Goal: Communication & Community: Answer question/provide support

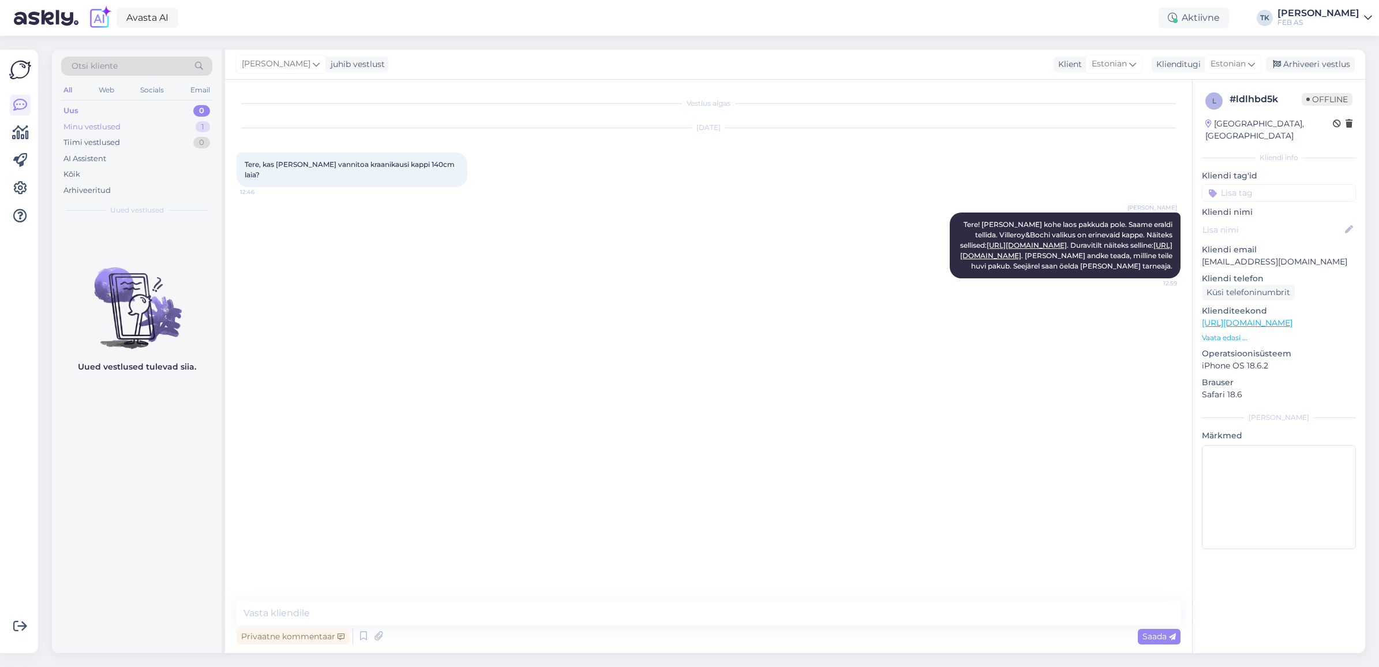
click at [168, 126] on div "Minu vestlused 1" at bounding box center [136, 127] width 151 height 16
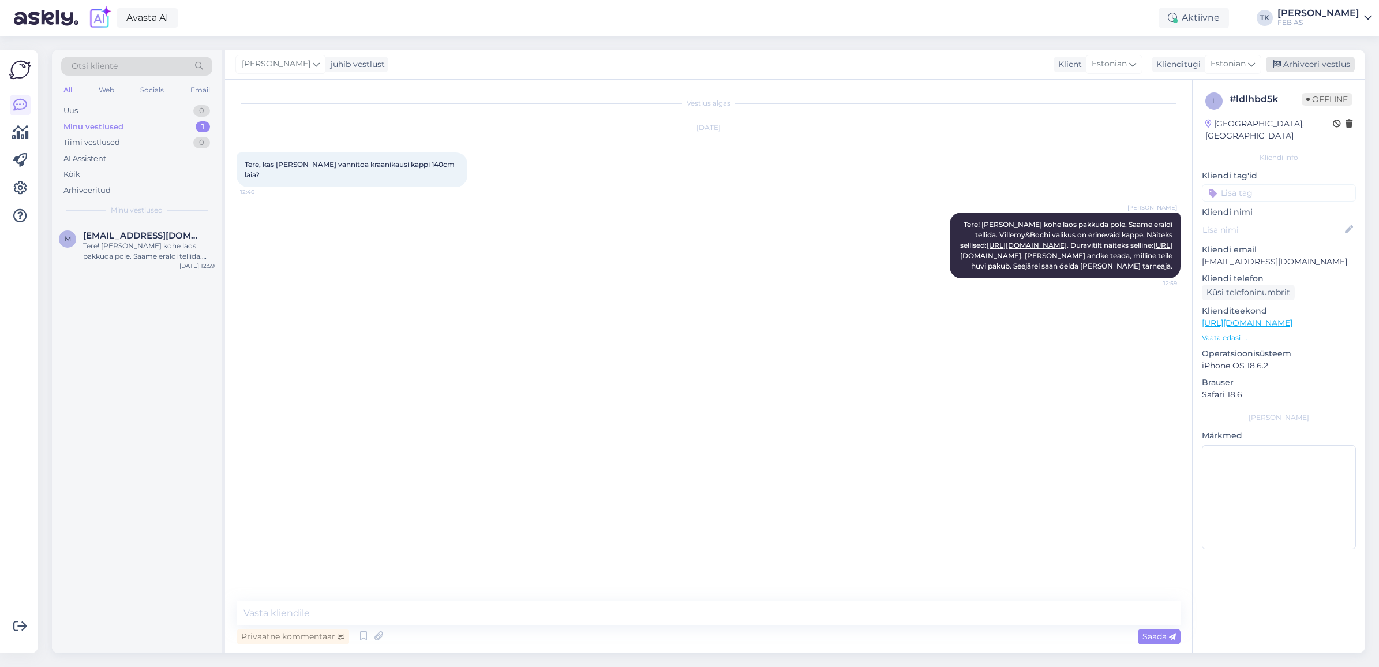
click at [1315, 62] on div "Arhiveeri vestlus" at bounding box center [1310, 65] width 89 height 16
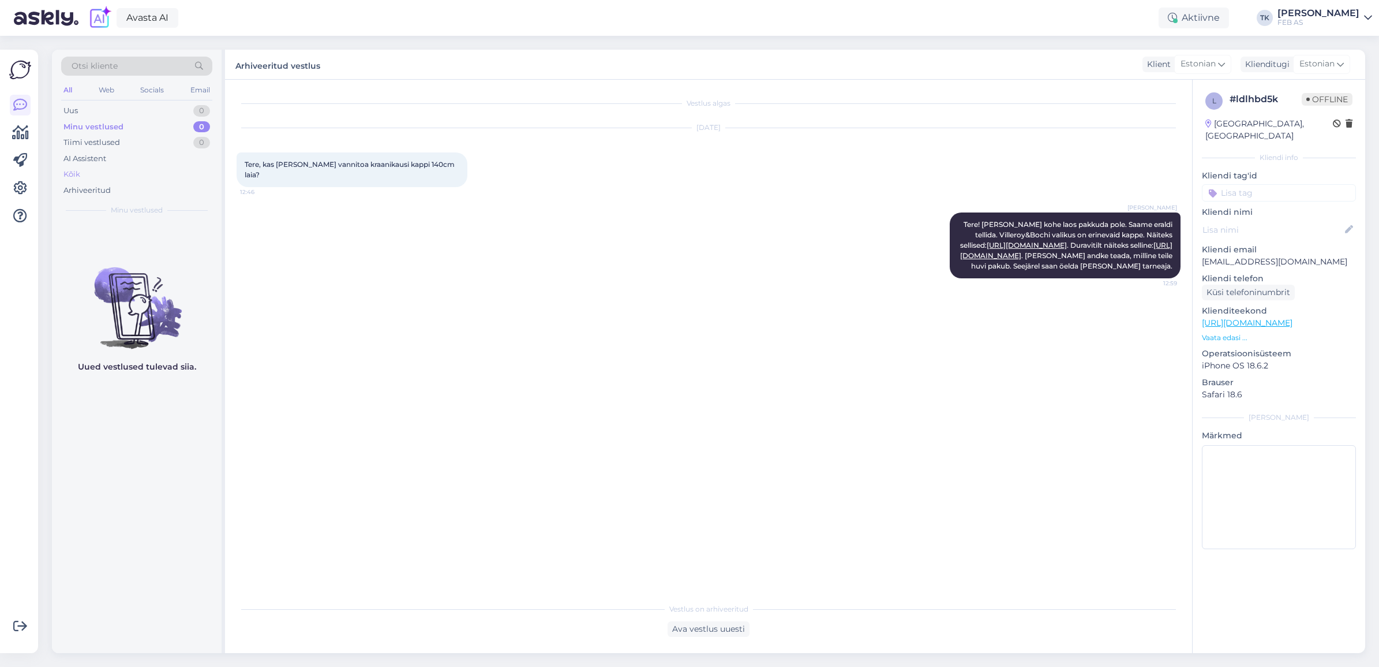
click at [87, 173] on div "Kõik" at bounding box center [136, 174] width 151 height 16
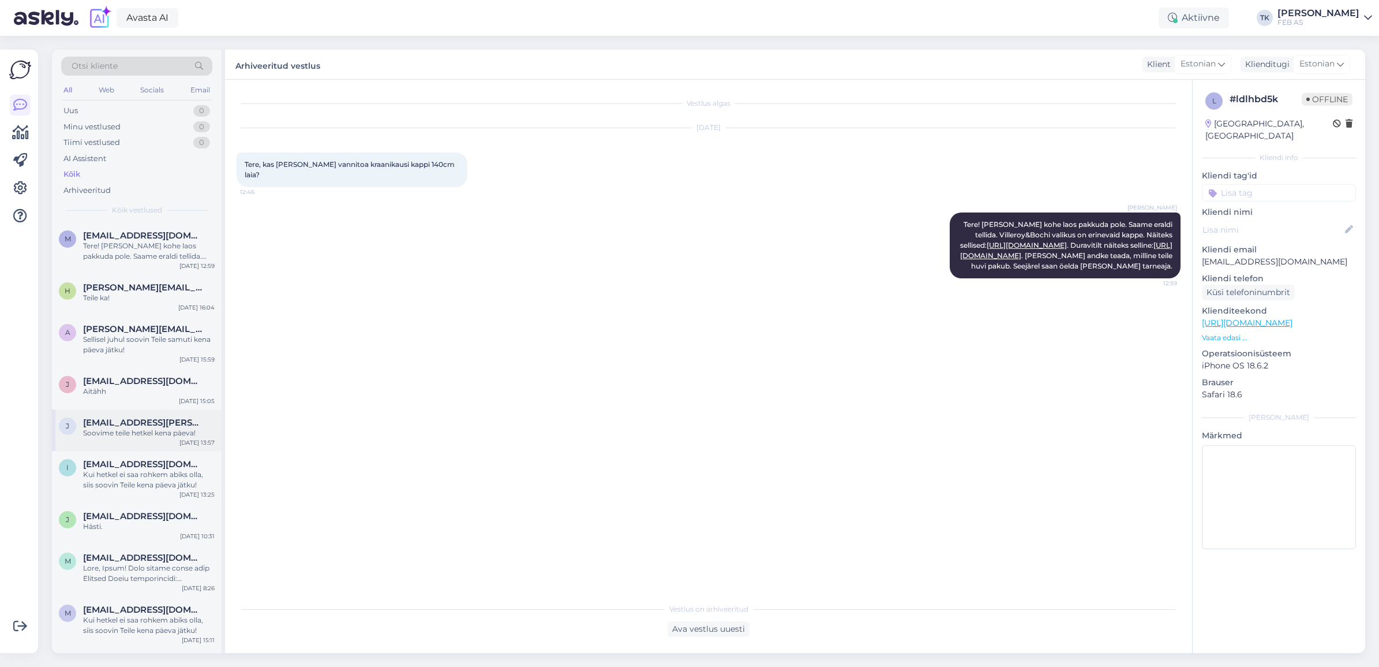
click at [140, 414] on div "j [EMAIL_ADDRESS][PERSON_NAME][DOMAIN_NAME] Soovime teile hetkel kena päeva! [D…" at bounding box center [137, 430] width 170 height 42
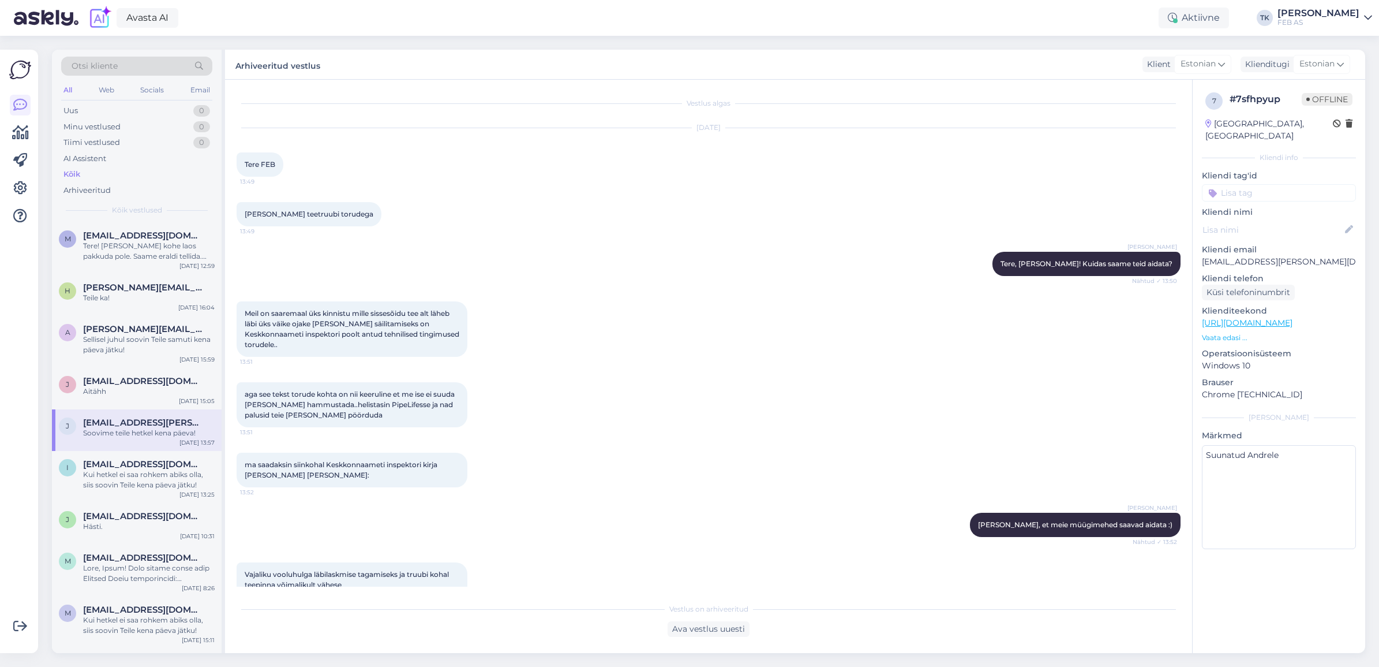
scroll to position [554, 0]
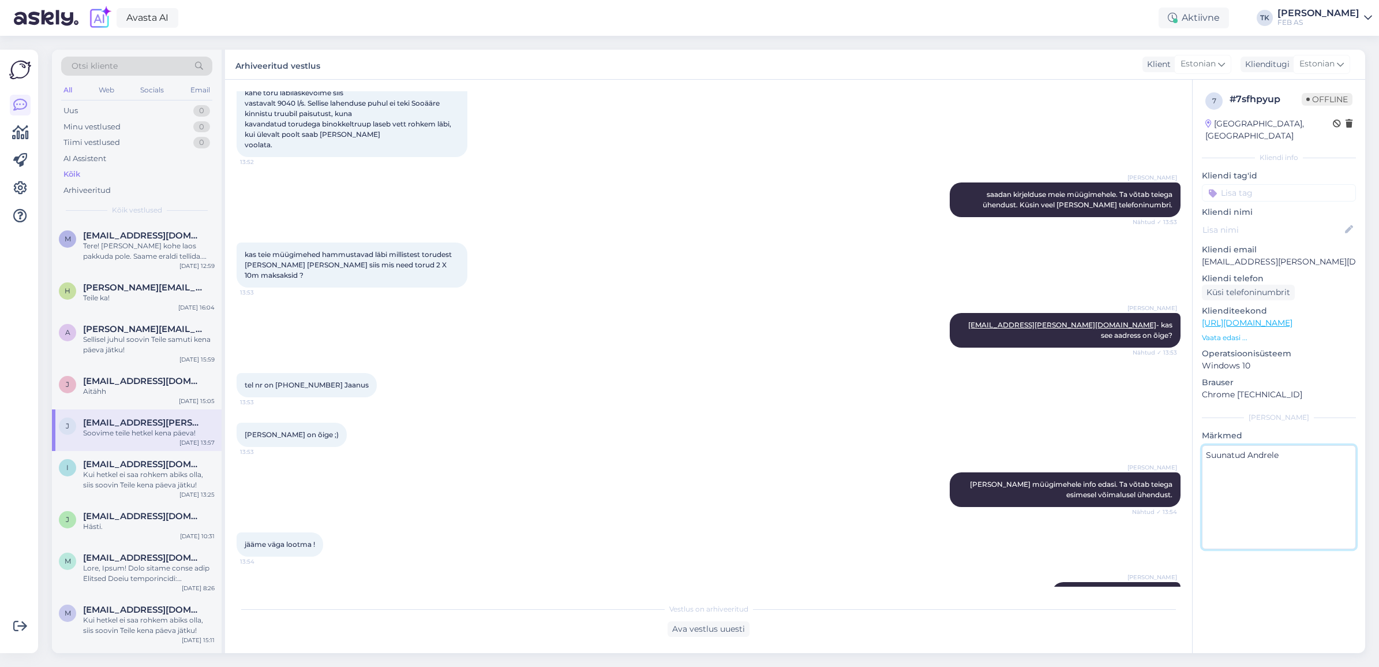
click at [1306, 446] on textarea "Suunatud Andrele" at bounding box center [1279, 497] width 154 height 104
type textarea "Suunatud [PERSON_NAME] tootevalikus pole sellist [PERSON_NAME] - klienti inform…"
click at [1319, 412] on div "7 # 7sfhpyup Offline [GEOGRAPHIC_DATA], [GEOGRAPHIC_DATA] Kliendi info Kliendi …" at bounding box center [1279, 323] width 173 height 487
click at [19, 106] on icon at bounding box center [20, 105] width 14 height 14
click at [145, 106] on div "Uus 0" at bounding box center [136, 111] width 151 height 16
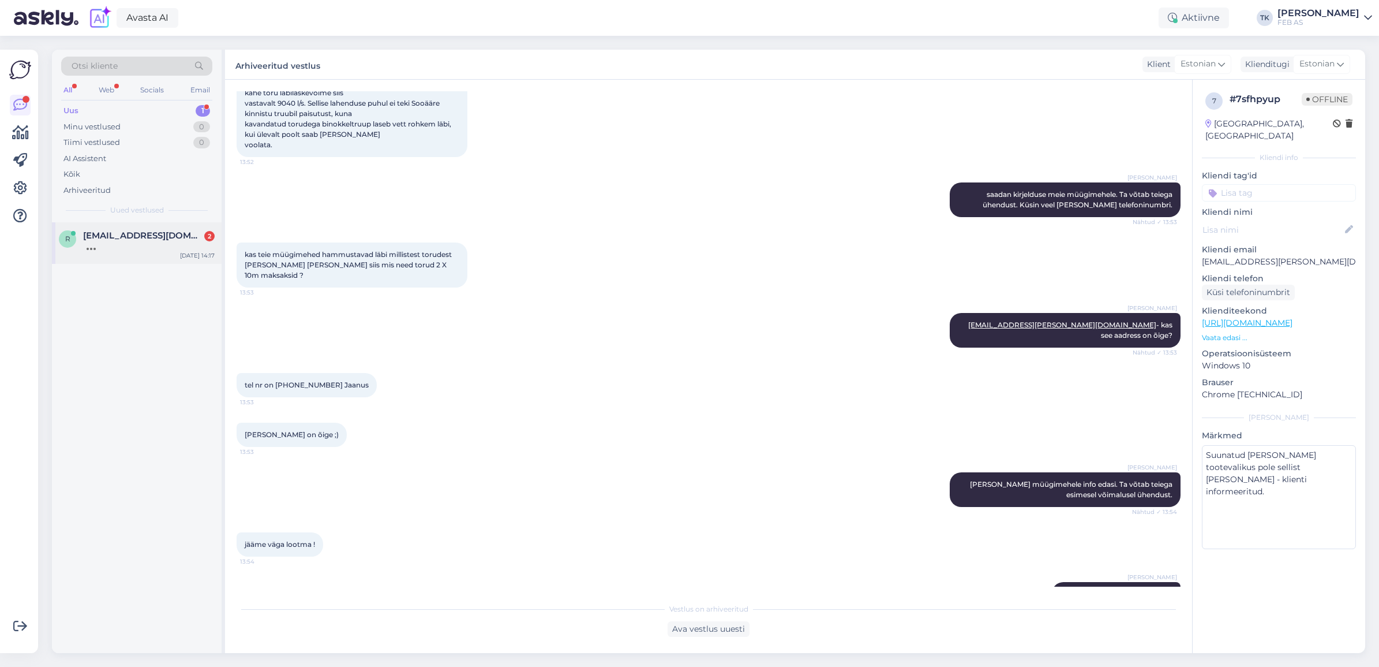
click at [103, 244] on div at bounding box center [149, 246] width 132 height 10
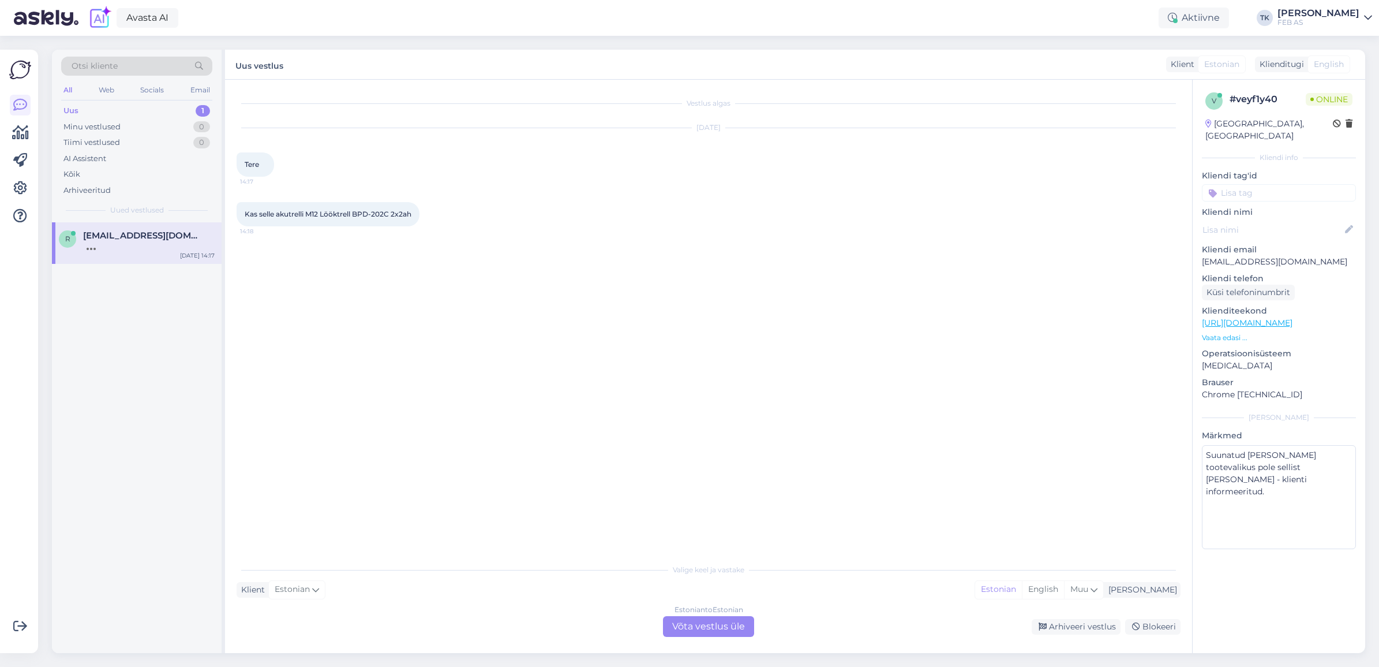
click at [691, 632] on div "Estonian to Estonian Võta vestlus üle" at bounding box center [708, 626] width 91 height 21
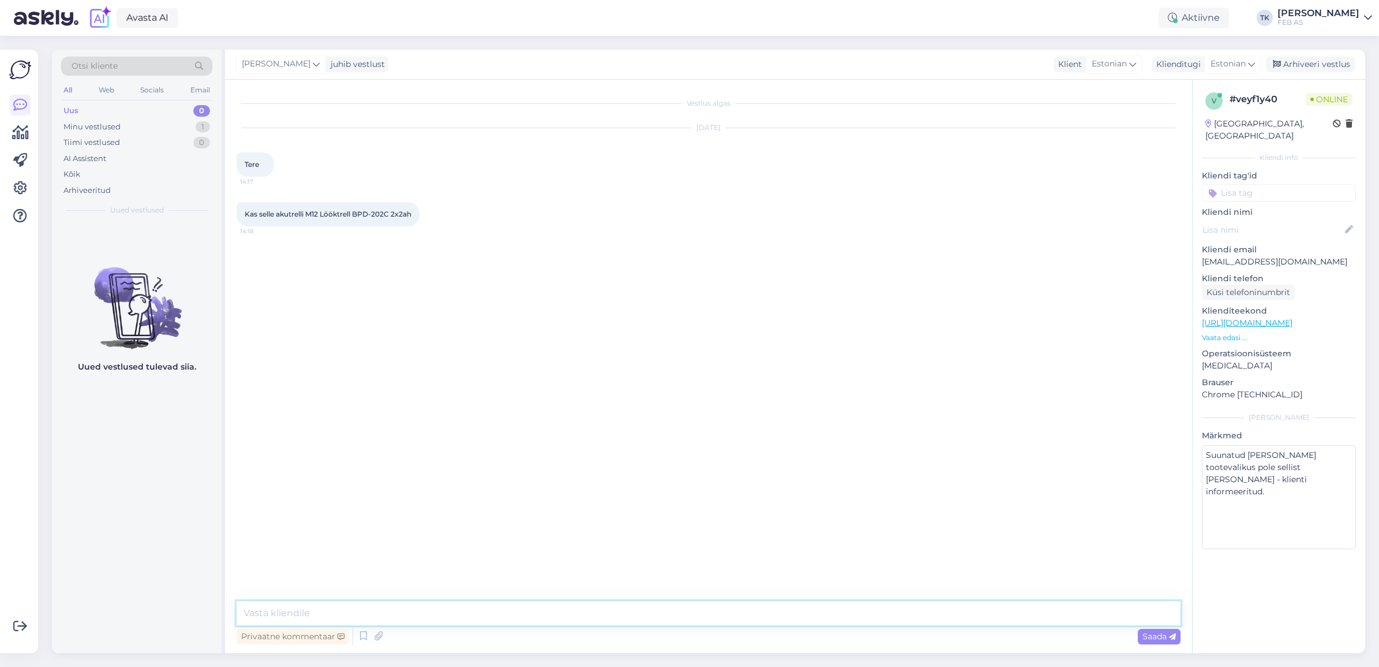
click at [544, 607] on textarea at bounding box center [709, 613] width 944 height 24
type textarea "Tere! Kuidas saame teid aidata?"
click at [412, 608] on textarea at bounding box center [709, 613] width 944 height 24
type textarea "Jah, sobib [PERSON_NAME]"
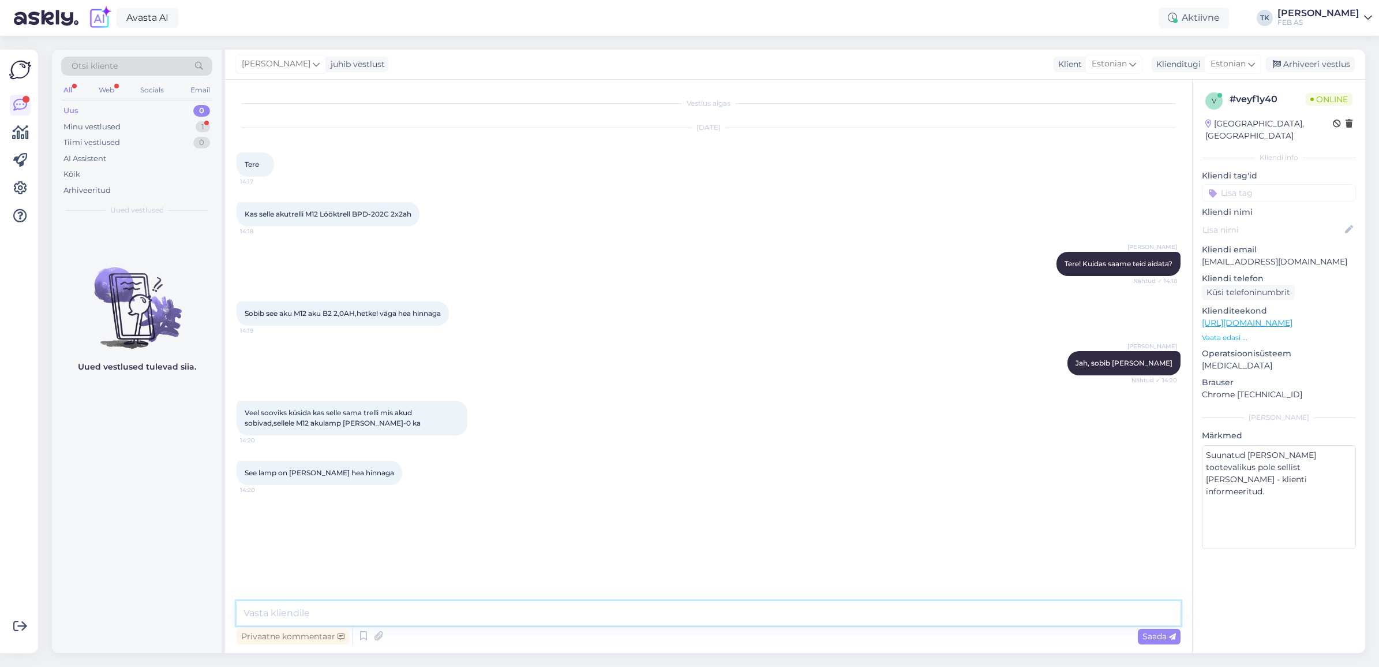
click at [291, 615] on textarea at bounding box center [709, 613] width 944 height 24
click at [342, 549] on div "Vestlus algas [DATE] Tere 14:17 Kas selle akutrelli M12 Lööktrell BPD-202C 2x2a…" at bounding box center [714, 340] width 955 height 499
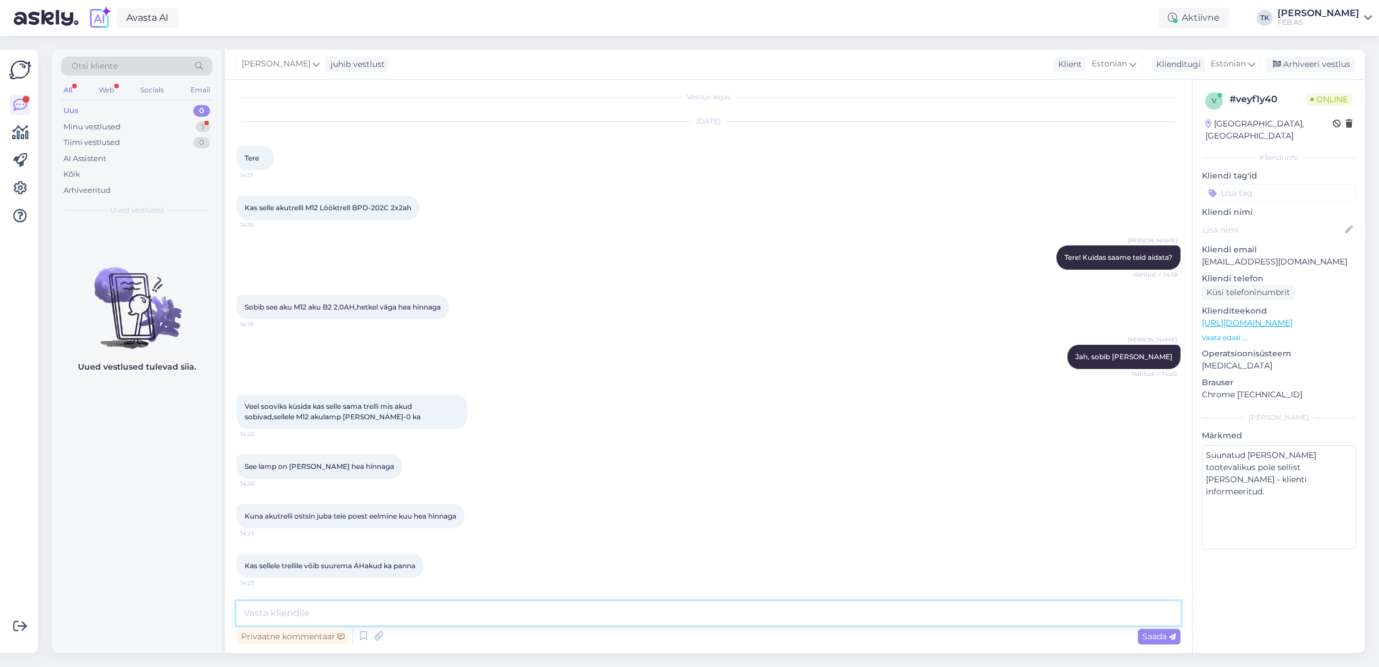
click at [422, 605] on textarea at bounding box center [709, 613] width 944 height 24
click at [503, 518] on div "Kuna akutrelli ostsin juba teie poest eelmine kuu hea hinnaga 14:23" at bounding box center [709, 516] width 944 height 50
click at [403, 607] on textarea at bounding box center [709, 613] width 944 height 24
type textarea "See akulamp toimib kõikide M12 akudega"
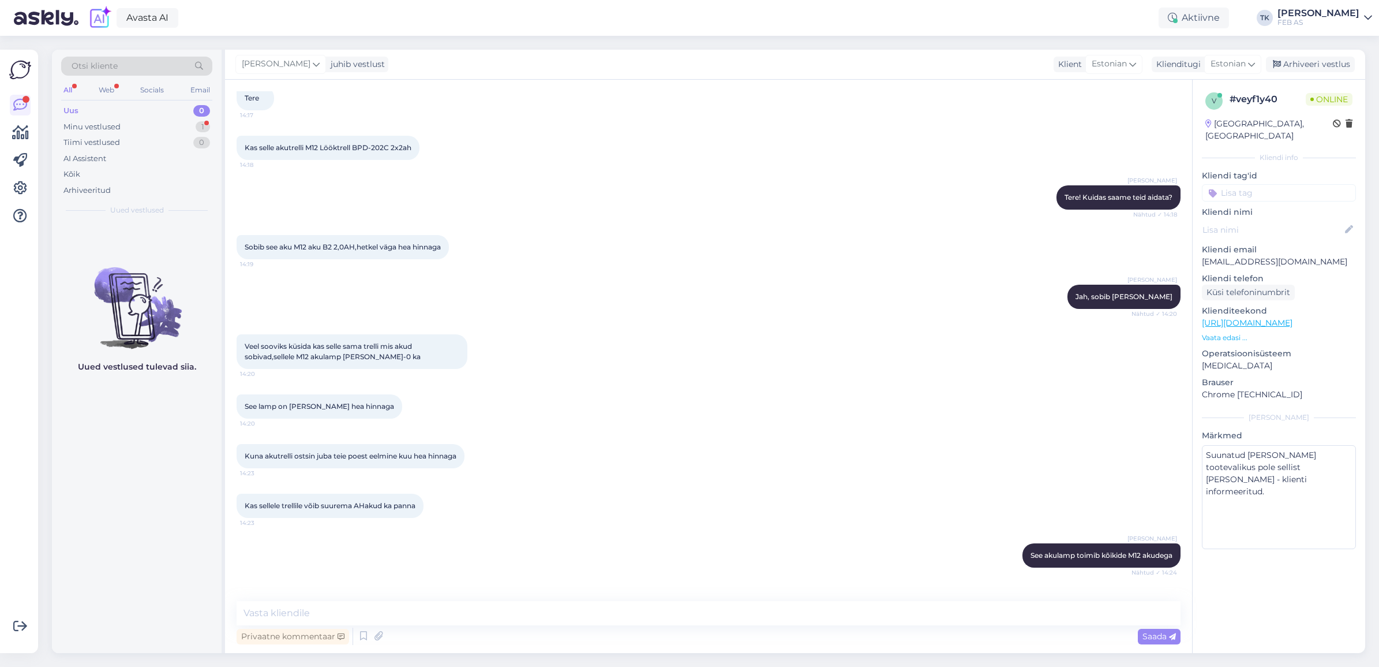
scroll to position [115, 0]
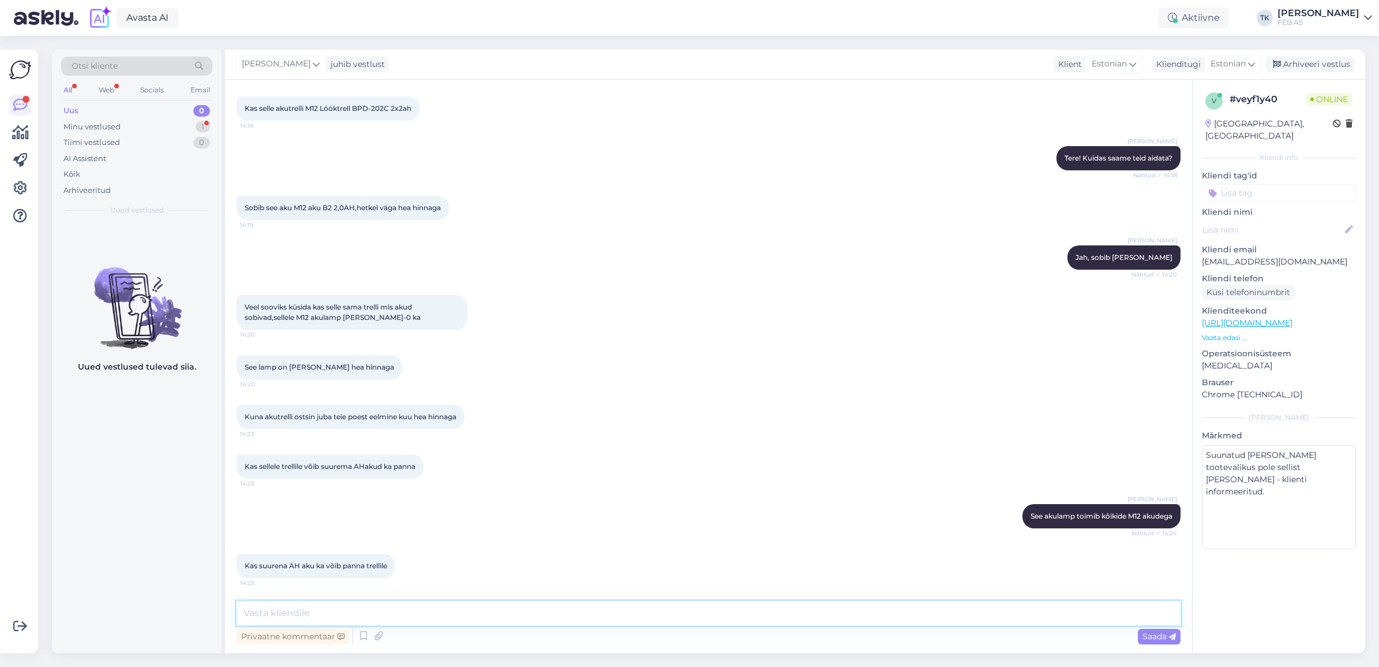
click at [310, 612] on textarea at bounding box center [709, 613] width 944 height 24
type textarea "kohe uurin, hetk läheb aega"
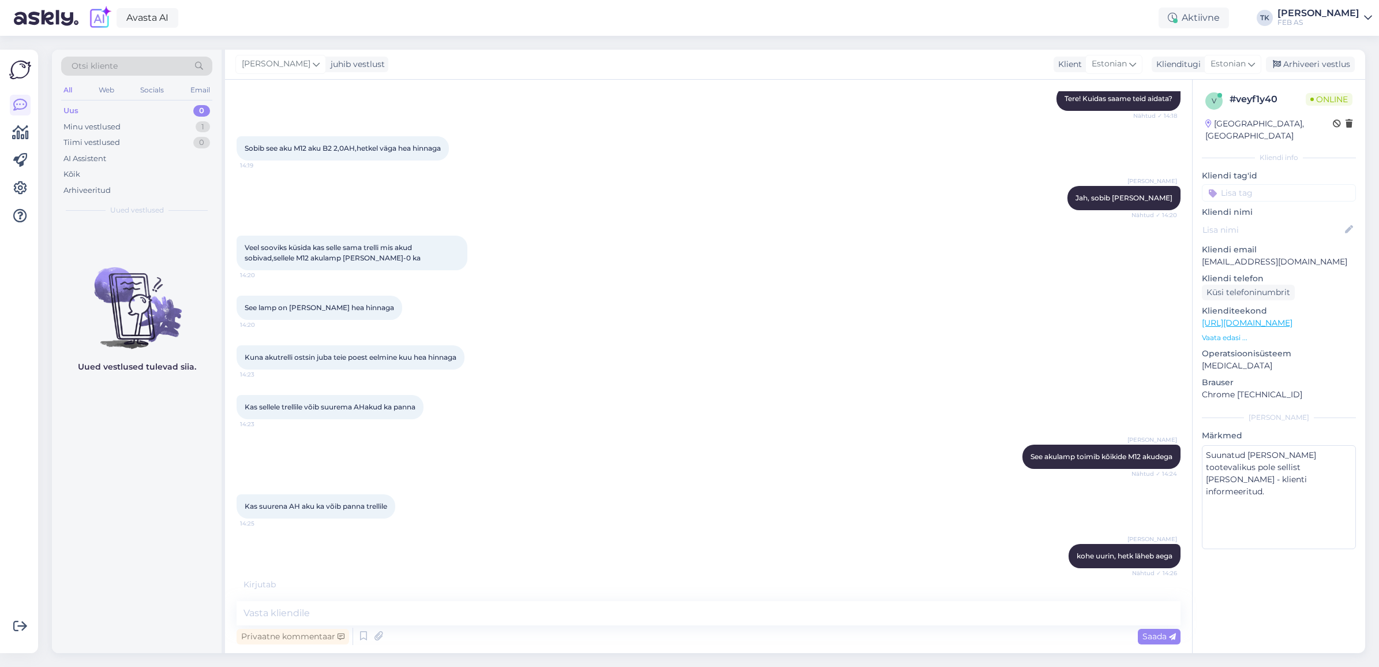
scroll to position [215, 0]
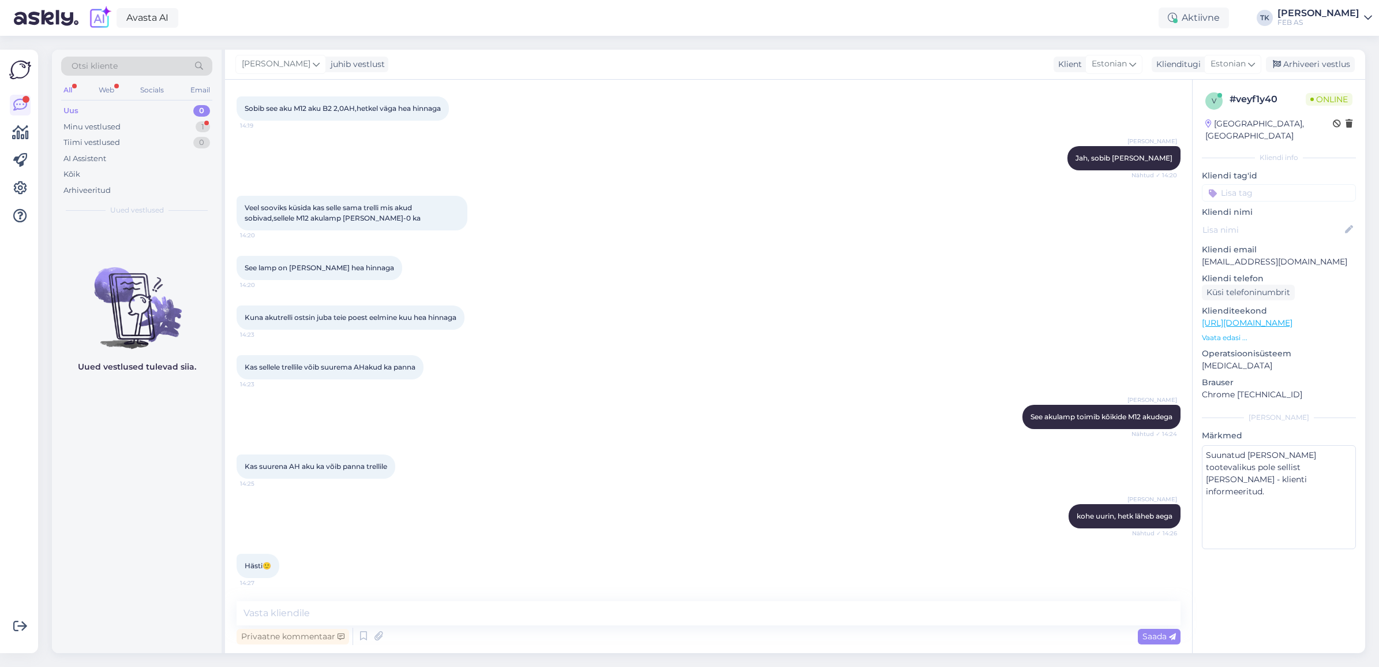
click at [1163, 258] on div "See lamp on [PERSON_NAME] hea hinnaga 14:20" at bounding box center [709, 268] width 944 height 50
click at [277, 604] on textarea at bounding box center [709, 613] width 944 height 24
click at [368, 473] on div "Kas suurena AH aku ka võib panna trellile 14:25" at bounding box center [316, 466] width 159 height 24
click at [111, 122] on div "Minu vestlused" at bounding box center [91, 127] width 57 height 12
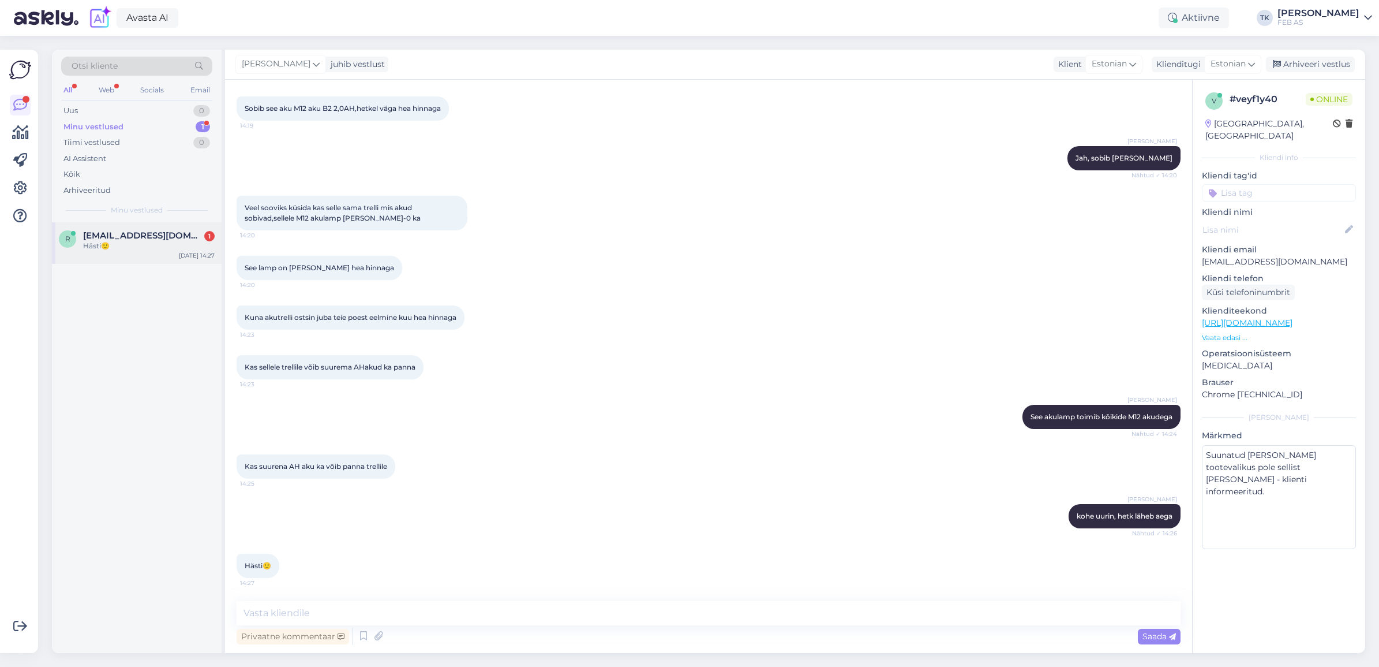
click at [139, 255] on div "r [EMAIL_ADDRESS][DOMAIN_NAME] 1 Hästi🙂 [DATE] 14:27" at bounding box center [137, 243] width 170 height 42
click at [275, 615] on textarea at bounding box center [709, 613] width 944 height 24
type textarea "S"
click at [356, 615] on textarea "Trell" at bounding box center [709, 613] width 944 height 24
type textarea "Trellil on ka paindlik akusüsteem, ehk töötab kõigi Milwaukee M12 akudega."
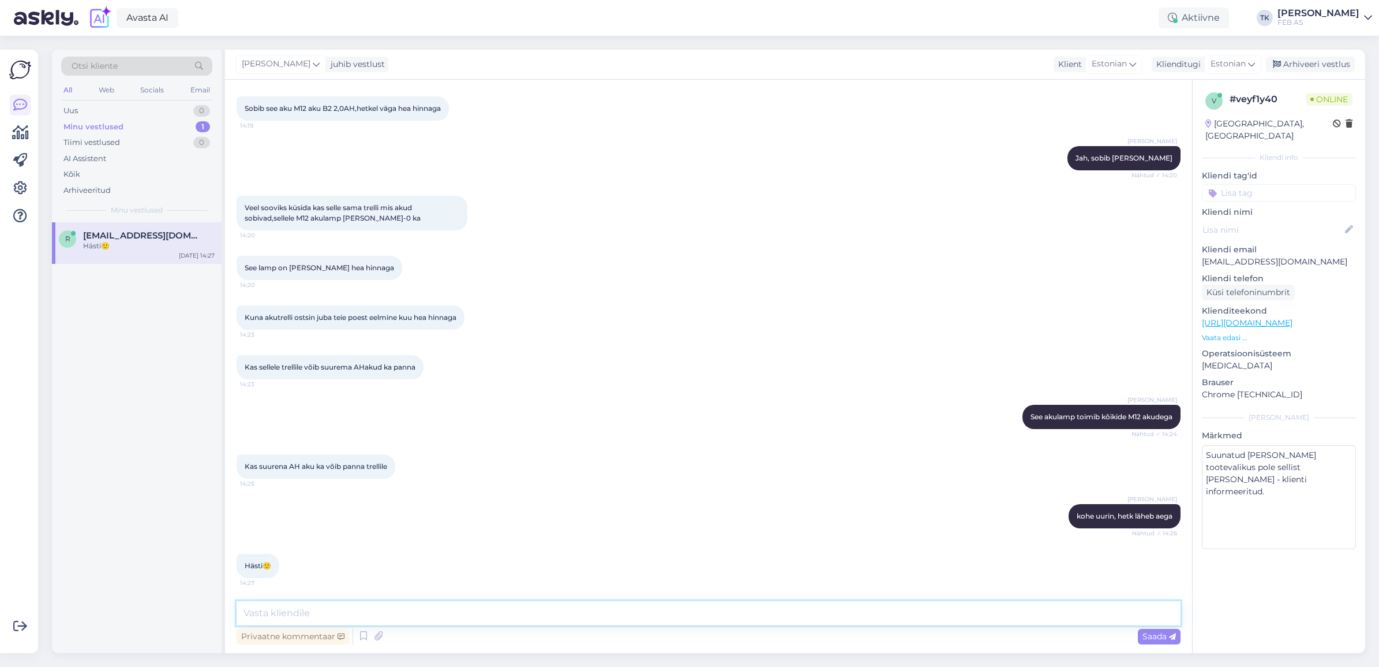
scroll to position [275, 0]
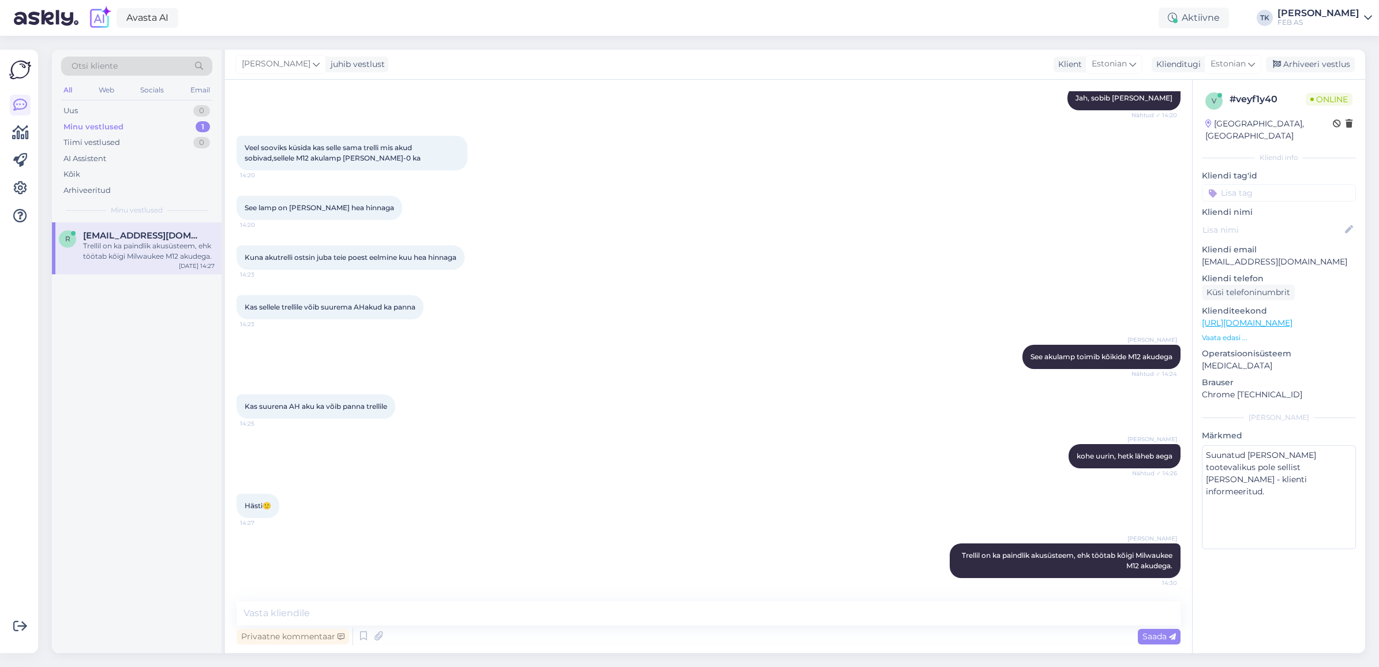
click at [792, 333] on div "Triinu [PERSON_NAME] See akulamp toimib kõikide M12 akudega Nähtud ✓ 14:24" at bounding box center [709, 357] width 944 height 50
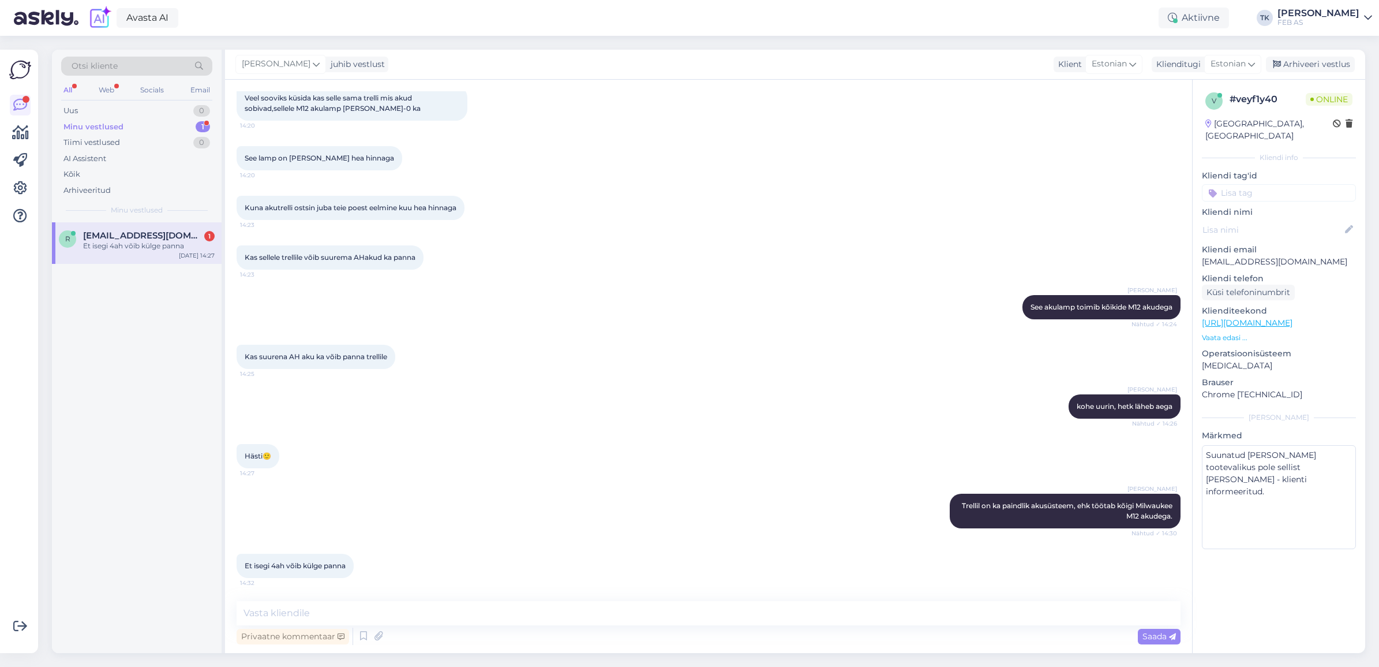
click at [443, 638] on div "Privaatne kommentaar Saada" at bounding box center [709, 636] width 944 height 22
click at [322, 609] on textarea at bounding box center [709, 613] width 944 height 24
type textarea "jah :)"
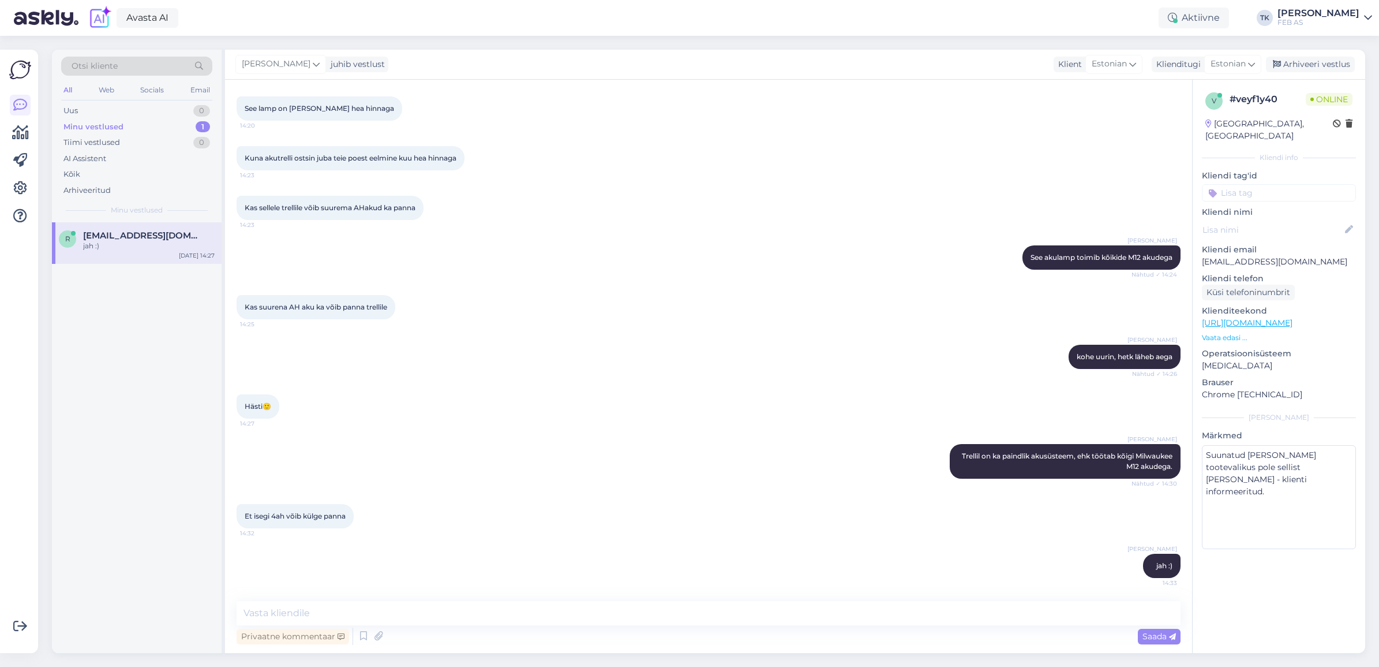
click at [382, 523] on div "Et isegi 4ah võib külge panna 14:32" at bounding box center [709, 516] width 944 height 50
click at [409, 609] on textarea at bounding box center [709, 613] width 944 height 24
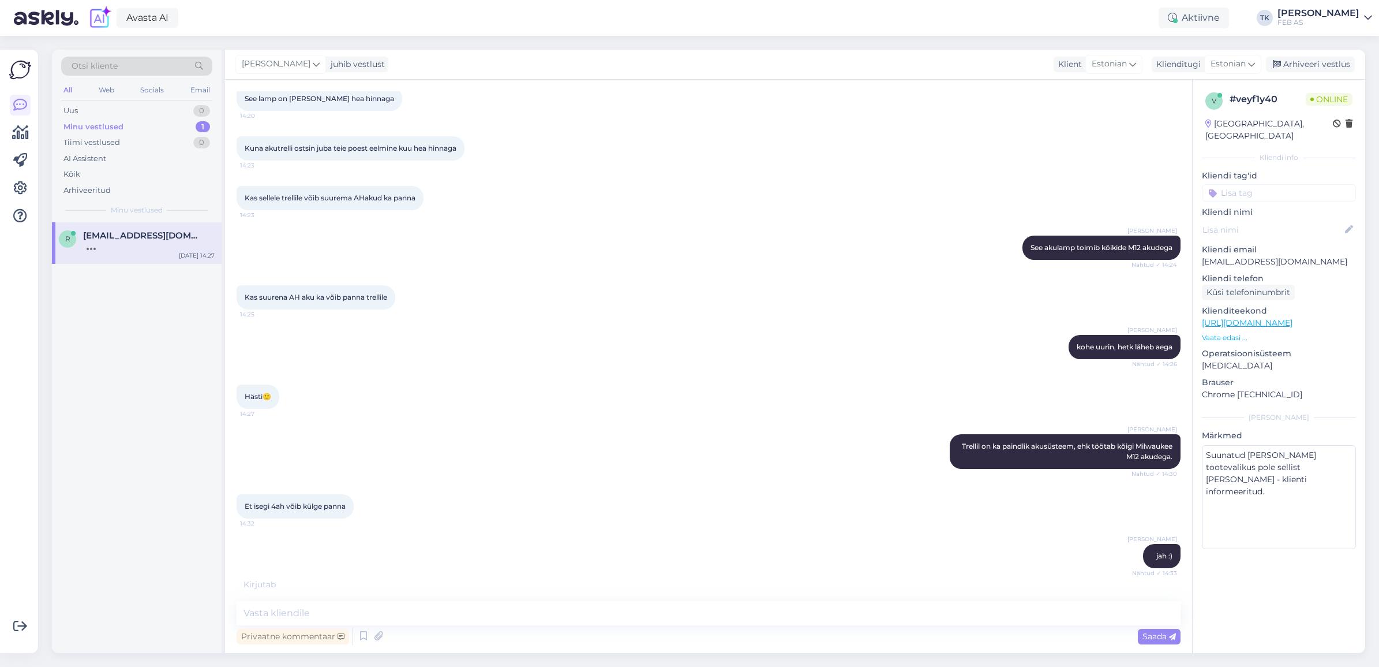
click at [463, 454] on div "Triinu [PERSON_NAME] Trellil on ka paindlik akusüsteem, ehk töötab kõigi Milwau…" at bounding box center [709, 451] width 944 height 60
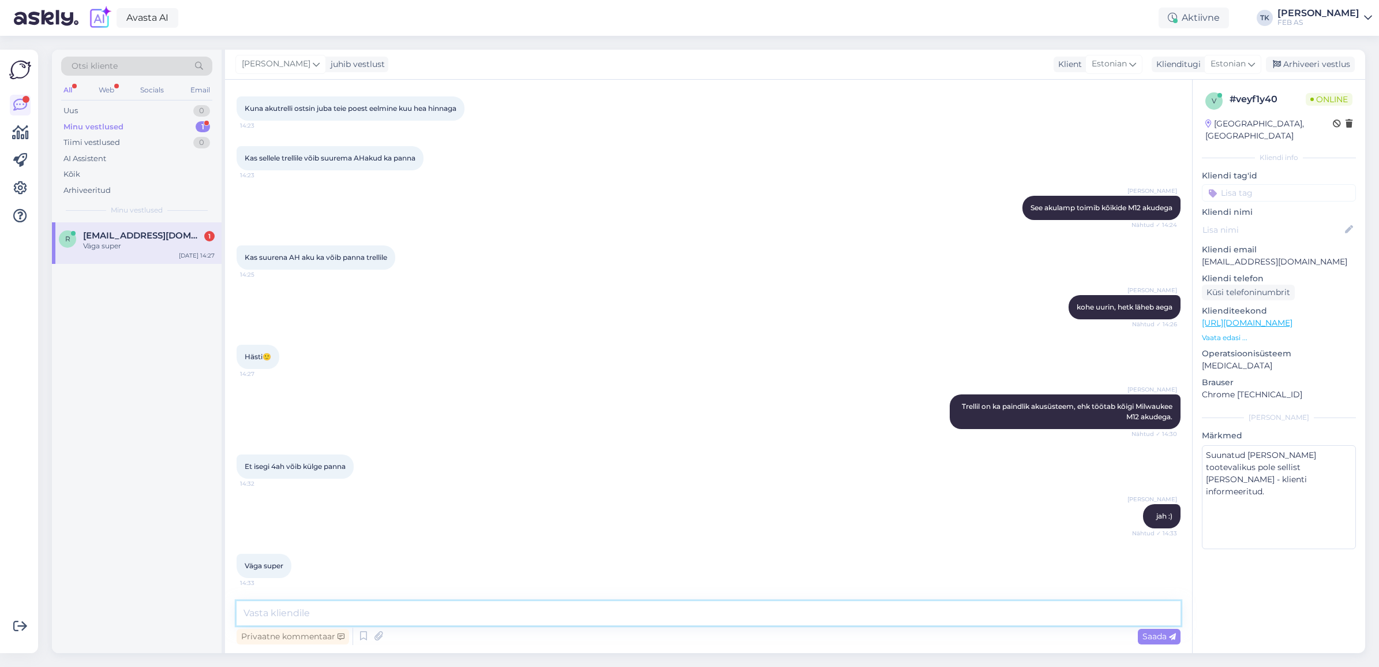
click at [304, 612] on textarea at bounding box center [709, 613] width 944 height 24
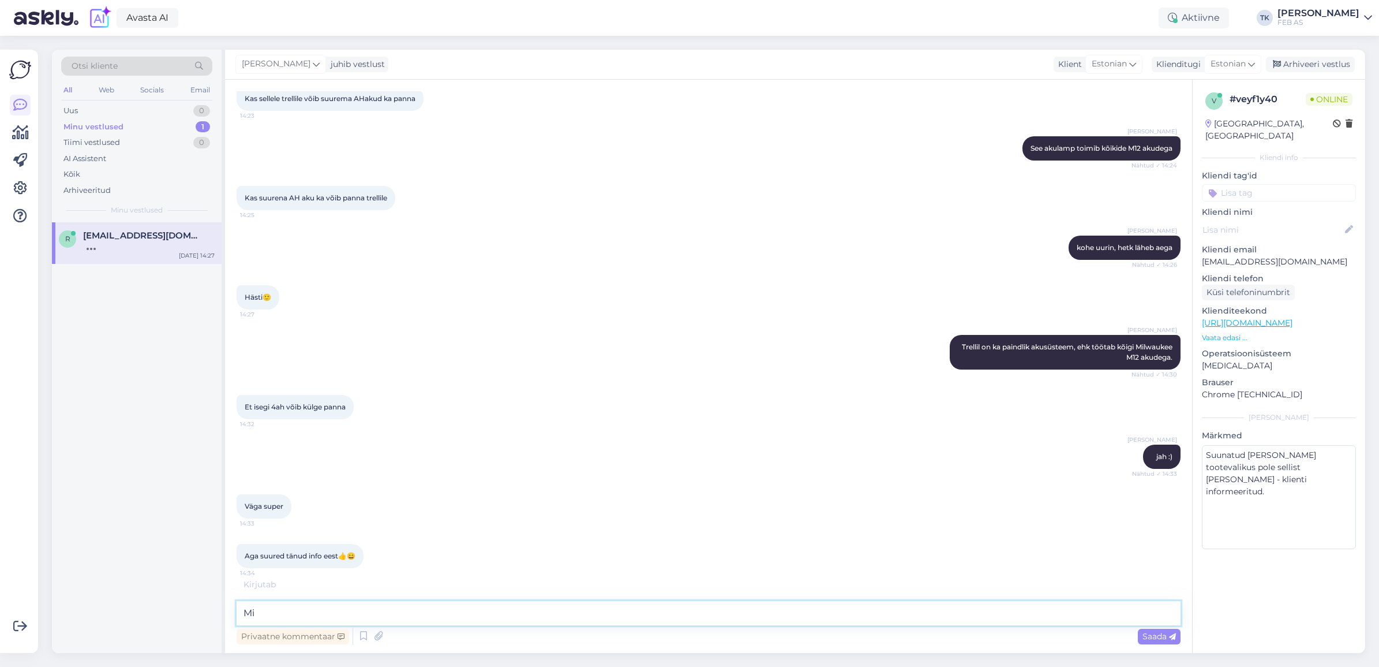
type textarea "M"
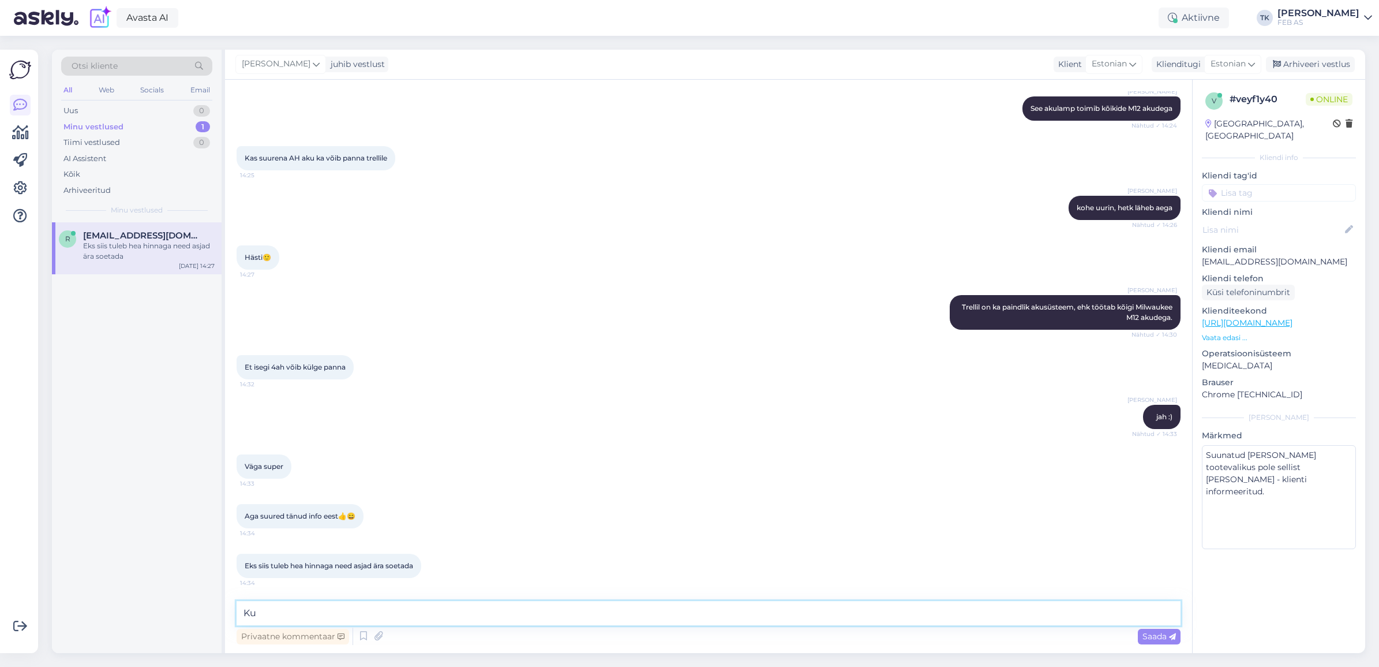
type textarea "K"
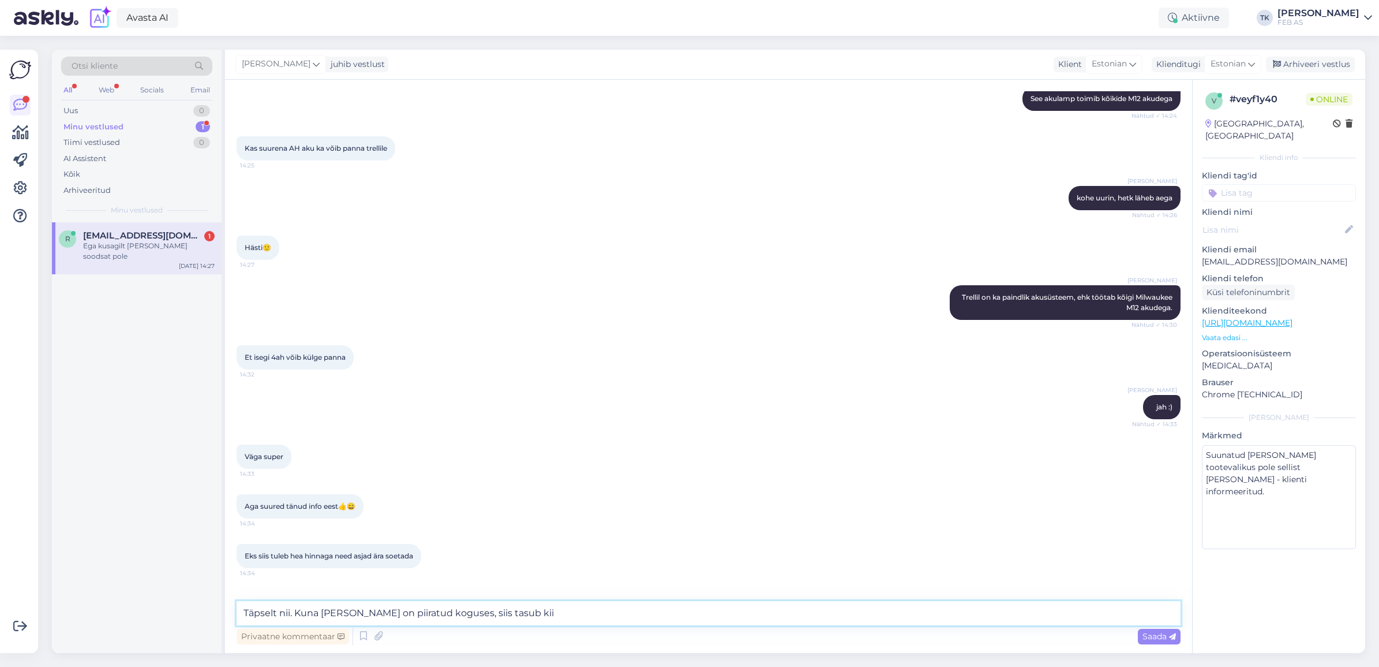
scroll to position [573, 0]
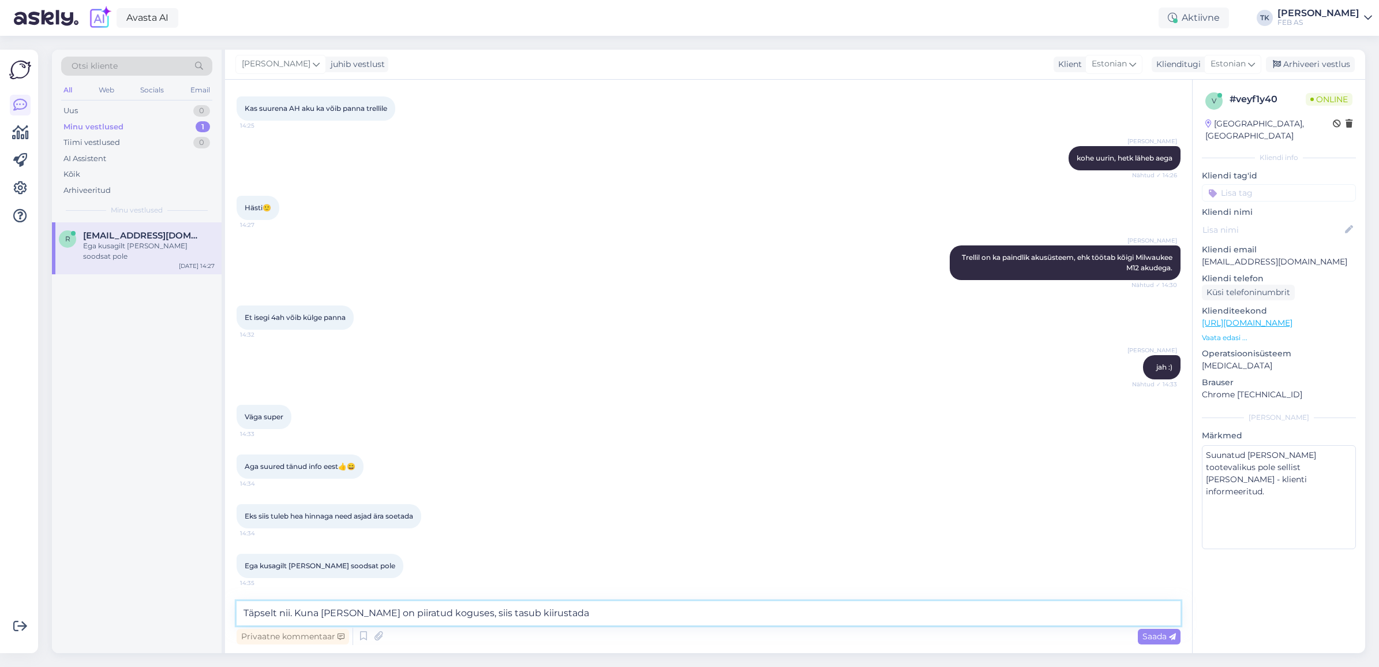
type textarea "Täpselt nii. Kuna [PERSON_NAME] on piiratud koguses, siis tasub kiirustada!"
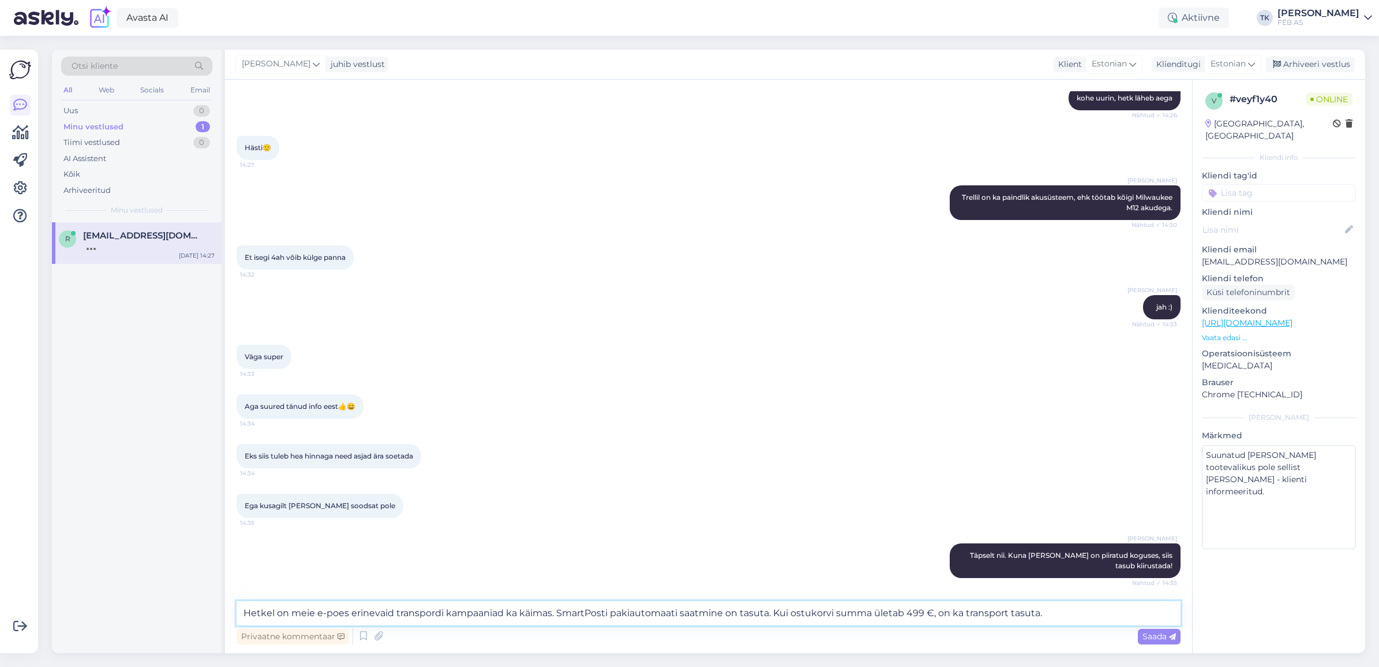
scroll to position [682, 0]
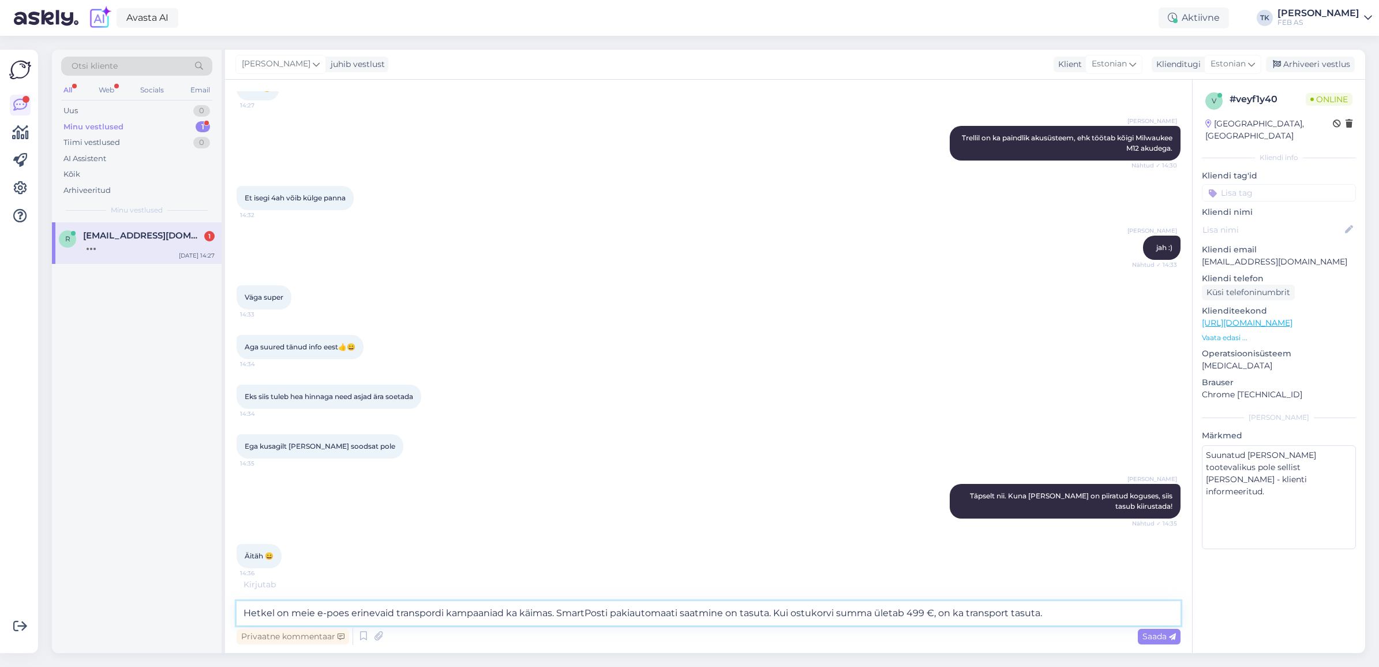
click at [777, 615] on textarea "Hetkel on meie e-poes erinevaid transpordi kampaaniad ka käimas. SmartPosti pak…" at bounding box center [709, 613] width 944 height 24
click at [1028, 609] on textarea "Hetkel on meie e-poes erinevaid transpordi kampaaniad ka käimas. SmartPosti pak…" at bounding box center [709, 613] width 944 height 24
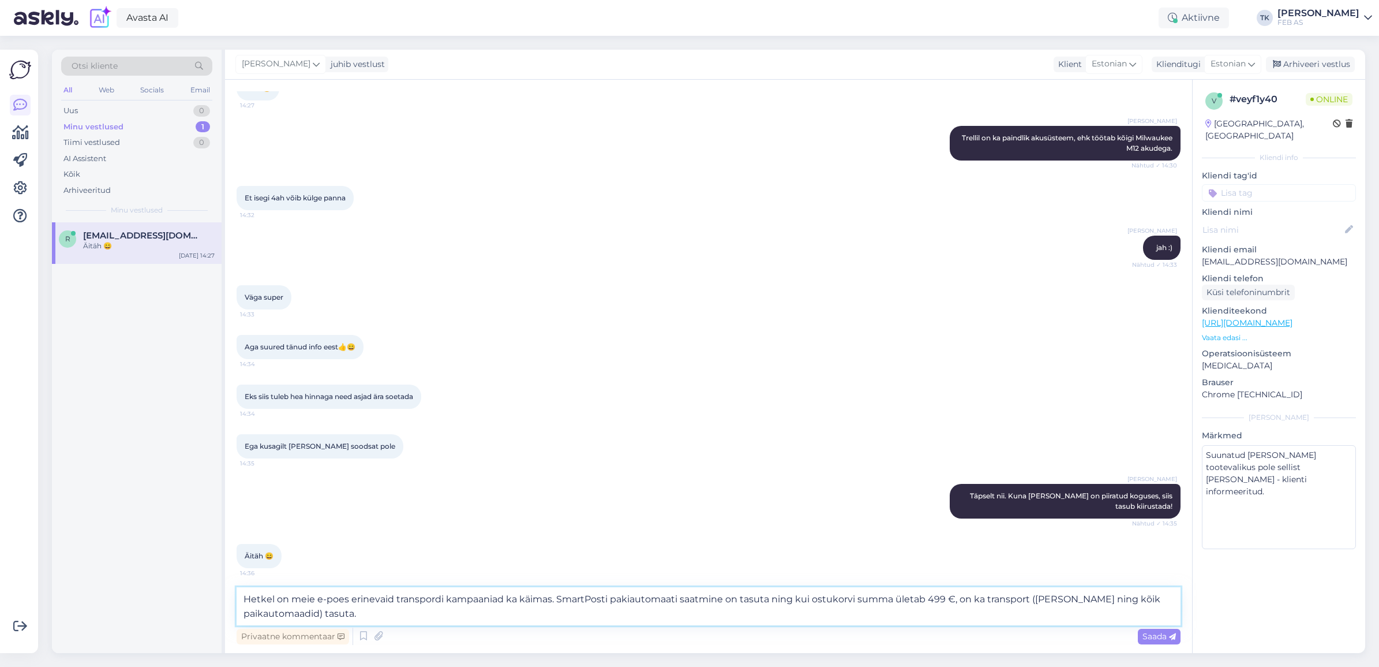
click at [985, 596] on textarea "Hetkel on meie e-poes erinevaid transpordi kampaaniad ka käimas. SmartPosti pak…" at bounding box center [709, 606] width 944 height 38
click at [325, 613] on textarea "Hetkel on meie e-poes erinevaid transpordi kampaaniad ka käimas. SmartPosti pak…" at bounding box center [709, 606] width 944 height 38
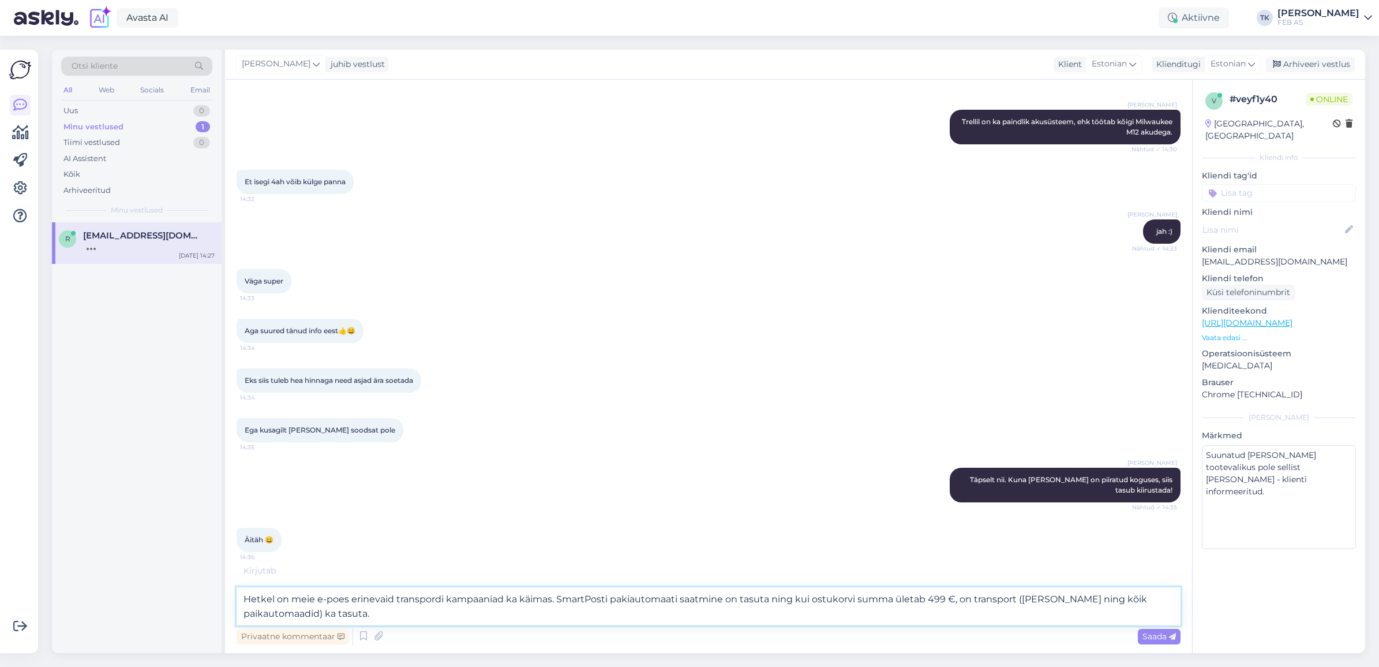
scroll to position [708, 0]
click at [515, 599] on textarea "Hetkel on meie e-poes erinevaid transpordi kampaaniad ka käimas. SmartPosti pak…" at bounding box center [709, 606] width 944 height 38
type textarea "Hetkel on meie e-poes erinevaid transpordi kampaaniad käimas. SmartPosti pakiau…"
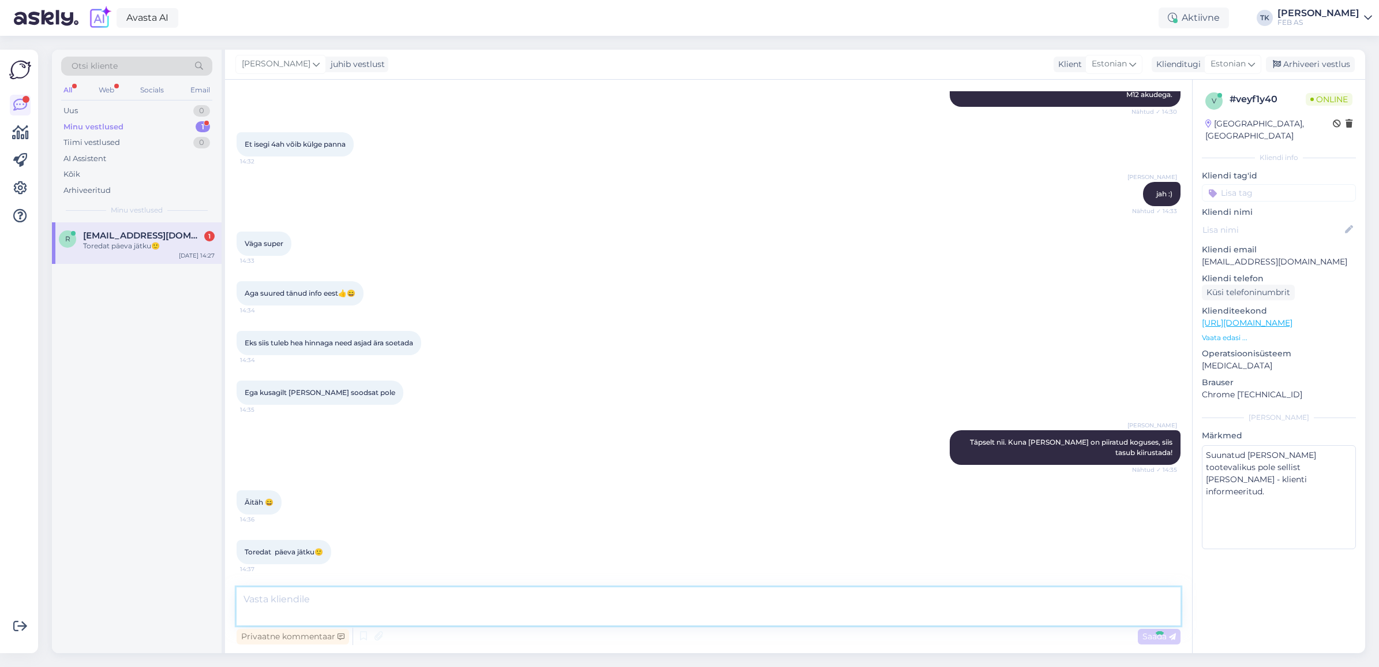
scroll to position [812, 0]
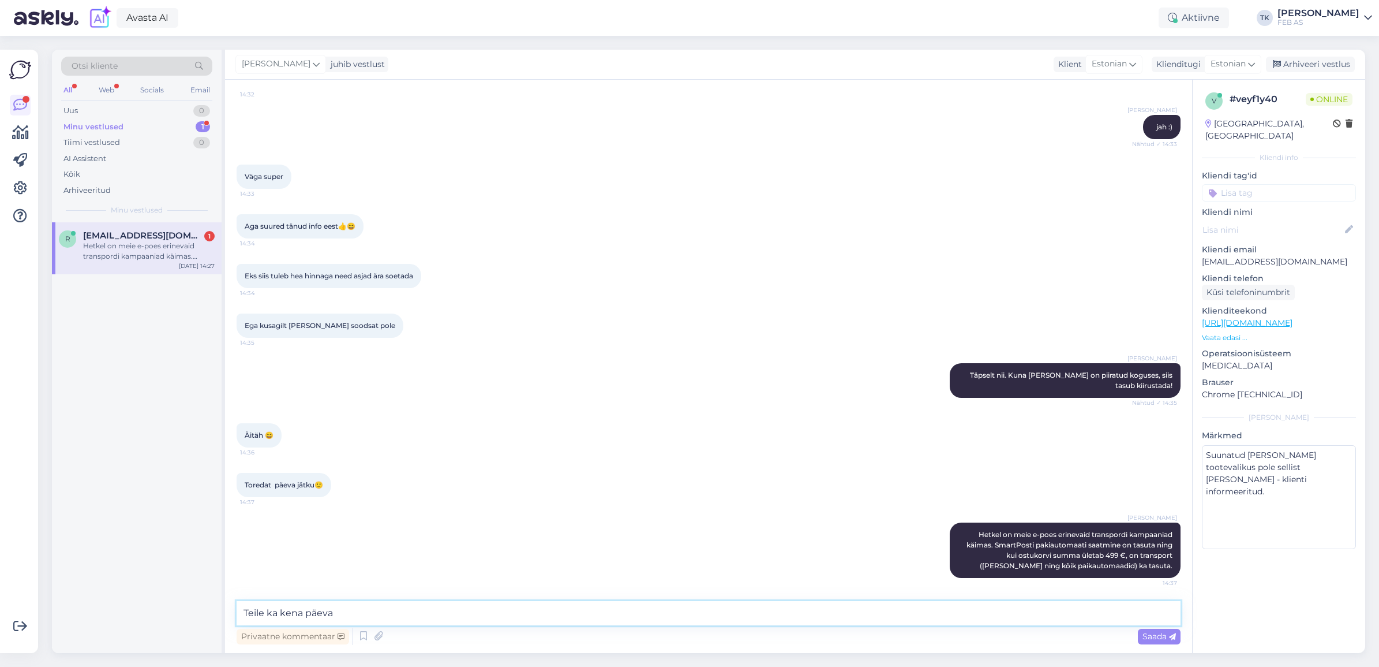
type textarea "Teile ka kena päeva!"
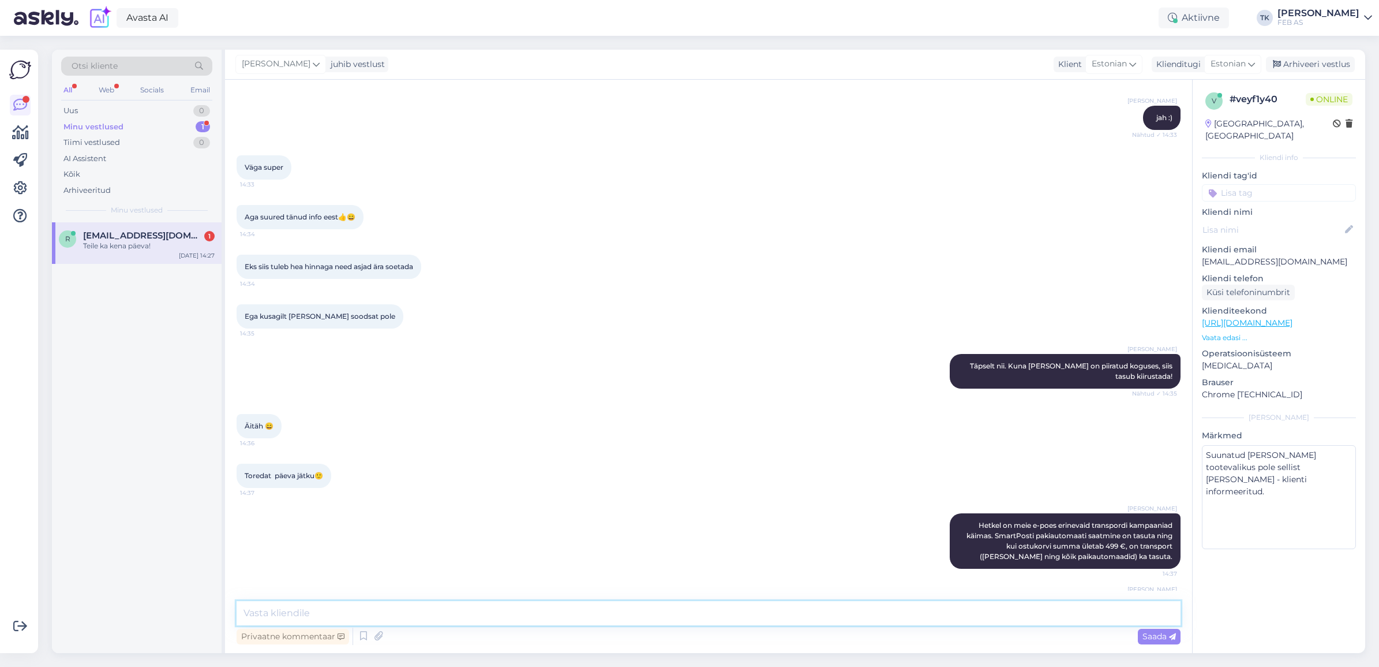
scroll to position [862, 0]
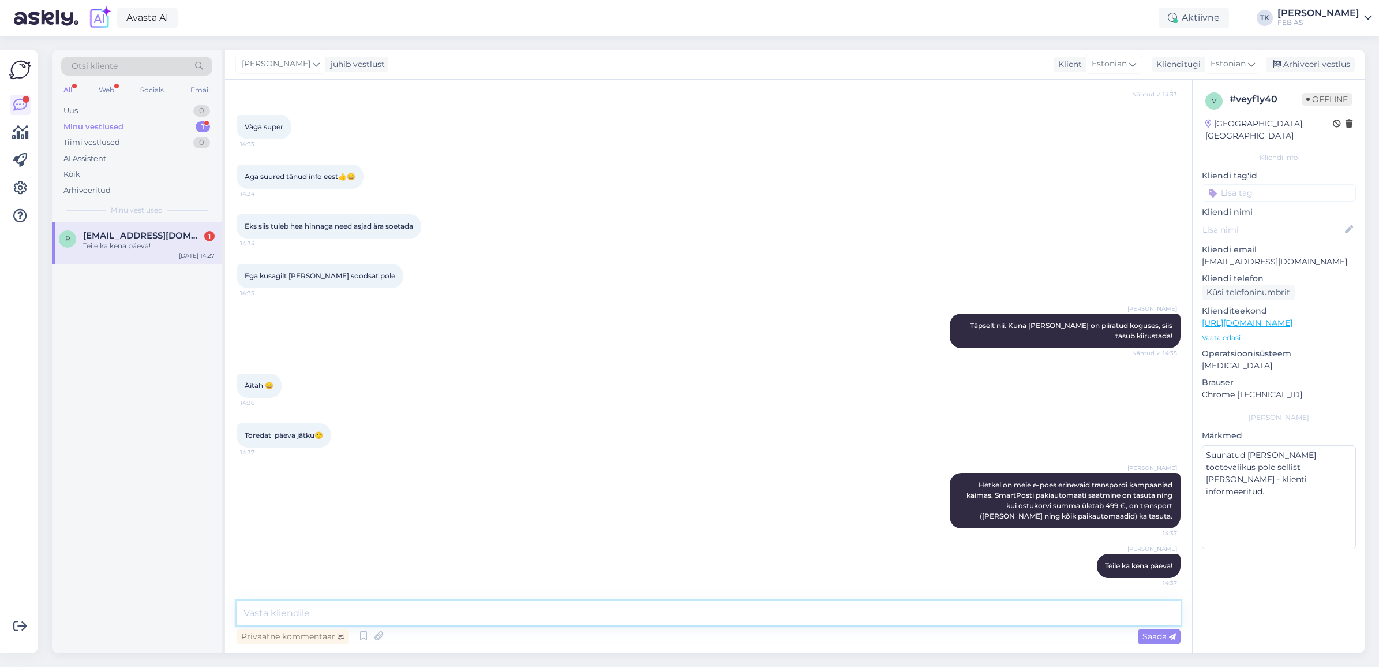
click at [418, 608] on textarea at bounding box center [709, 613] width 944 height 24
click at [458, 494] on div "Triinu [PERSON_NAME] Hetkel on meie e-poes erinevaid transpordi kampaaniad käim…" at bounding box center [709, 500] width 944 height 81
click at [111, 241] on div "Teile ka kena päeva!" at bounding box center [149, 246] width 132 height 10
click at [1326, 58] on div "Arhiveeri vestlus" at bounding box center [1310, 65] width 89 height 16
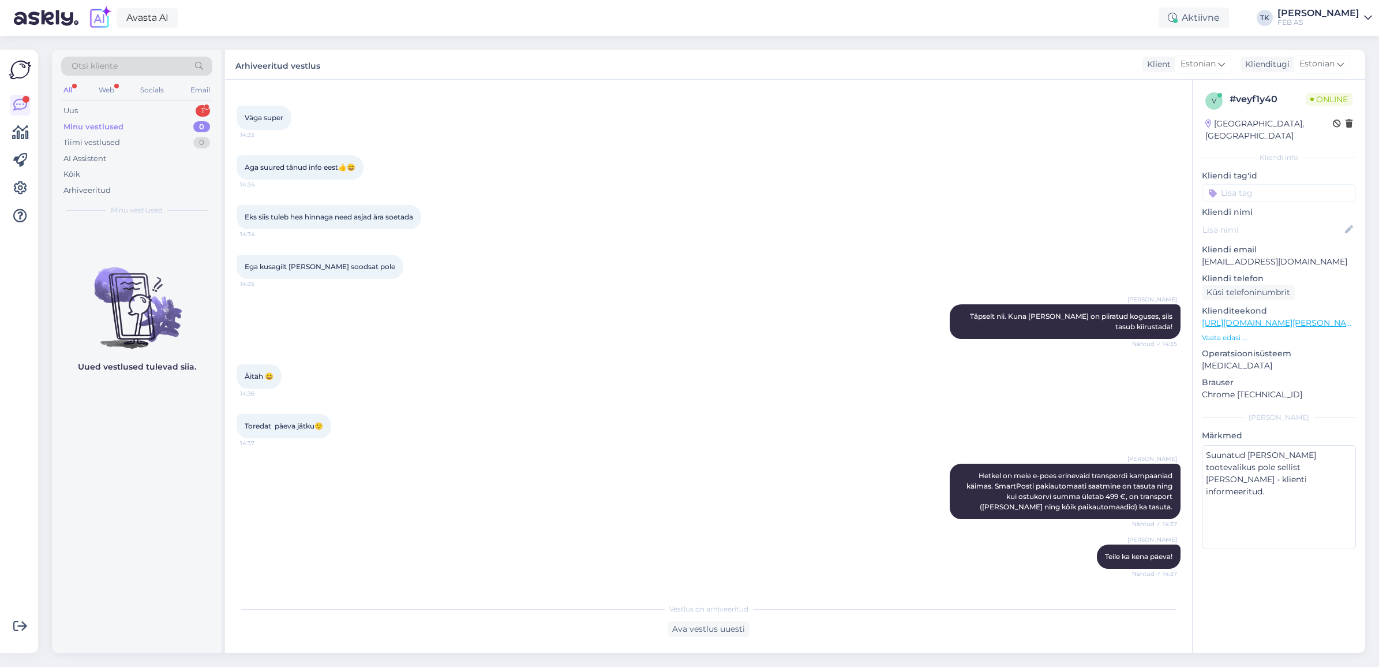
scroll to position [915, 0]
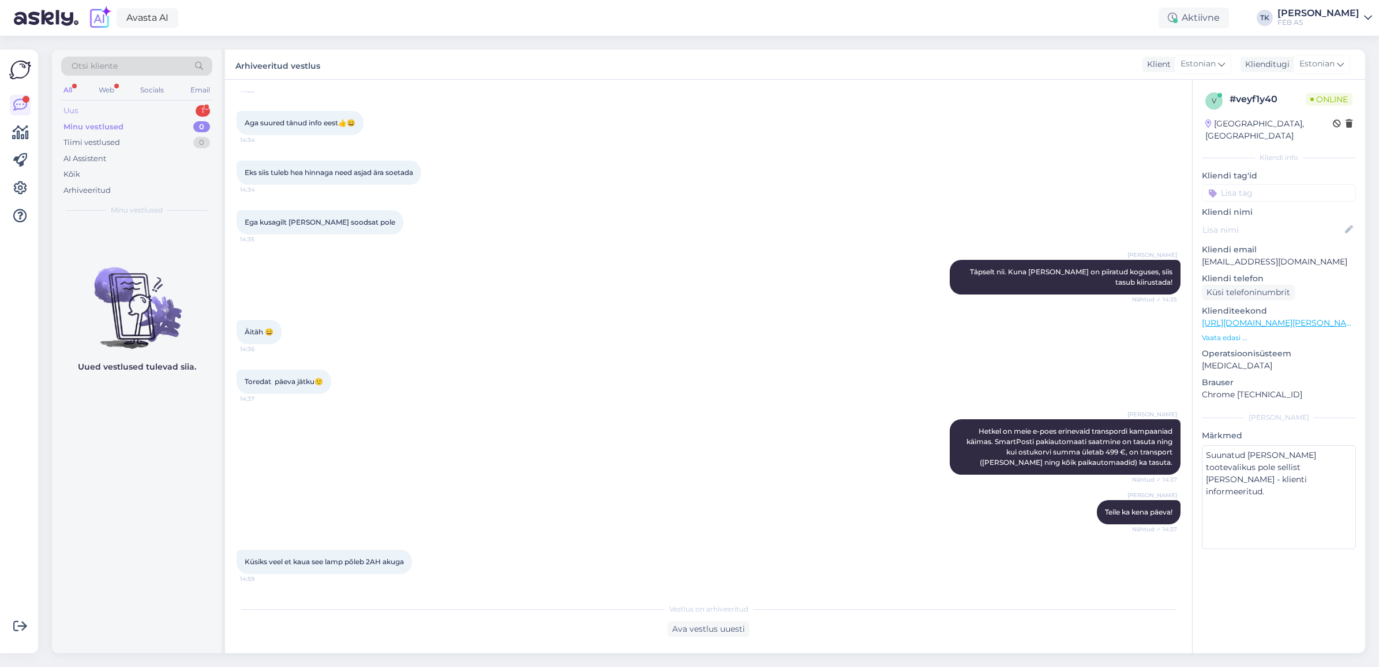
click at [154, 107] on div "Uus 1" at bounding box center [136, 111] width 151 height 16
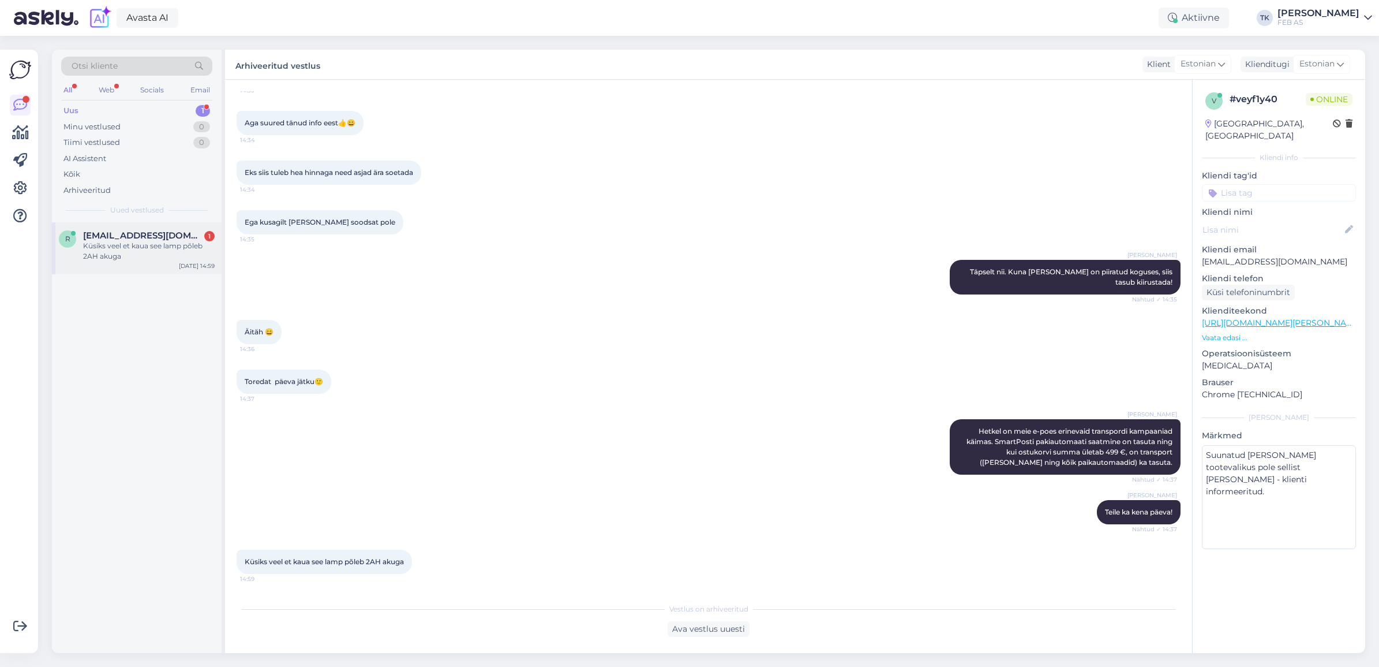
click at [143, 260] on div "Küsiks veel et kaua see lamp põleb 2AH akuga" at bounding box center [149, 251] width 132 height 21
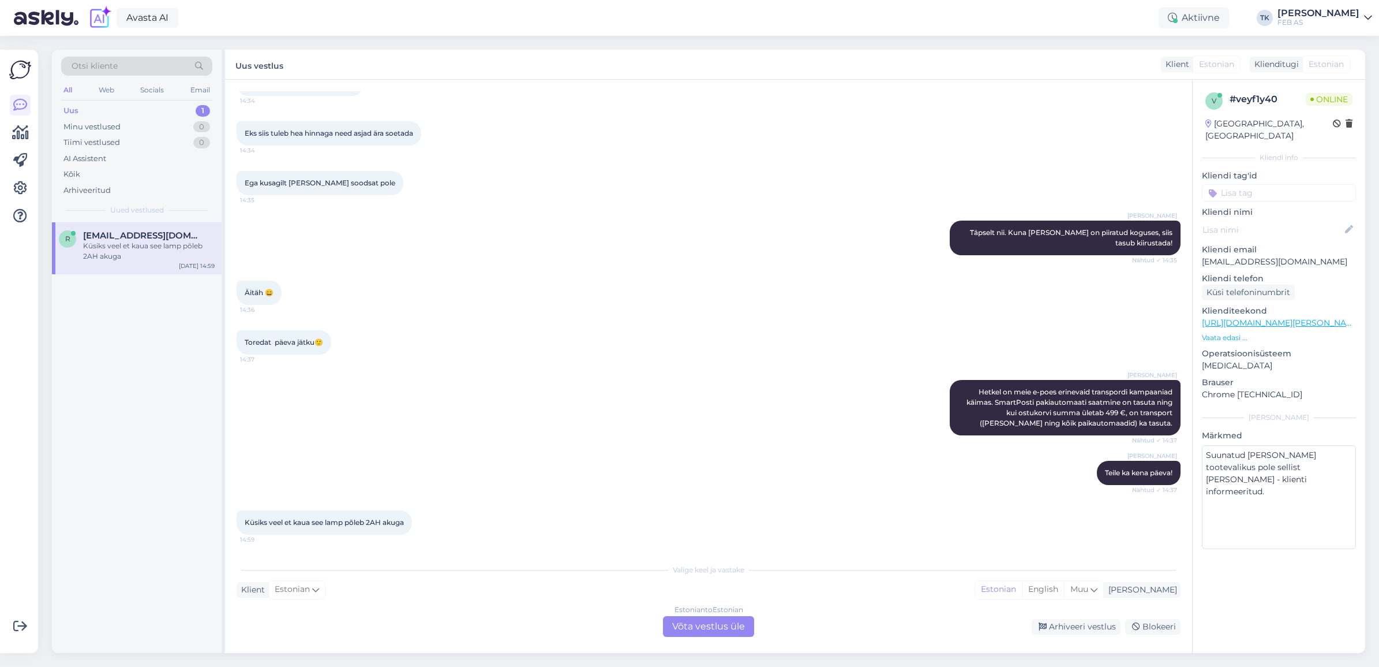
click at [710, 622] on div "Estonian to Estonian Võta vestlus üle" at bounding box center [708, 626] width 91 height 21
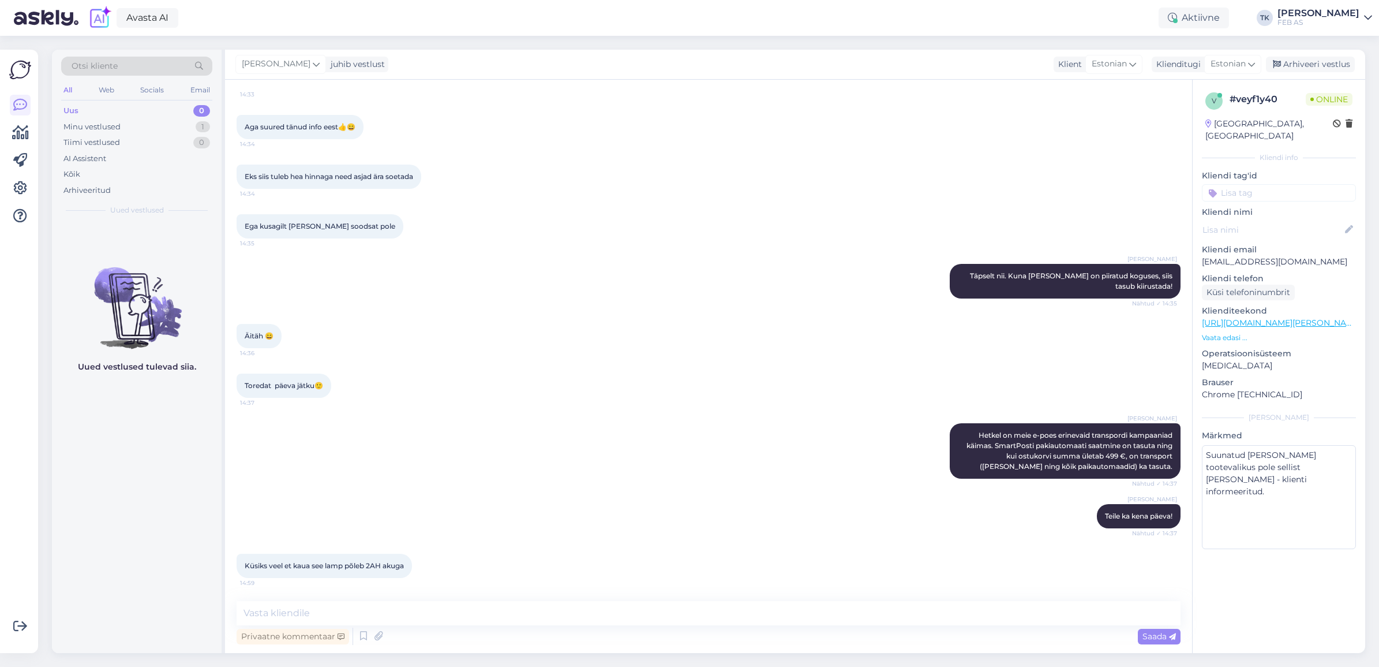
click at [647, 500] on div "Triinu [PERSON_NAME] Teile ka kena päeva! Nähtud ✓ 14:37" at bounding box center [709, 516] width 944 height 50
click at [504, 420] on div "Triinu [PERSON_NAME] Hetkel on meie e-poes erinevaid transpordi kampaaniad käim…" at bounding box center [709, 450] width 944 height 81
click at [417, 597] on div "Vestlus algas [DATE] Tere 14:17 Kas selle akutrelli M12 Lööktrell BPD-202C 2x2a…" at bounding box center [708, 366] width 967 height 573
click at [420, 612] on textarea at bounding box center [709, 613] width 944 height 24
type textarea "K"
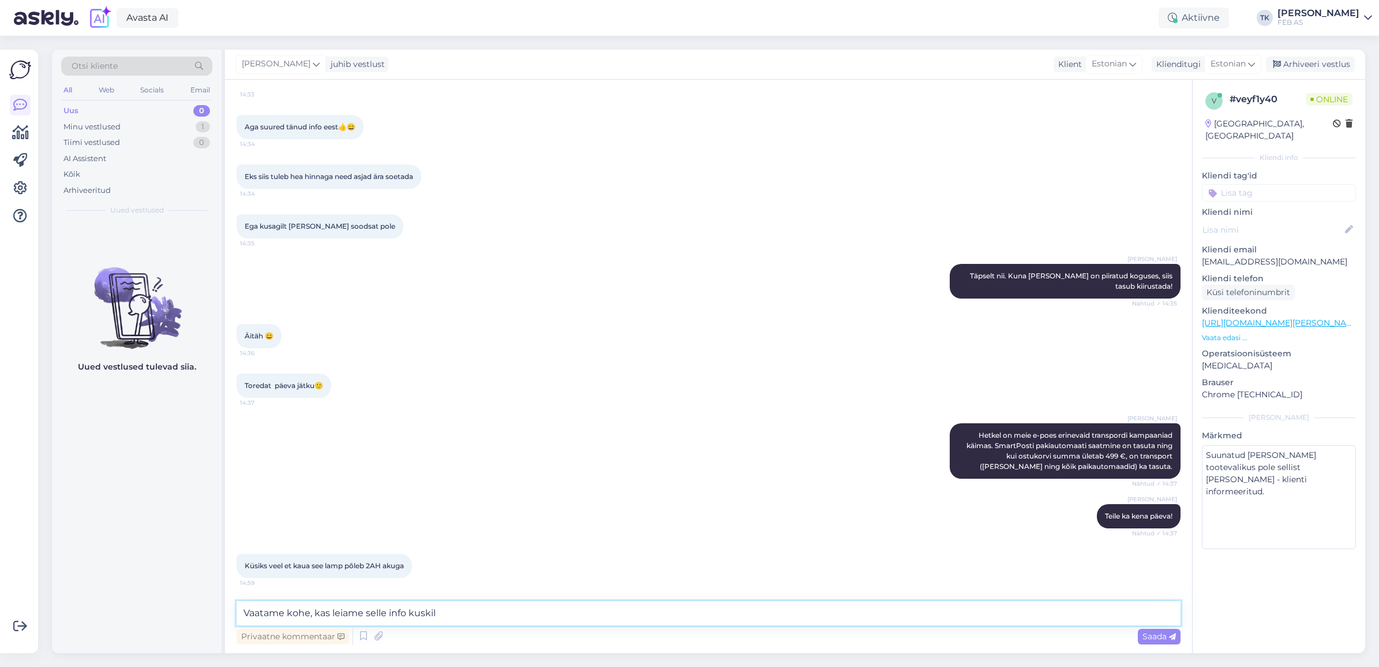
type textarea "Vaatame kohe, kas leiame selle info kuskilt"
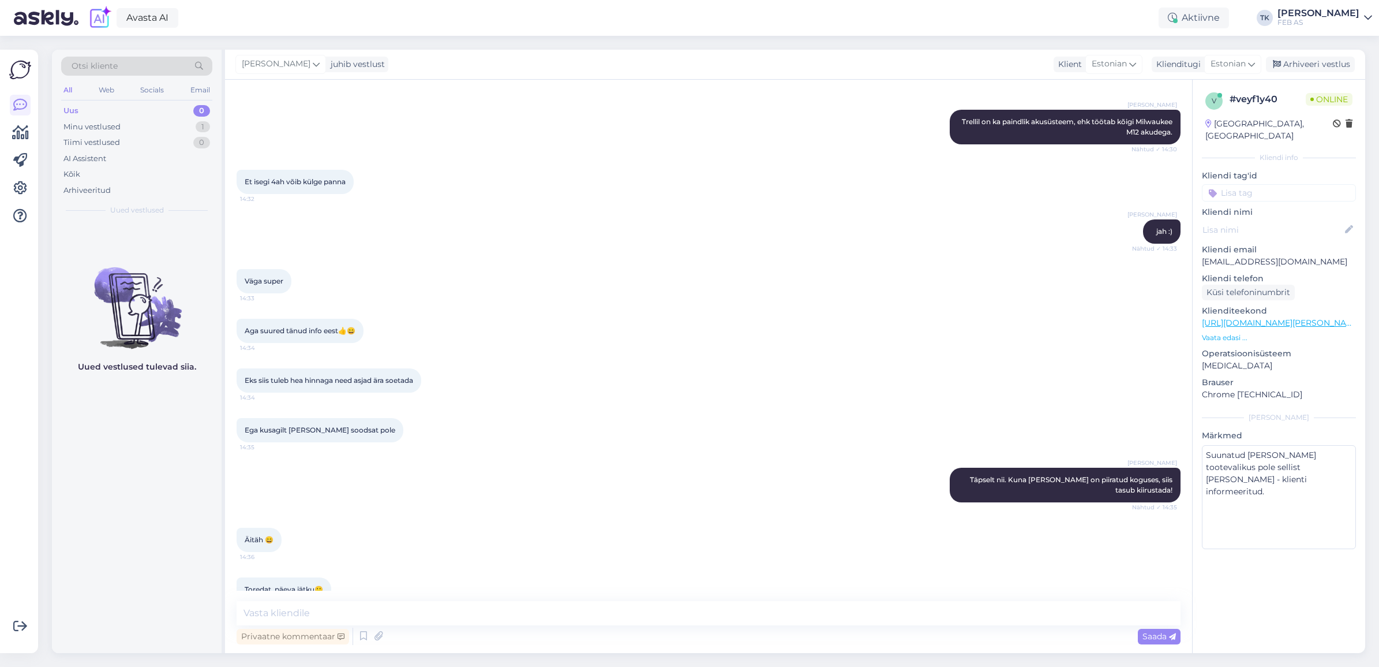
scroll to position [962, 0]
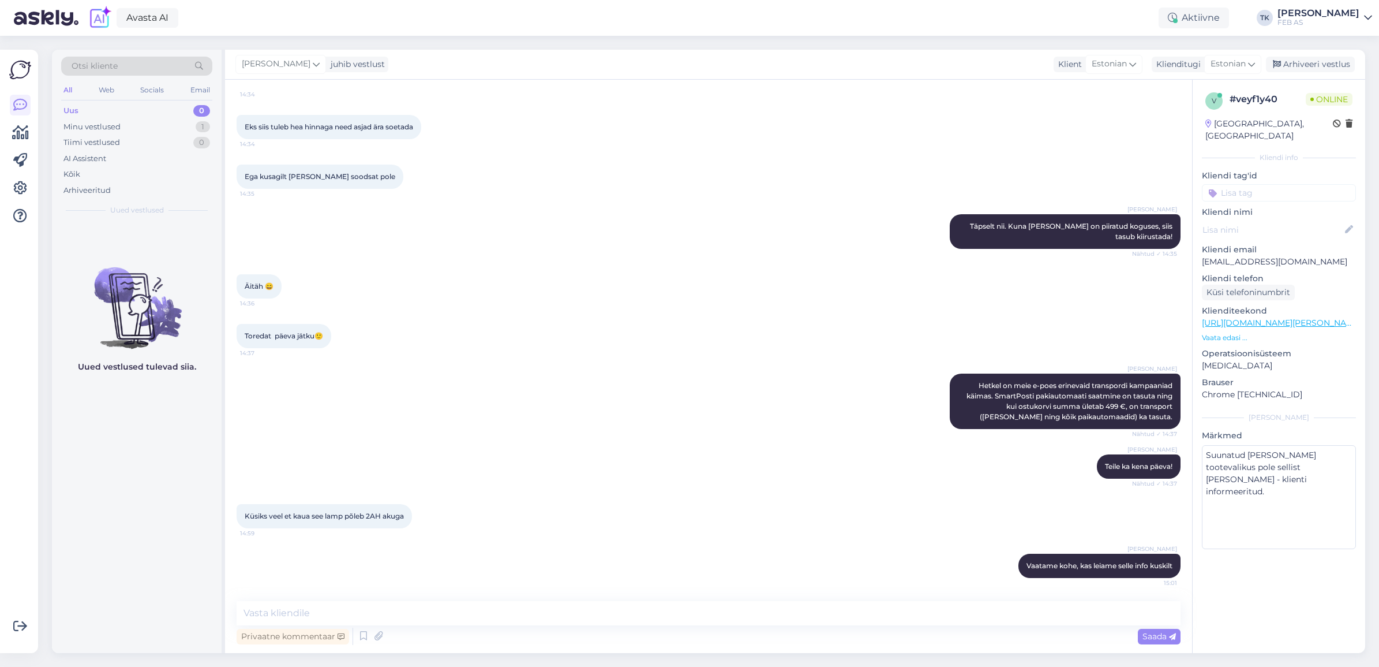
click at [769, 468] on div "Triinu [PERSON_NAME] Teile ka kena päeva! Nähtud ✓ 14:37" at bounding box center [709, 467] width 944 height 50
click at [621, 609] on textarea at bounding box center [709, 613] width 944 height 24
click at [425, 607] on textarea "B2 akuga töötab minimaalses asendis 2 tundi ja" at bounding box center [709, 613] width 944 height 24
click at [472, 607] on textarea "B2 akuga töötab minimaalses asendis 5 tundi ja" at bounding box center [709, 613] width 944 height 24
click at [322, 612] on textarea "B2 akuga töötab minimaalses asendis 5 tundi ja maksimaalses asendis 2 tundi." at bounding box center [709, 613] width 944 height 24
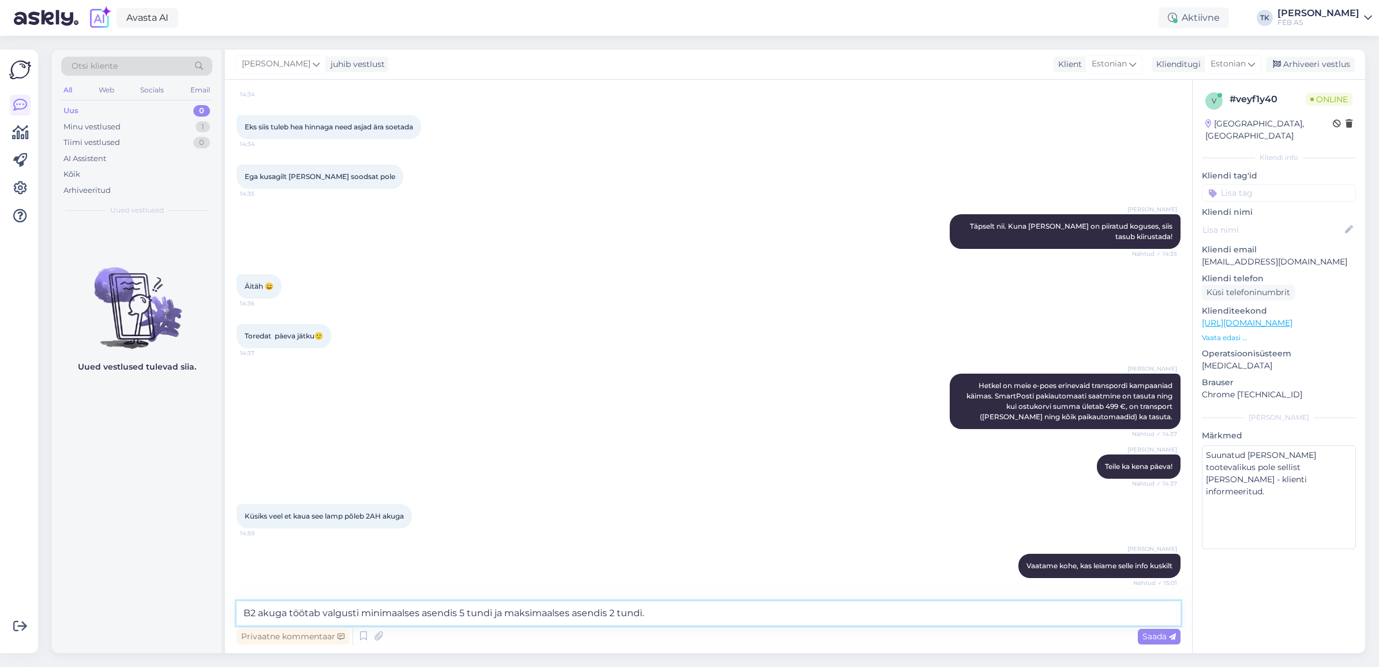
click at [674, 612] on textarea "B2 akuga töötab valgusti minimaalses asendis 5 tundi ja maksimaalses asendis 2 …" at bounding box center [709, 613] width 944 height 24
click at [597, 611] on textarea "B2 akuga töötab valgusti minimaalses asendis 5 tundi ja maksimaalses asendis 2 …" at bounding box center [709, 613] width 944 height 24
type textarea "B2 akuga töötab valgusti minimaalses asendis 5 tundi ja maksimaalses 2 tundi."
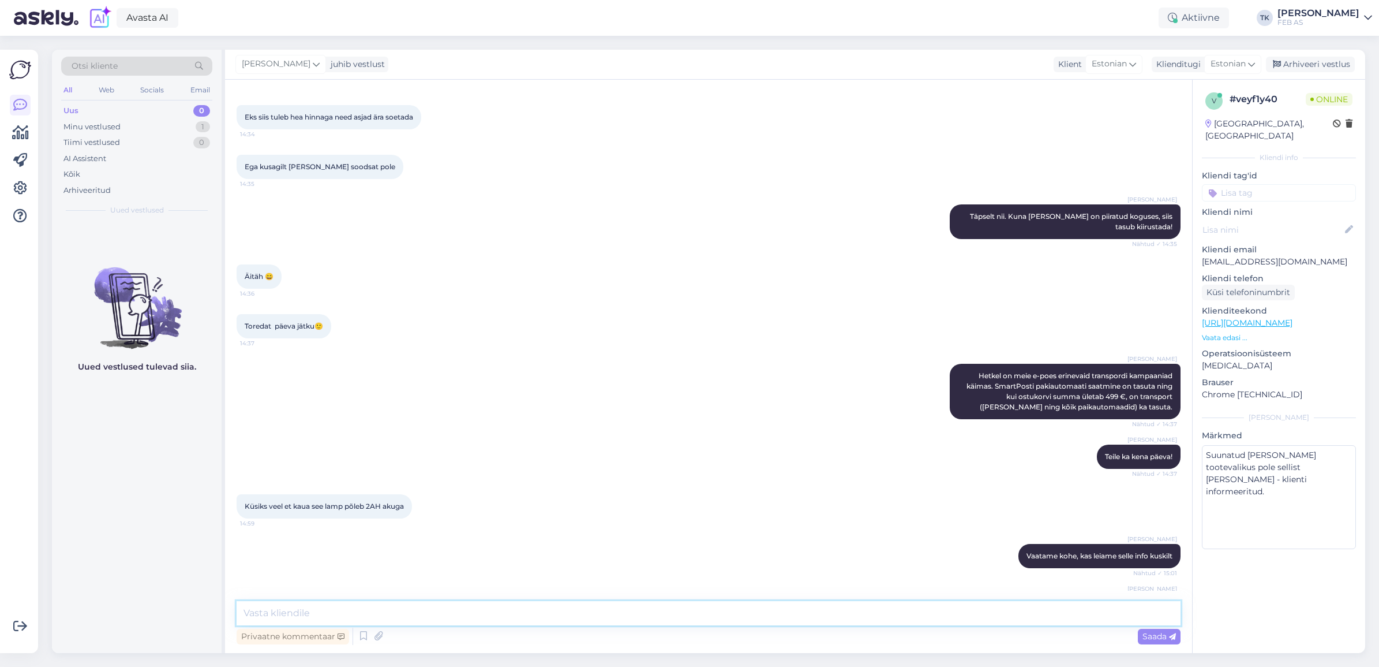
scroll to position [1022, 0]
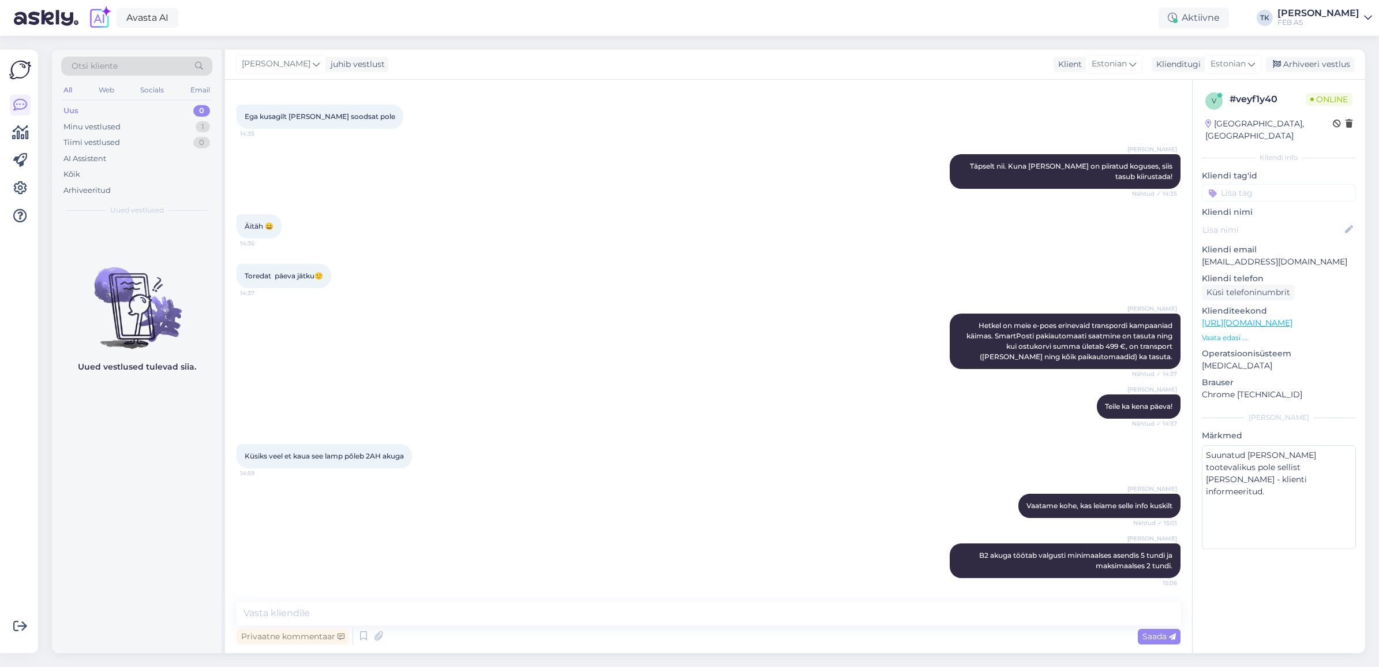
click at [651, 391] on div "Triinu [PERSON_NAME] Teile ka kena päeva! Nähtud ✓ 14:37" at bounding box center [709, 406] width 944 height 50
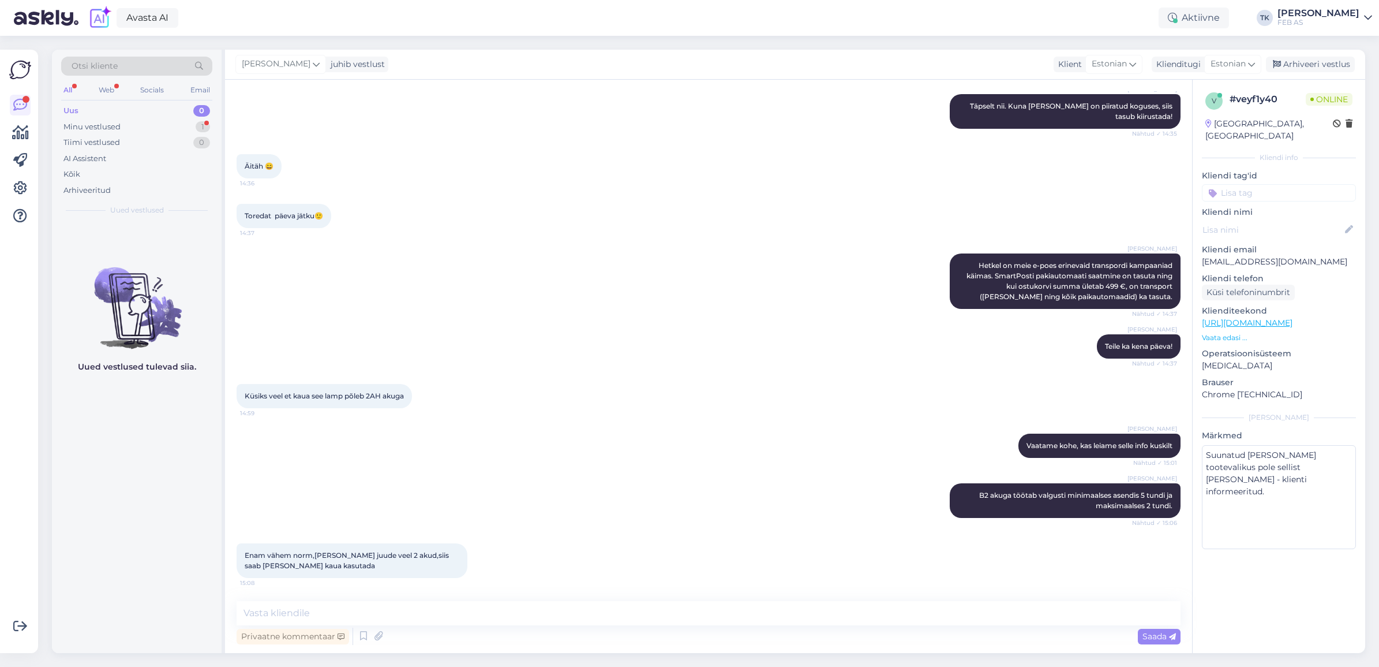
scroll to position [1131, 0]
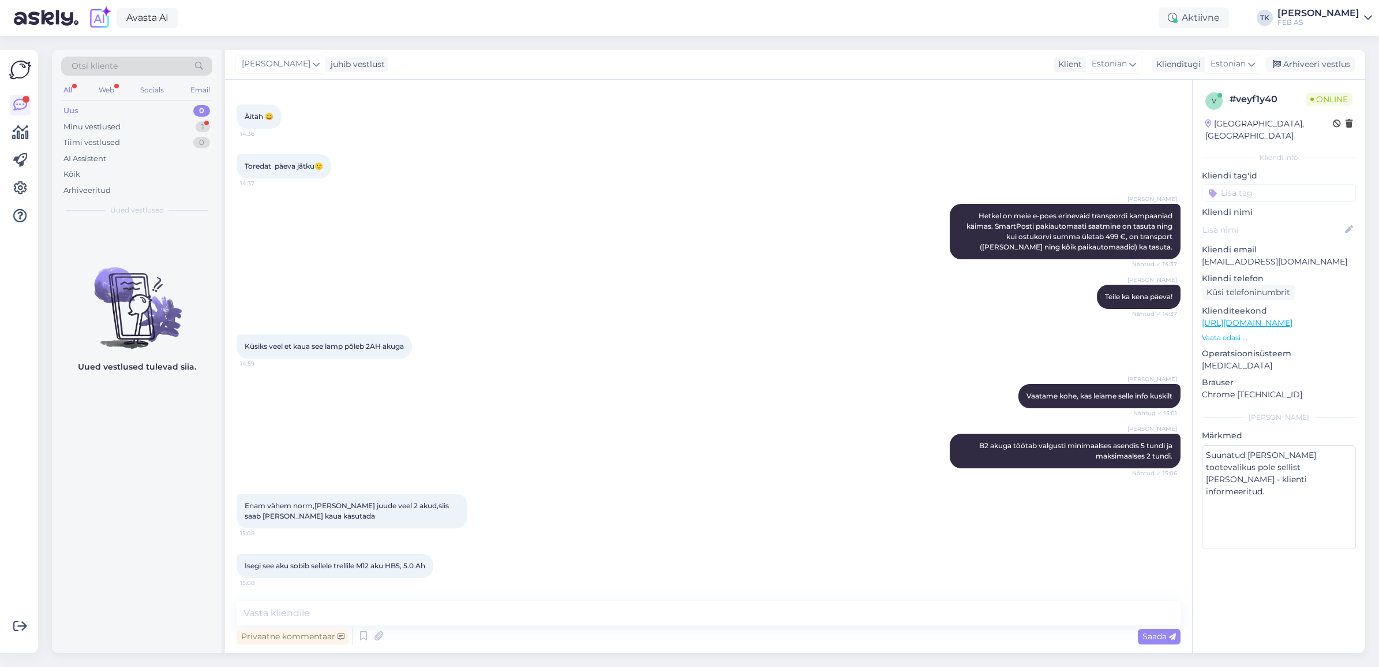
drag, startPoint x: 189, startPoint y: 442, endPoint x: 146, endPoint y: 413, distance: 51.5
click at [189, 442] on div "Uued vestlused tulevad siia." at bounding box center [137, 437] width 170 height 431
click at [376, 611] on textarea at bounding box center [709, 613] width 944 height 24
click at [584, 543] on div "Isegi see aku sobib sellele trellile M12 aku HB5, 5.0 Ah 15:08" at bounding box center [709, 566] width 944 height 50
click at [292, 611] on textarea at bounding box center [709, 613] width 944 height 24
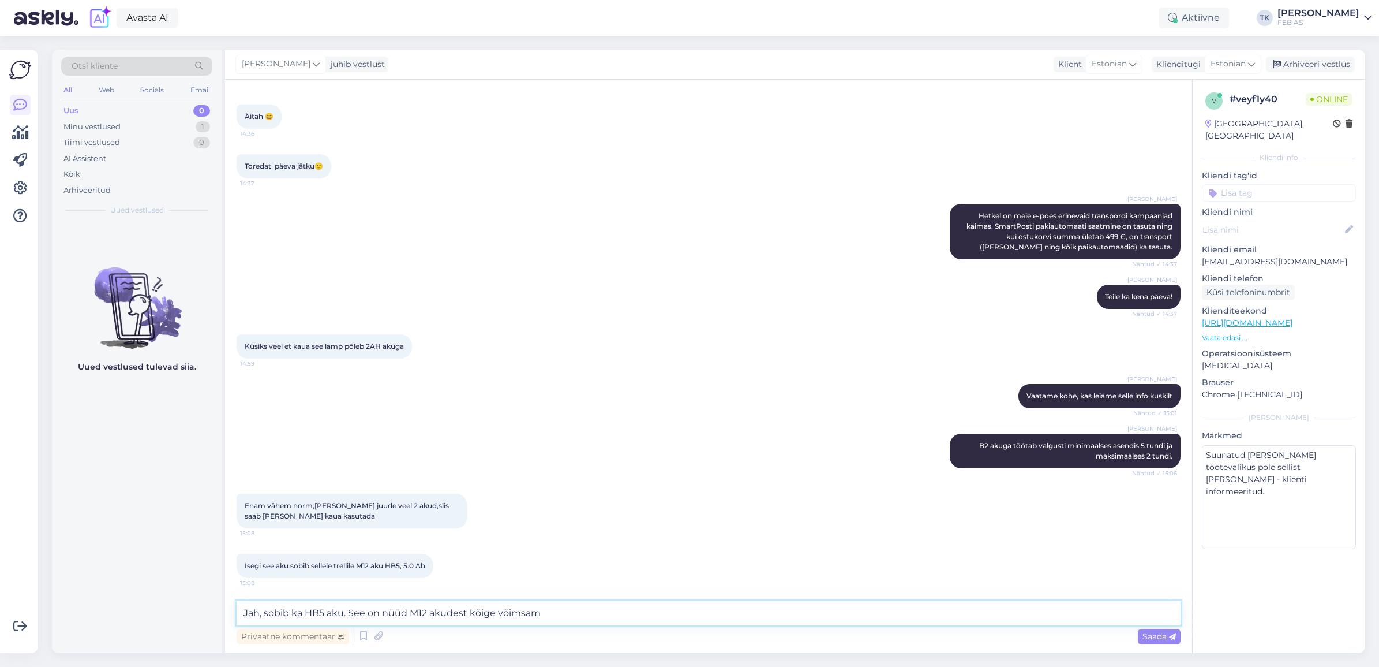
type textarea "Jah, sobib ka HB5 aku. See on nüüd M12 akudest kõige võimsam."
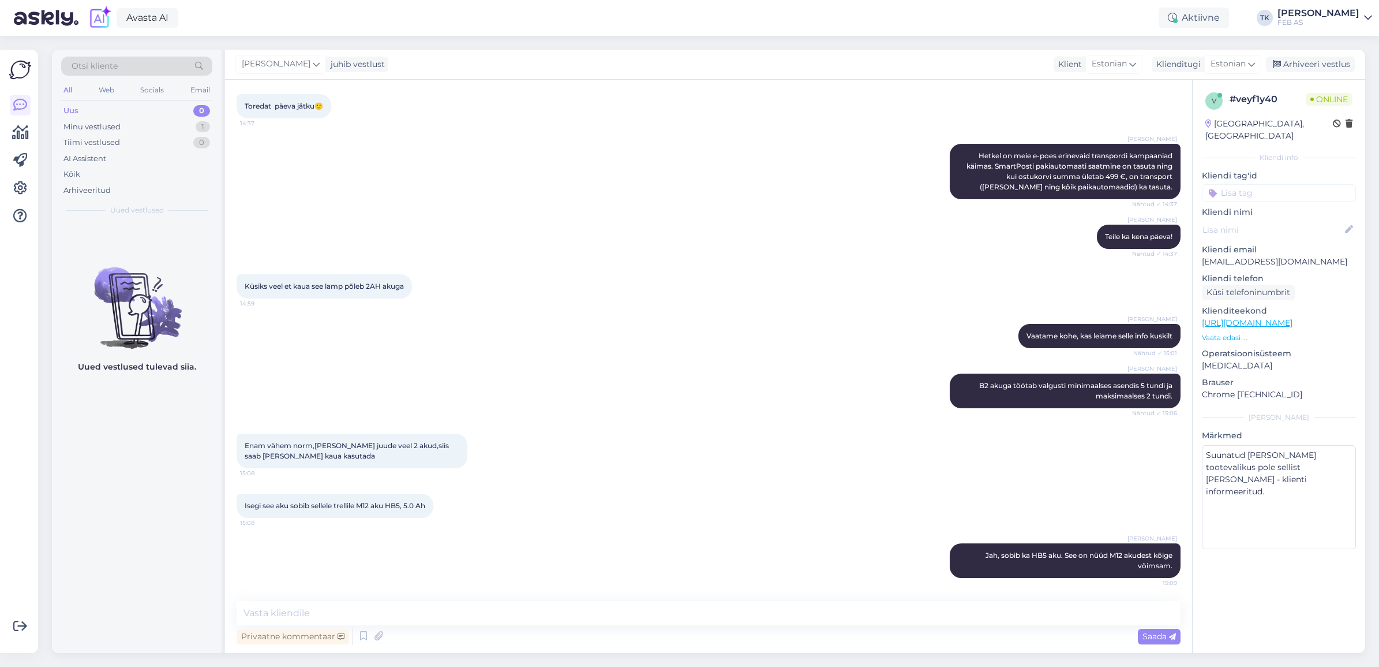
click at [597, 361] on div "Triinu [PERSON_NAME] B2 akuga töötab valgusti minimaalses asendis 5 tundi ja ma…" at bounding box center [709, 391] width 944 height 60
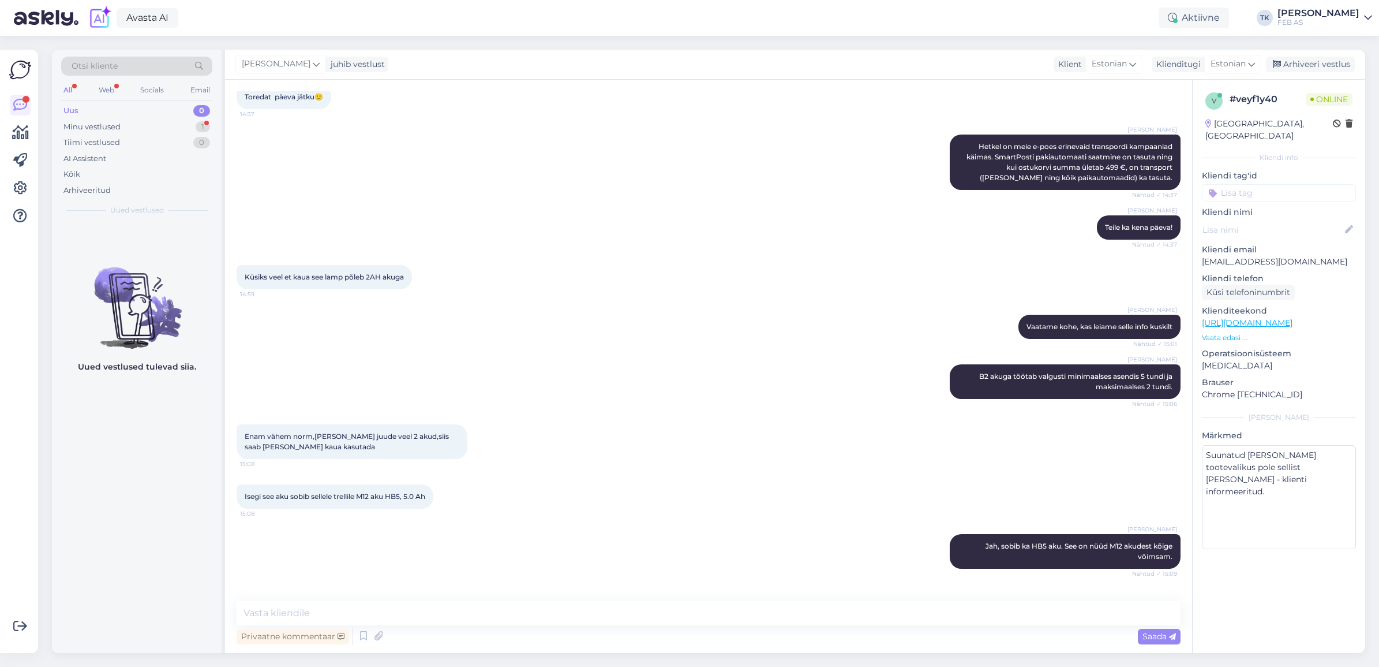
scroll to position [1251, 0]
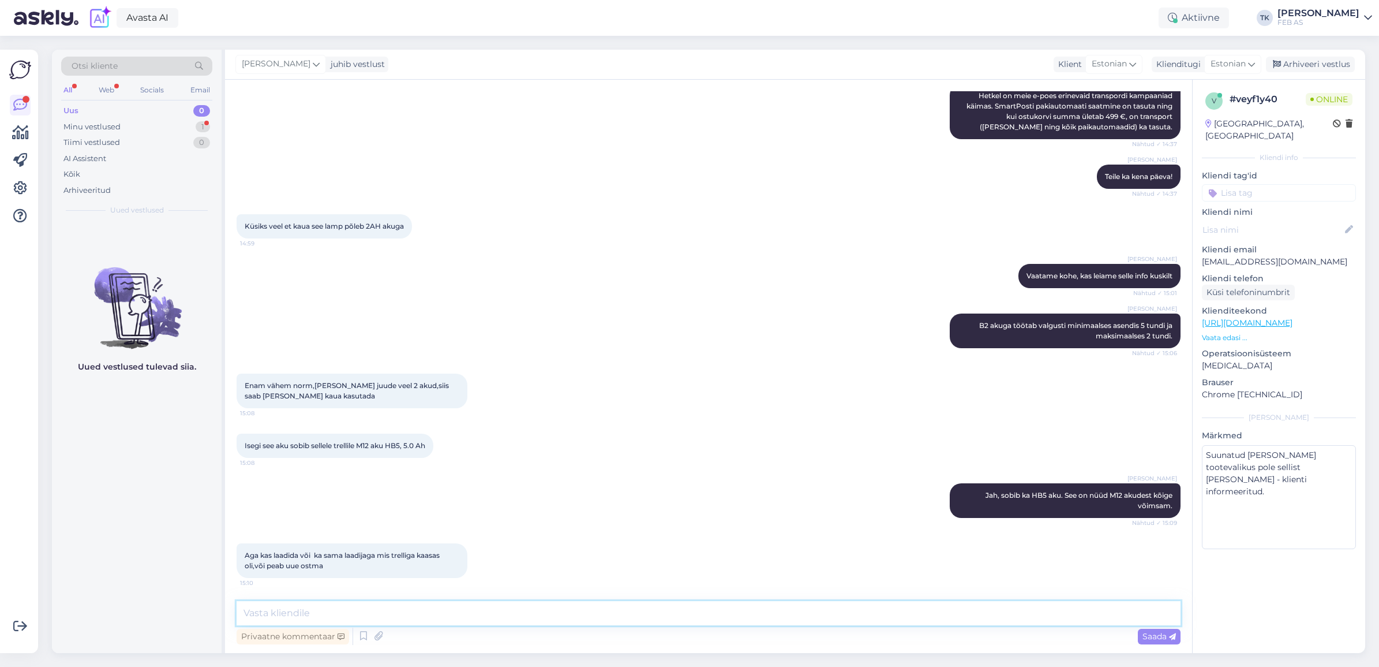
click at [356, 610] on textarea at bounding box center [709, 613] width 944 height 24
type textarea "Te mõtlete nüüd HB5 aku laadimist?"
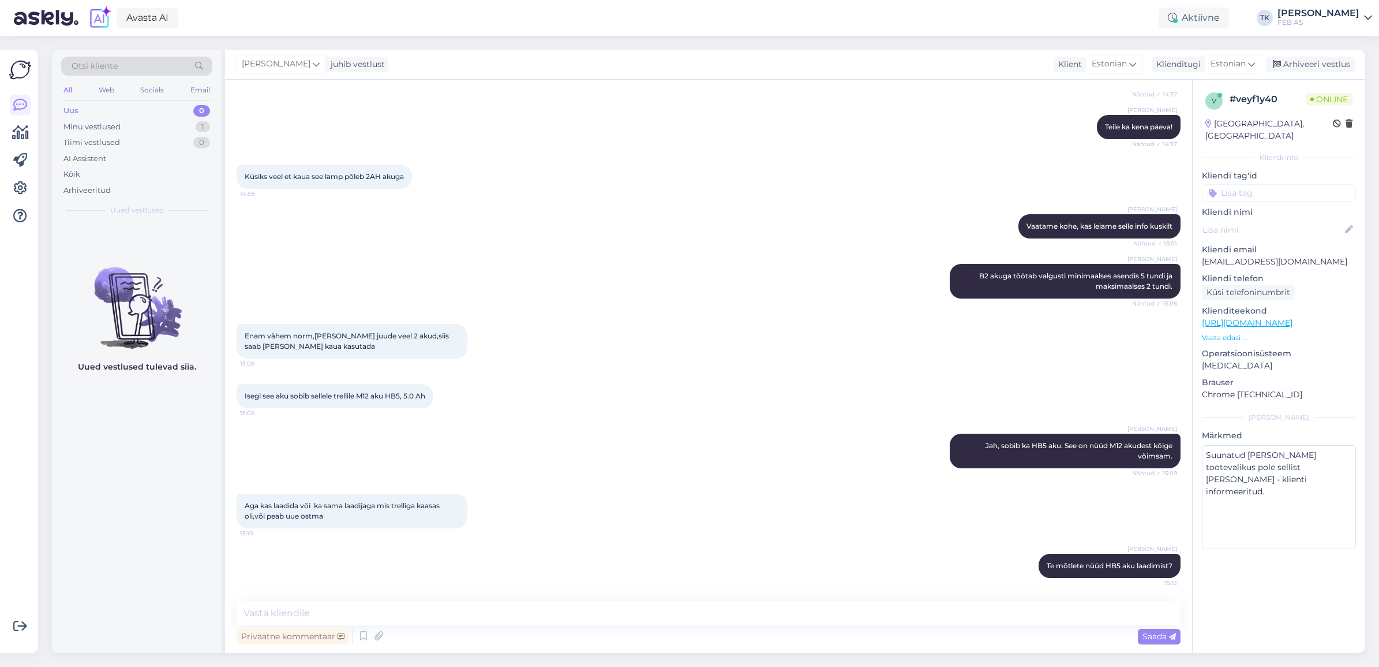
click at [701, 356] on div "Enam vähem norm,[PERSON_NAME] juude veel 2 akud,siis saab [PERSON_NAME] kaua ka…" at bounding box center [709, 341] width 944 height 60
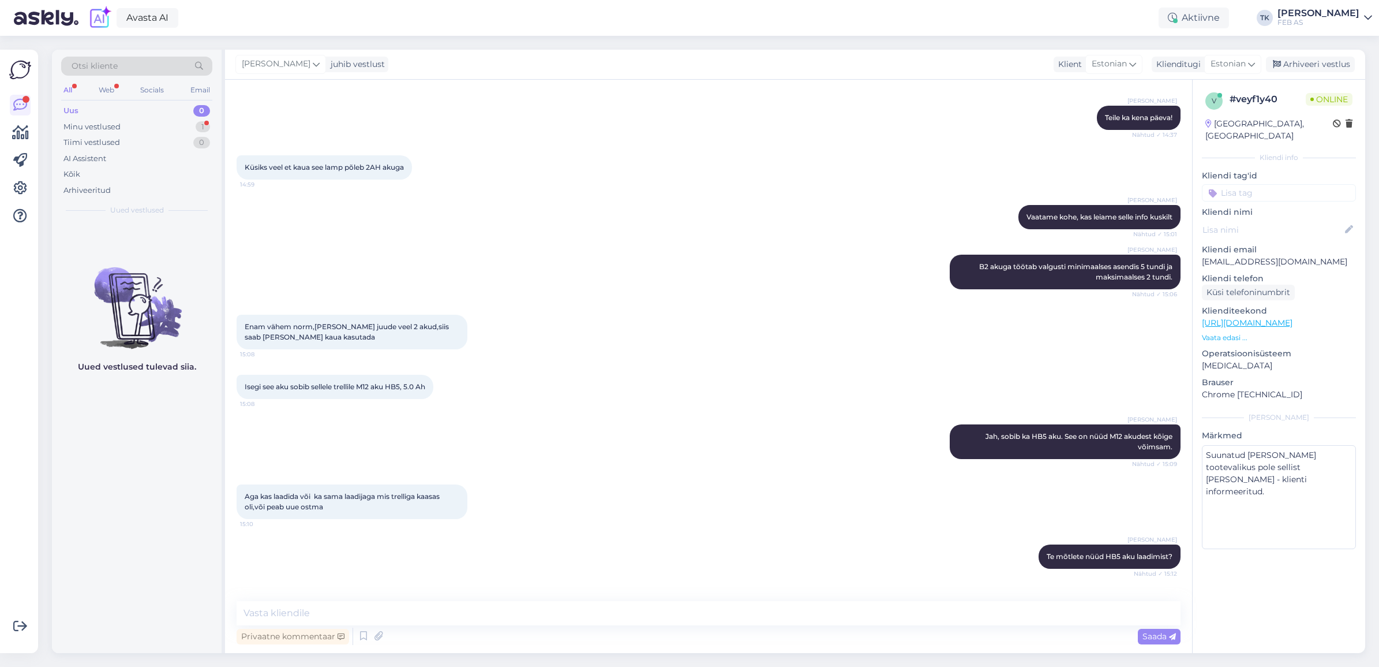
scroll to position [1349, 0]
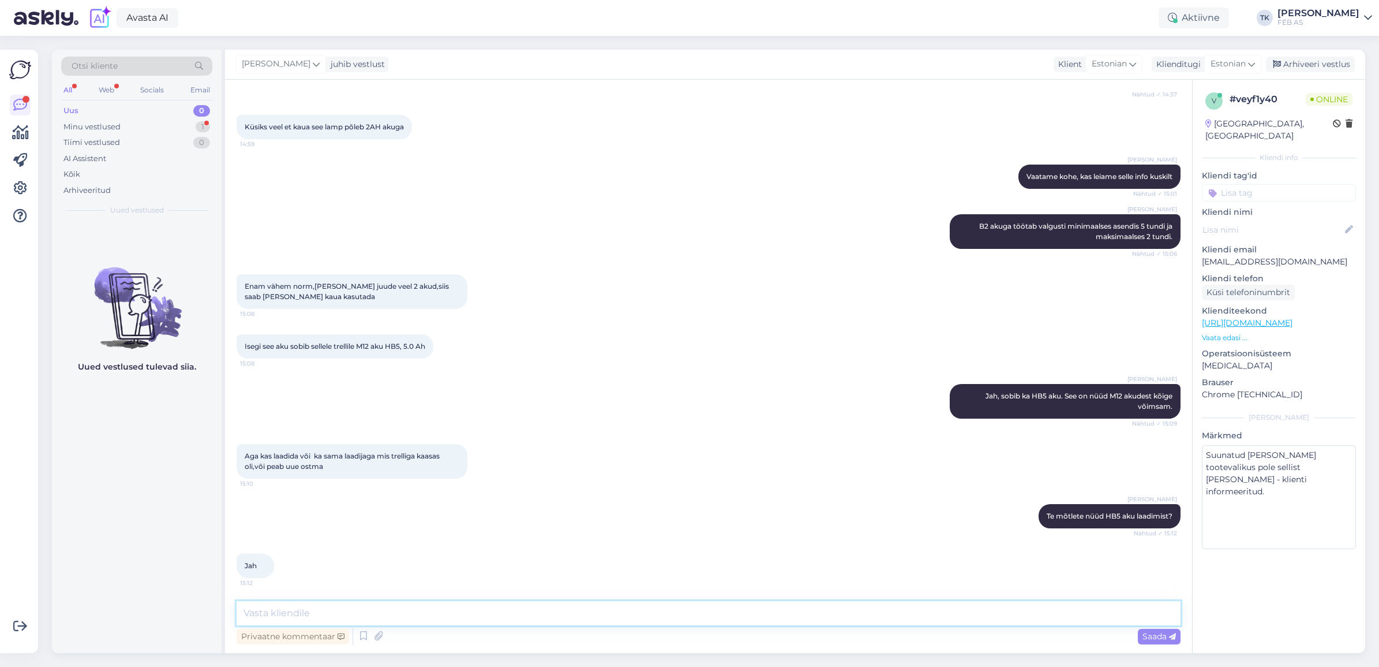
click at [463, 616] on textarea at bounding box center [709, 613] width 944 height 24
type textarea "Sobib"
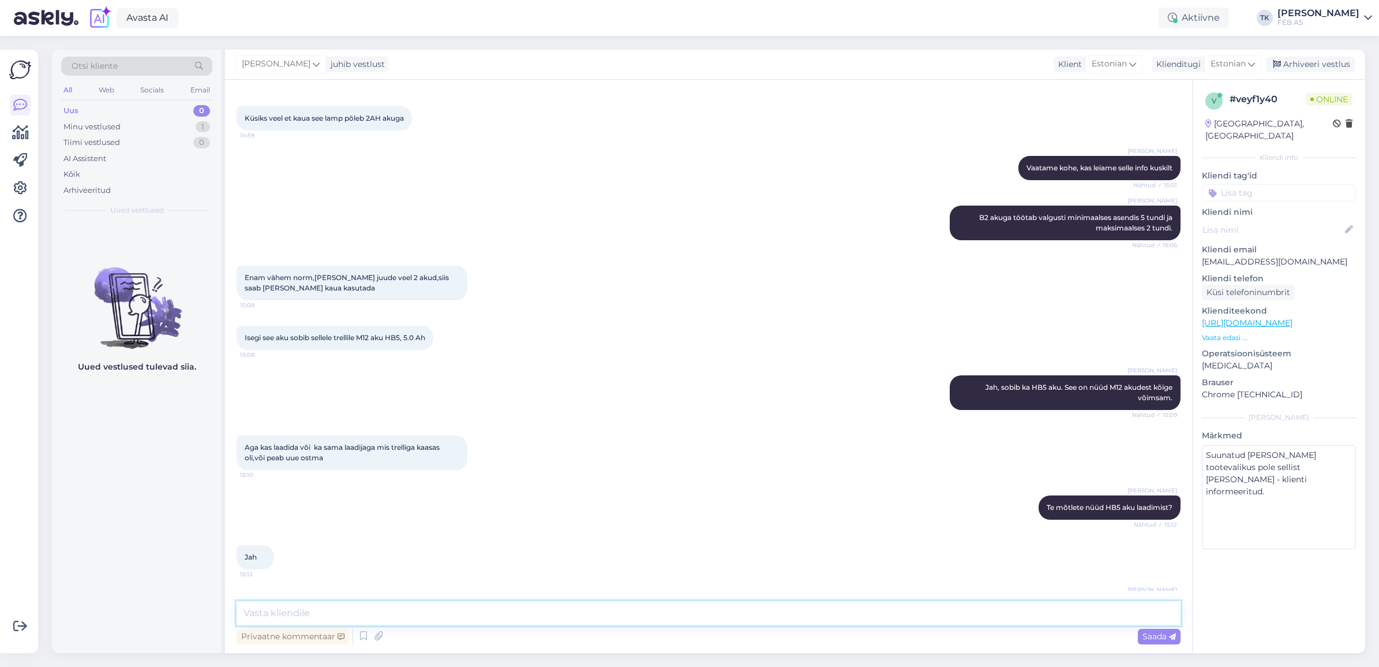
scroll to position [1400, 0]
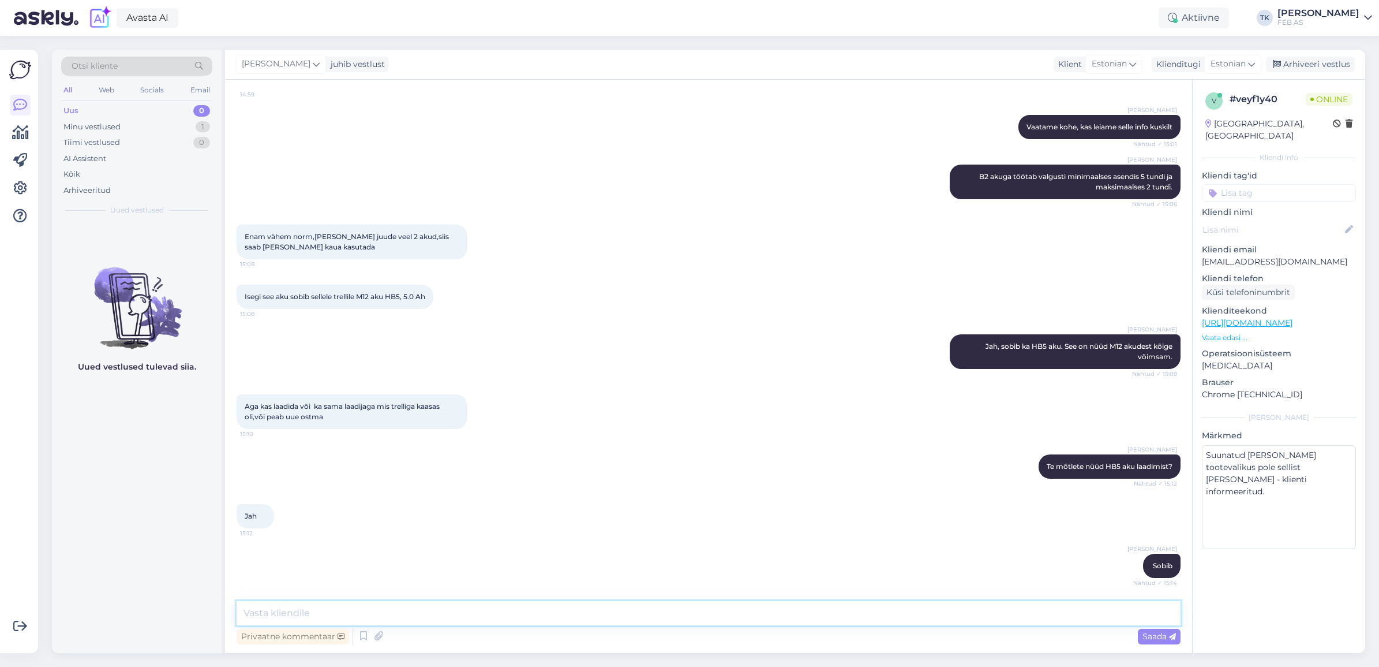
click at [381, 606] on textarea at bounding box center [709, 613] width 944 height 24
type textarea "HB5 [PERSON_NAME] on [PERSON_NAME] laadiaga laadimisaeg umbes 110 minutit"
click at [1146, 636] on span "Saada" at bounding box center [1159, 636] width 33 height 10
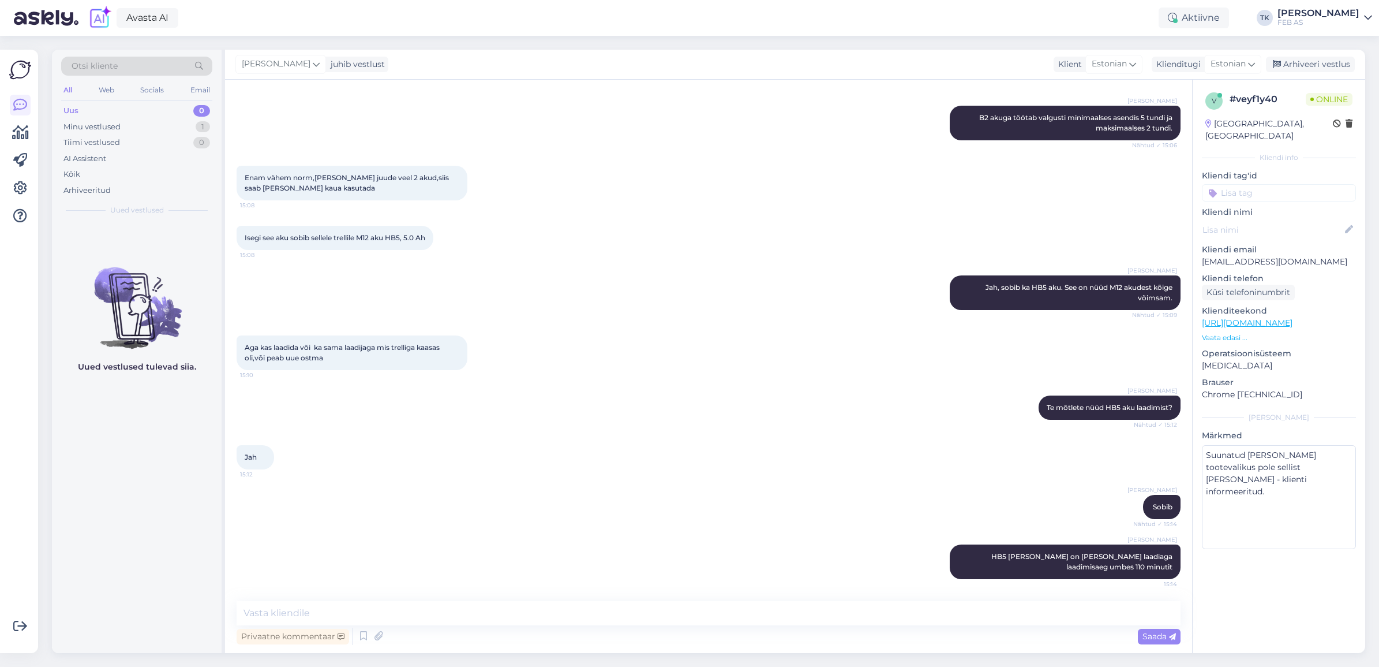
click at [596, 455] on div "Jah 15:12" at bounding box center [709, 457] width 944 height 50
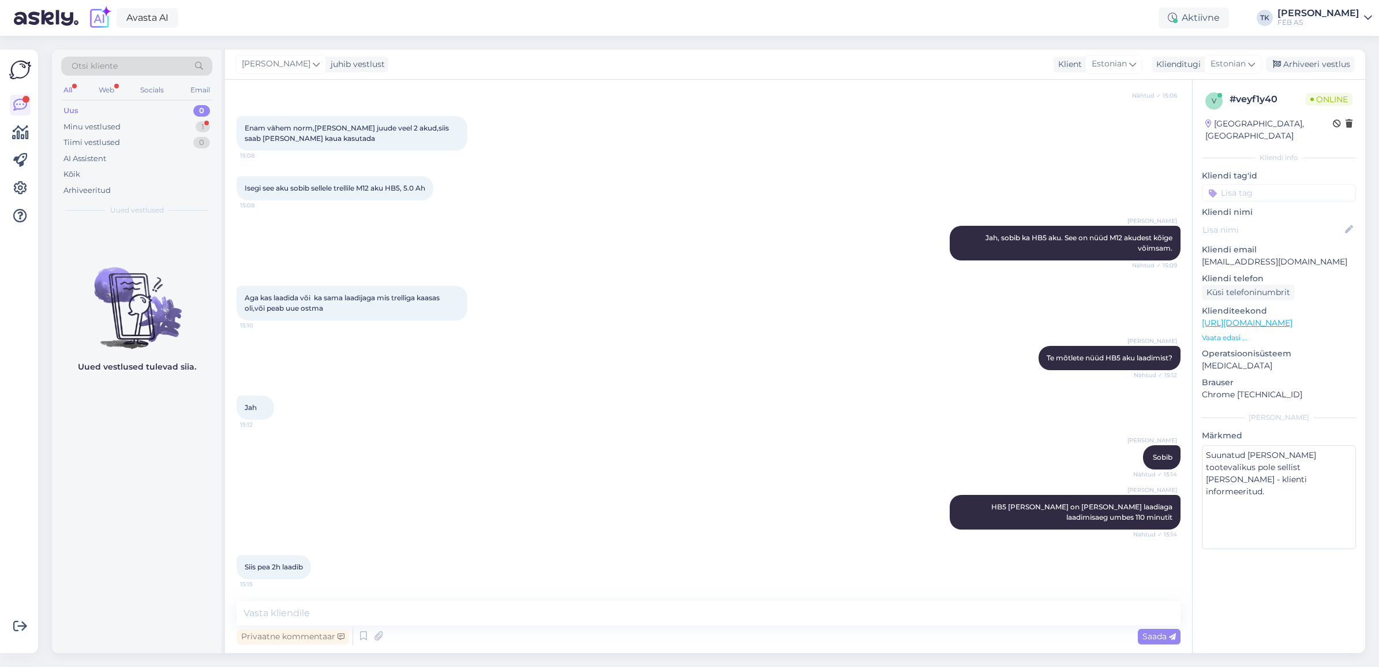
scroll to position [1548, 0]
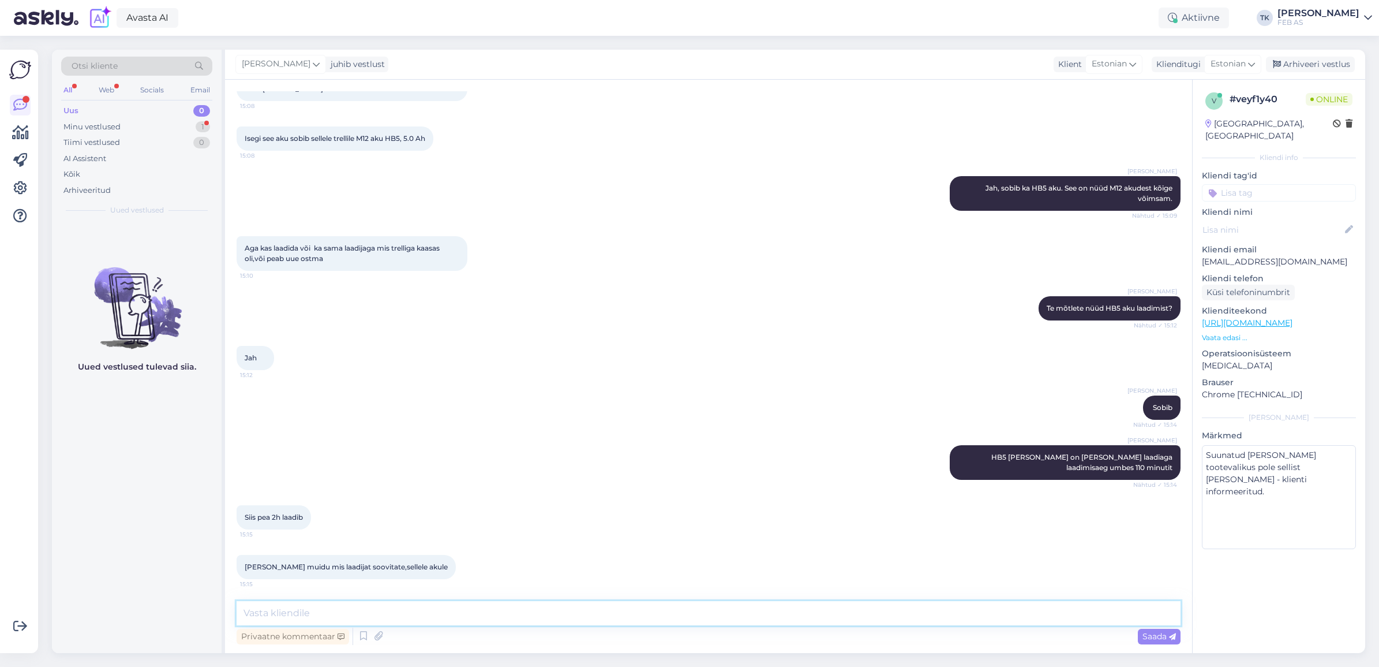
click at [327, 606] on textarea at bounding box center [709, 613] width 944 height 24
drag, startPoint x: 472, startPoint y: 436, endPoint x: 399, endPoint y: 596, distance: 175.1
click at [472, 432] on div "Triinu [PERSON_NAME] Sobib Nähtud ✓ 15:14" at bounding box center [709, 408] width 944 height 50
click at [324, 614] on textarea at bounding box center [709, 613] width 944 height 24
click at [435, 607] on textarea "See sama laadija on väga hea" at bounding box center [709, 613] width 944 height 24
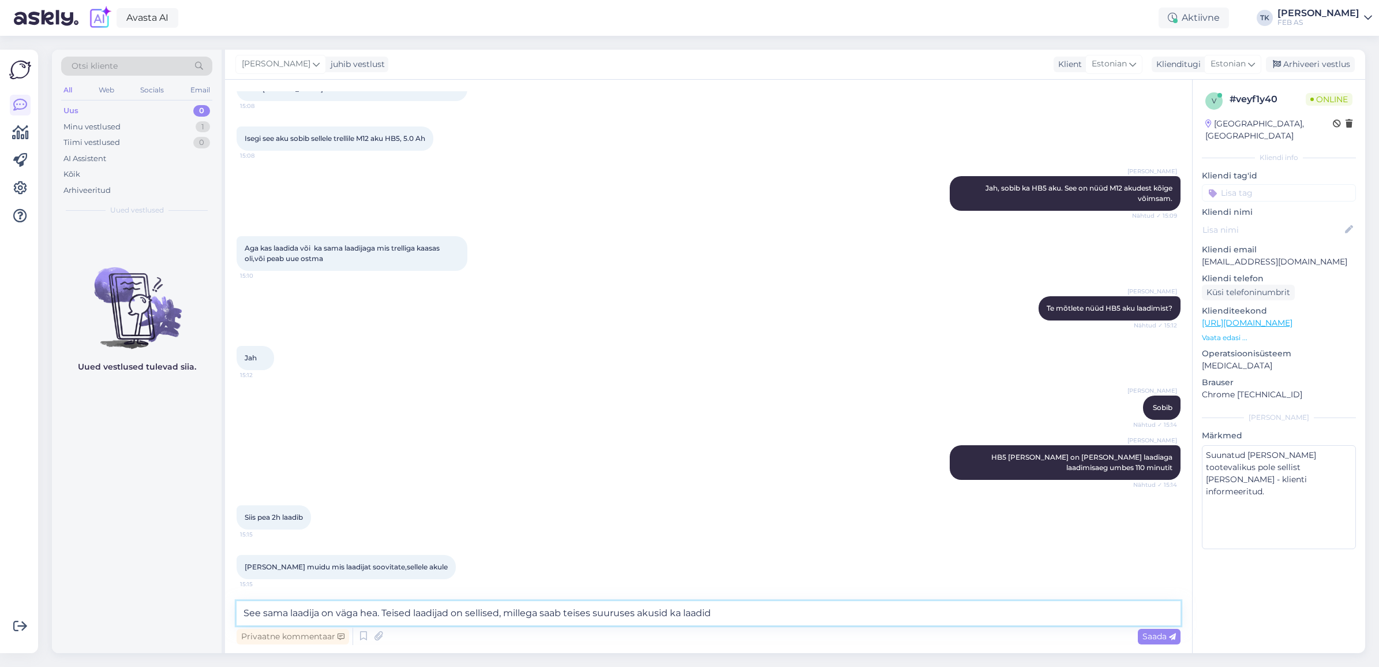
type textarea "See sama laadija on väga hea. Teised laadijad on sellised, millega saab teises …"
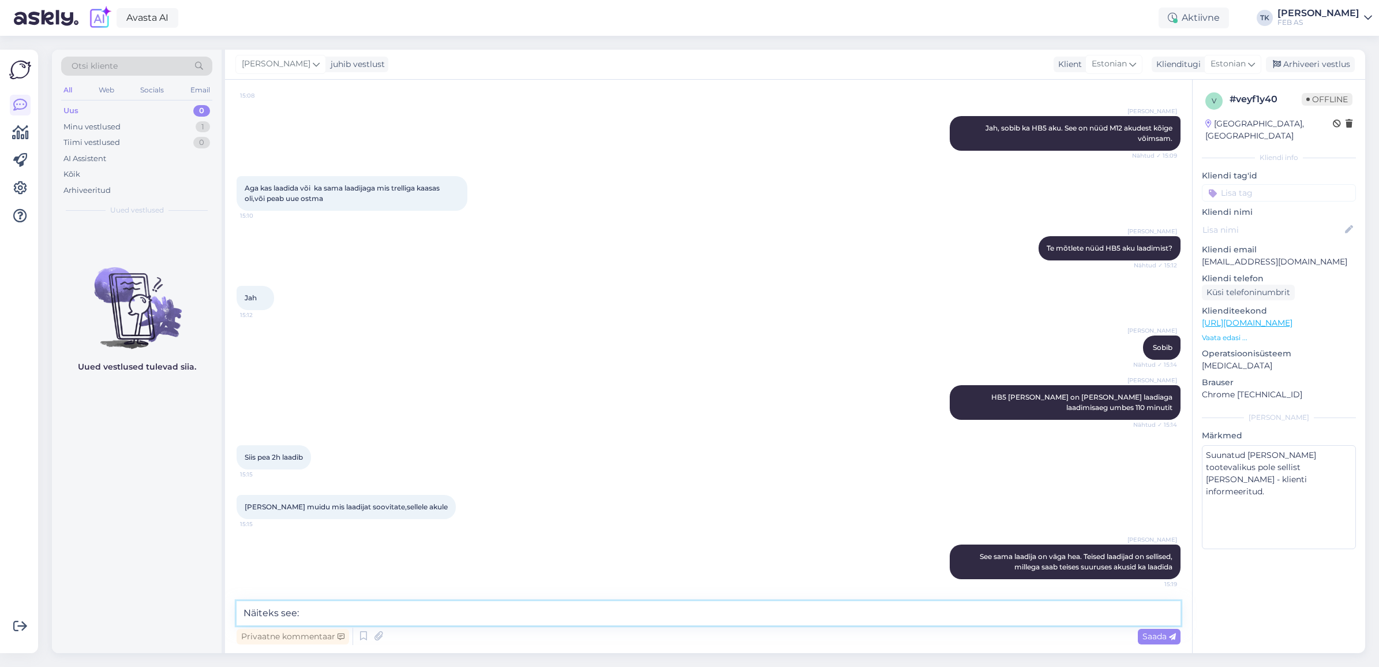
click at [574, 616] on textarea "Näiteks see:" at bounding box center [709, 613] width 944 height 24
paste textarea "[URL][DOMAIN_NAME]"
type textarea "Näiteks see: [URL][DOMAIN_NAME]"
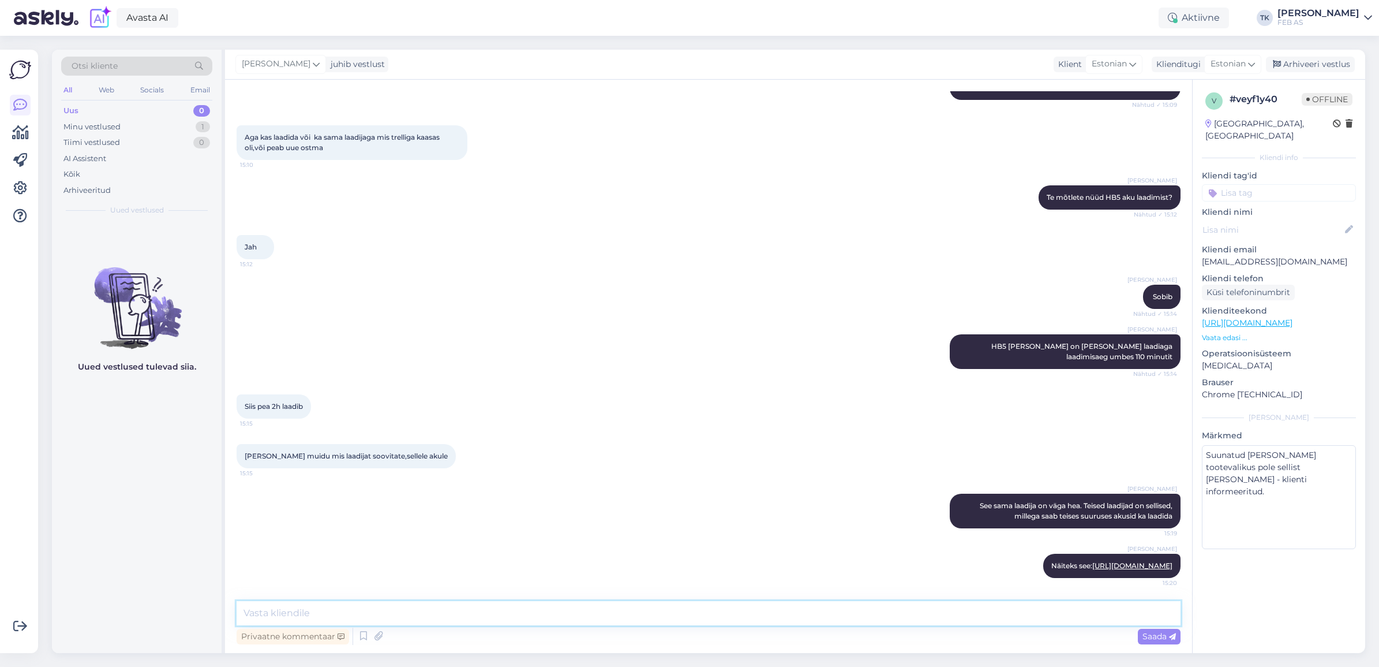
click at [420, 622] on textarea at bounding box center [709, 613] width 944 height 24
click at [811, 612] on textarea "Teised akulaadijad on juba M18 akudele mõeldud. Kõik Milwaukee akud ja laadijad…" at bounding box center [709, 613] width 944 height 24
paste textarea "[URL][DOMAIN_NAME]"
type textarea "Teised akulaadijad on juba M18 akudele mõeldud. Kõik Milwaukee akud ja laadijad…"
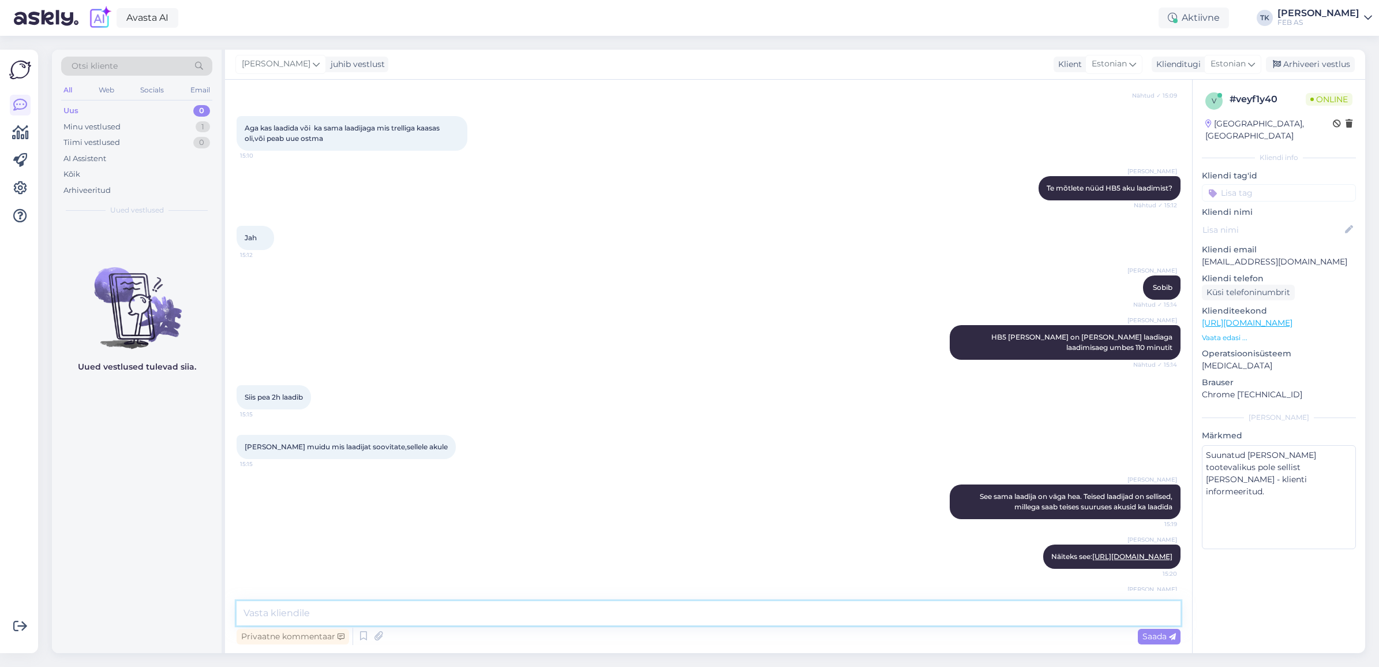
scroll to position [1770, 0]
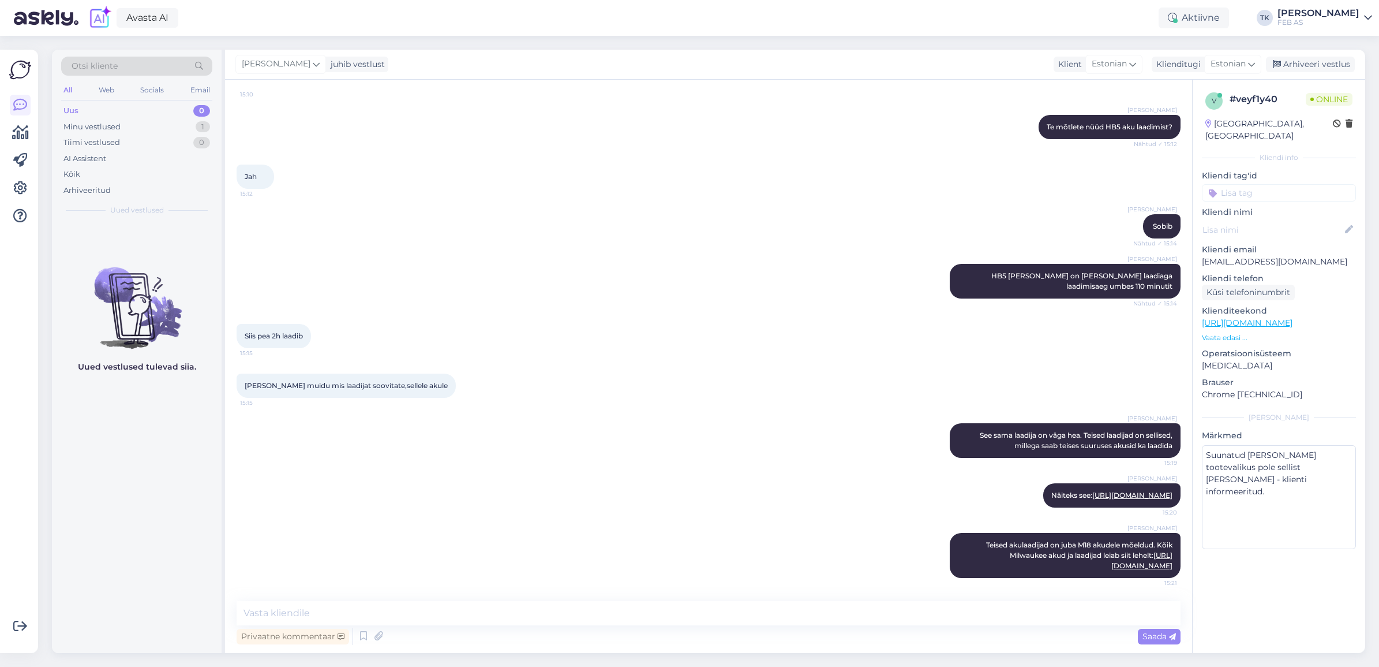
click at [780, 521] on div "Triinu [PERSON_NAME] Teised akulaadijad on juba M18 akudele mõeldud. Kõik Milwa…" at bounding box center [709, 555] width 944 height 70
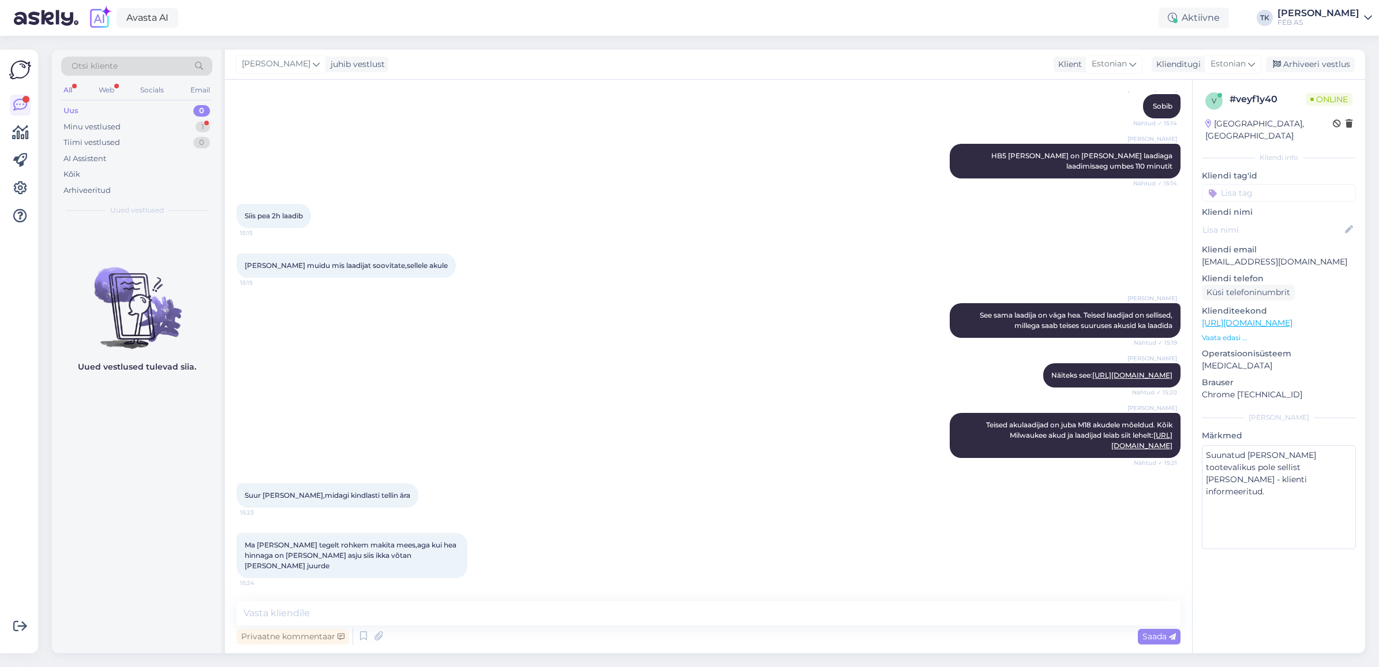
scroll to position [1950, 0]
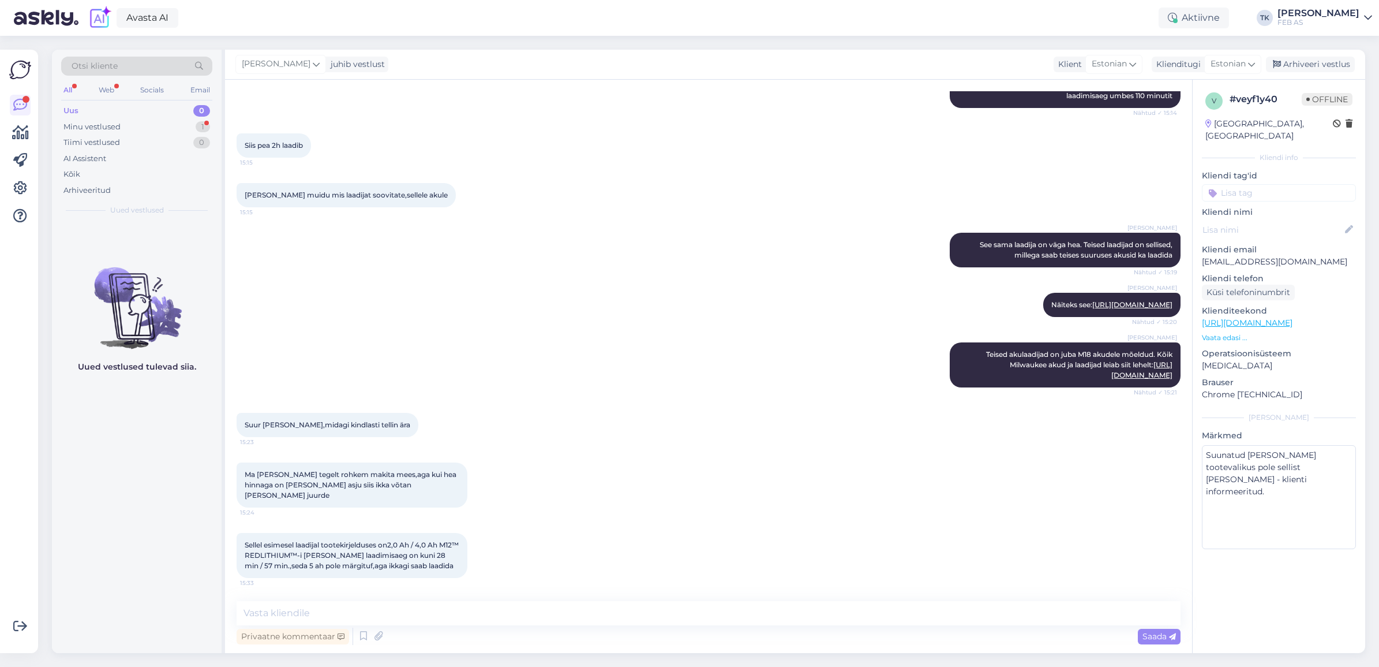
click at [630, 330] on div "Triinu [PERSON_NAME] Teised akulaadijad on juba M18 akudele mõeldud. Kõik Milwa…" at bounding box center [709, 365] width 944 height 70
click at [352, 610] on textarea at bounding box center [709, 613] width 944 height 24
click at [612, 471] on div "Ma [PERSON_NAME] tegelt rohkem makita mees,aga kui hea hinnaga on [PERSON_NAME]…" at bounding box center [709, 485] width 944 height 70
click at [296, 605] on textarea at bounding box center [709, 613] width 944 height 24
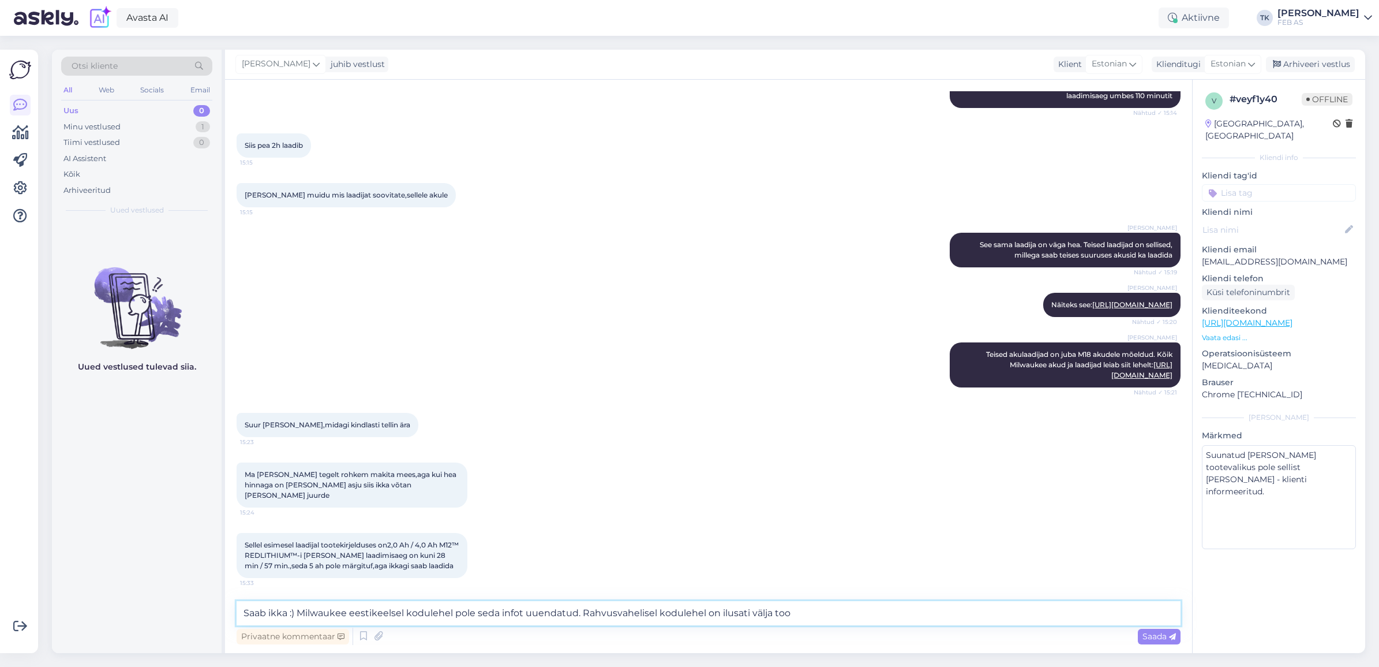
click at [733, 614] on textarea "Saab ikka :) Milwaukee eestikeelsel kodulehel pole seda infot uuendatud. Rahvus…" at bounding box center [709, 613] width 944 height 24
click at [769, 612] on textarea "Saab ikka :) Milwaukee eestikeelsel kodulehel pole seda infot uuendatud. Rahvus…" at bounding box center [709, 613] width 944 height 24
click at [803, 612] on textarea "Saab ikka :) Milwaukee eestikeelsel kodulehel pole seda infot uuendatud. Rahvus…" at bounding box center [709, 613] width 944 height 24
click at [908, 607] on textarea "Saab ikka :) Milwaukee eestikeelsel kodulehel pole seda infot uuendatud. Rahvus…" at bounding box center [709, 613] width 944 height 24
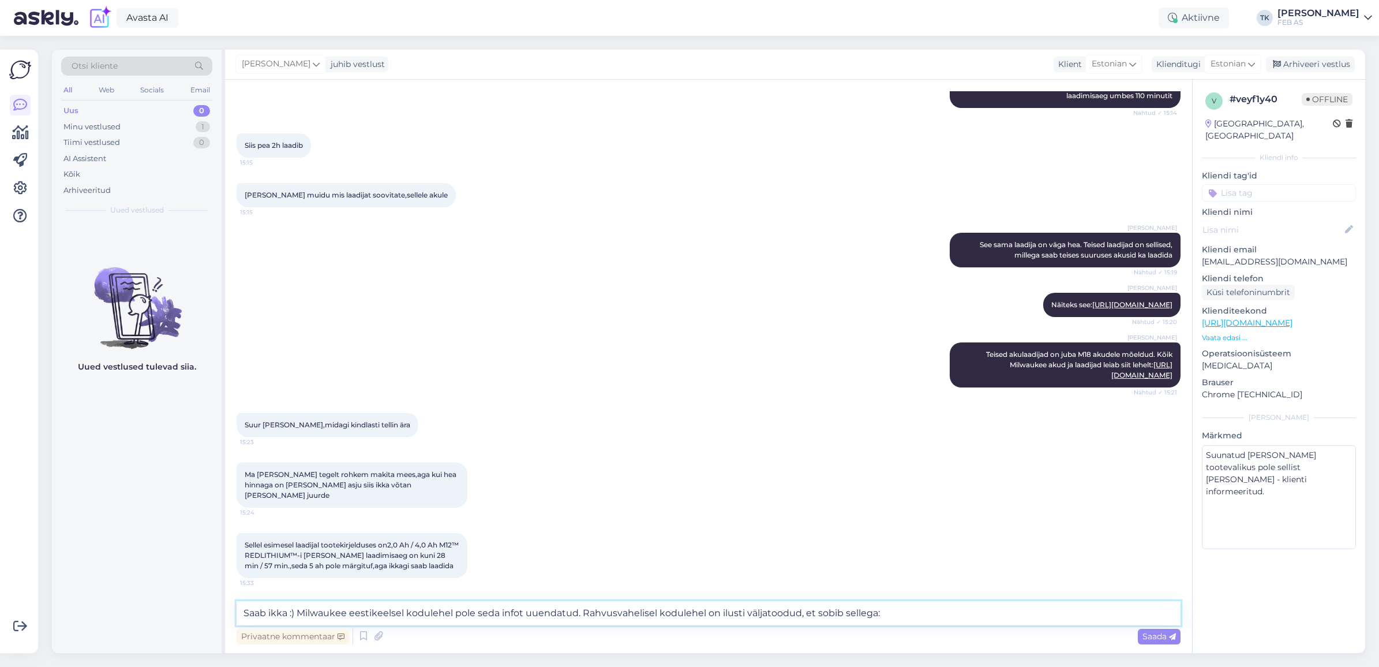
paste textarea "[URL][DOMAIN_NAME]"
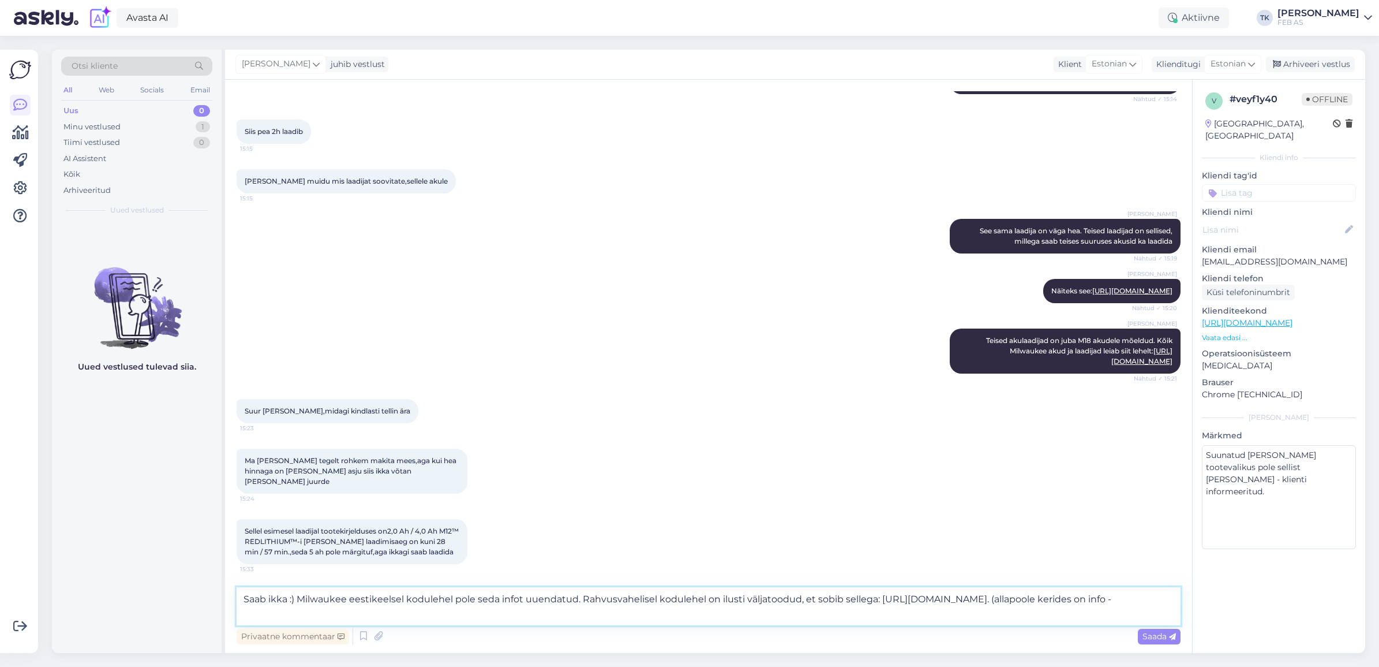
click at [385, 616] on textarea "Saab ikka :) Milwaukee eestikeelsel kodulehel pole seda infot uuendatud. Rahvus…" at bounding box center [709, 606] width 944 height 38
paste textarea "How long will it take to charge my battery?"
type textarea "Saab ikka :) Milwaukee eestikeelsel kodulehel pole seda infot uuendatud. Rahvus…"
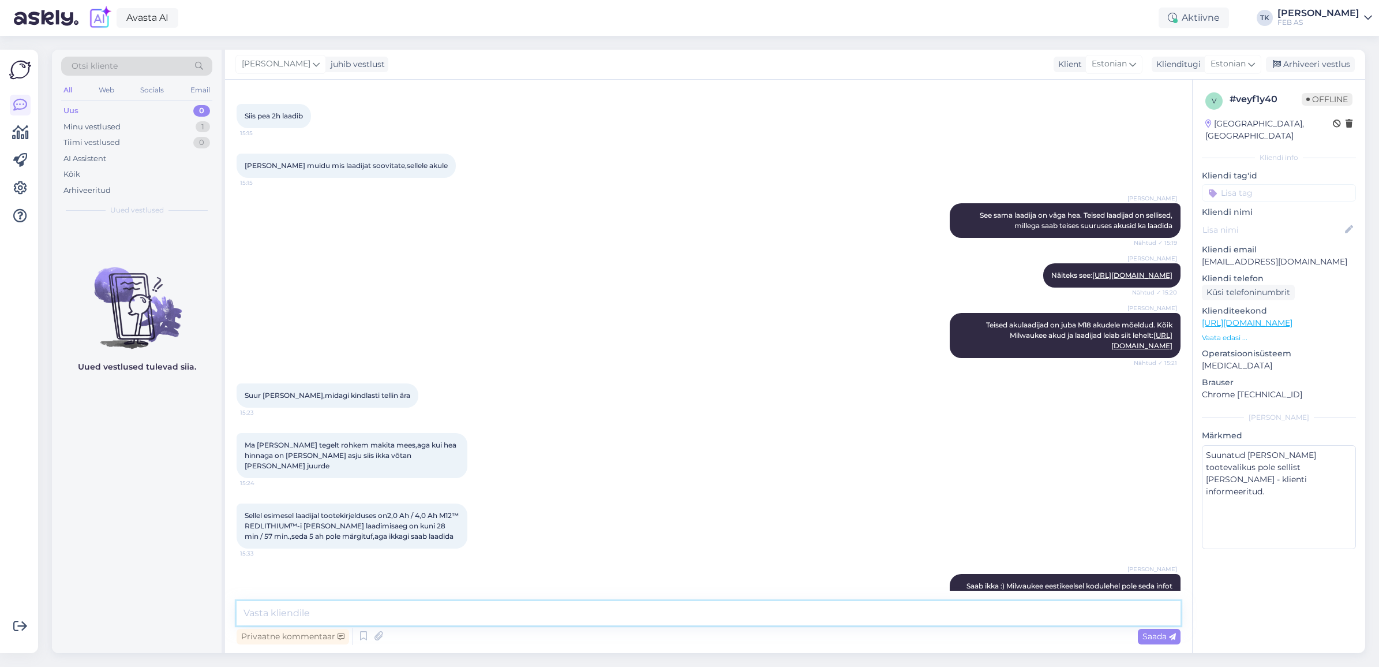
scroll to position [2041, 0]
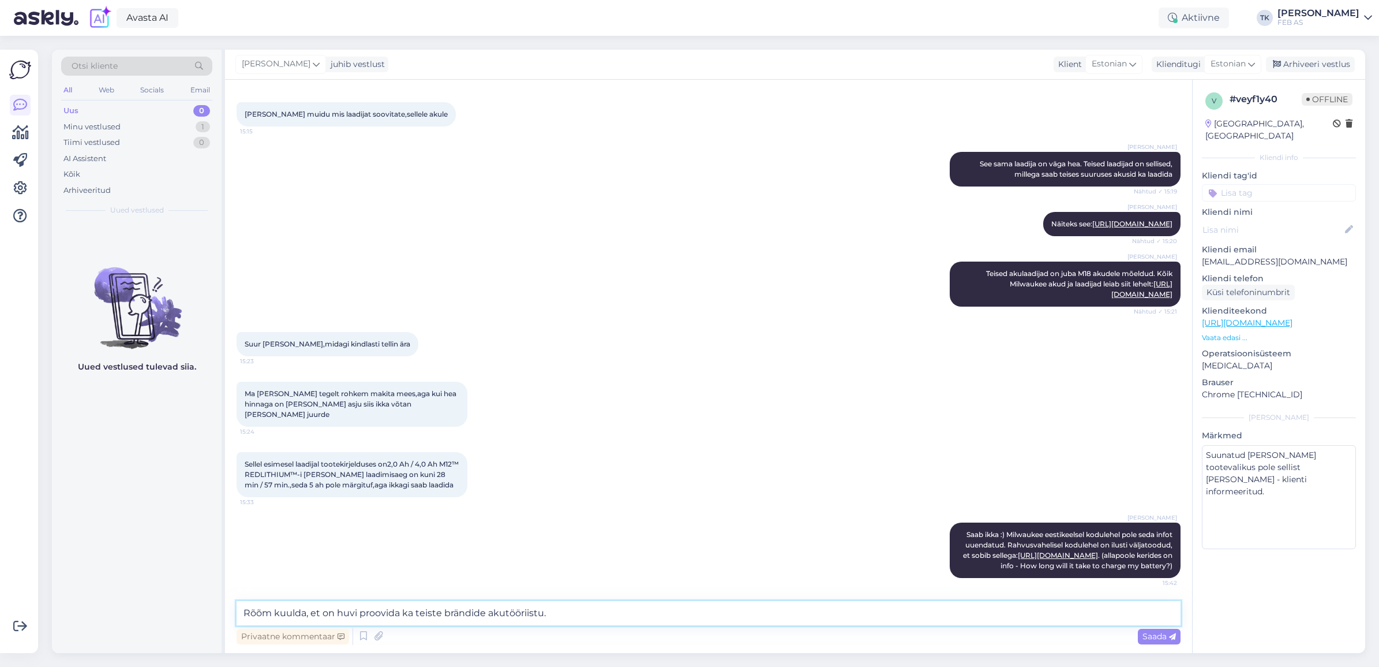
type textarea "Rõõm kuulda, et on huvi proovida ka teiste brändide akutööriistu."
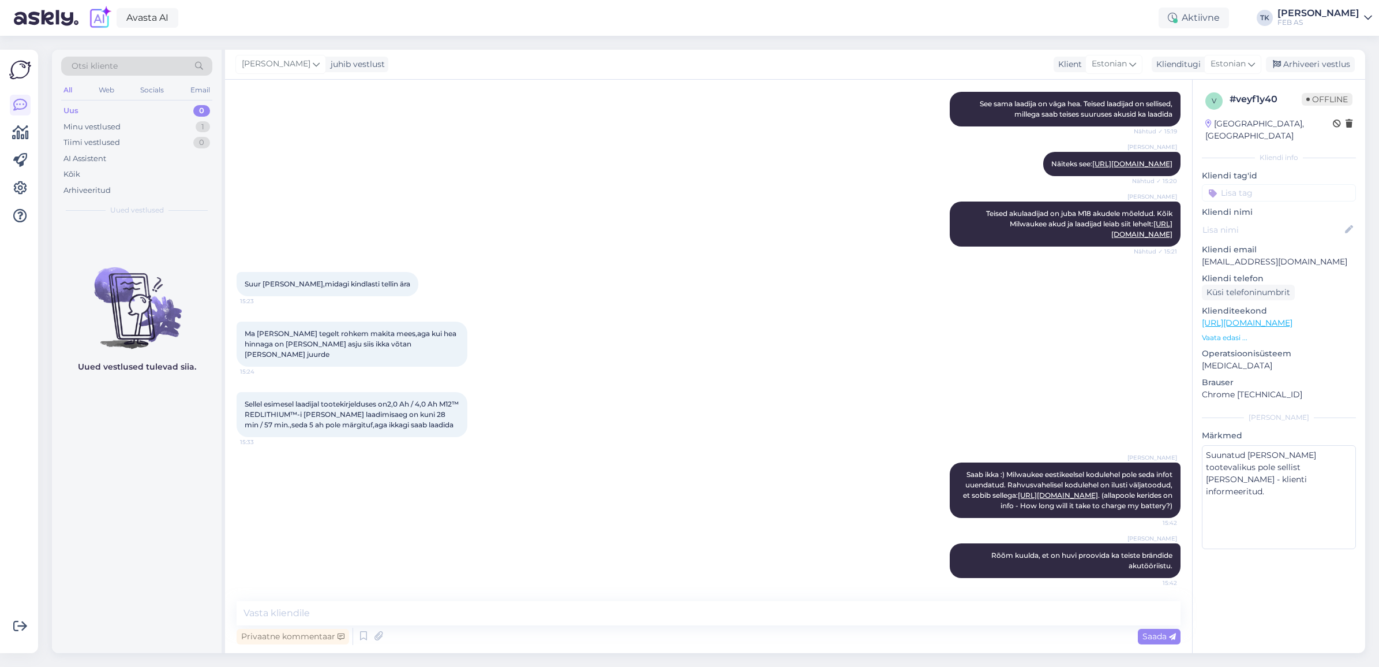
click at [595, 344] on div "Ma [PERSON_NAME] tegelt rohkem makita mees,aga kui hea hinnaga on [PERSON_NAME]…" at bounding box center [709, 344] width 944 height 70
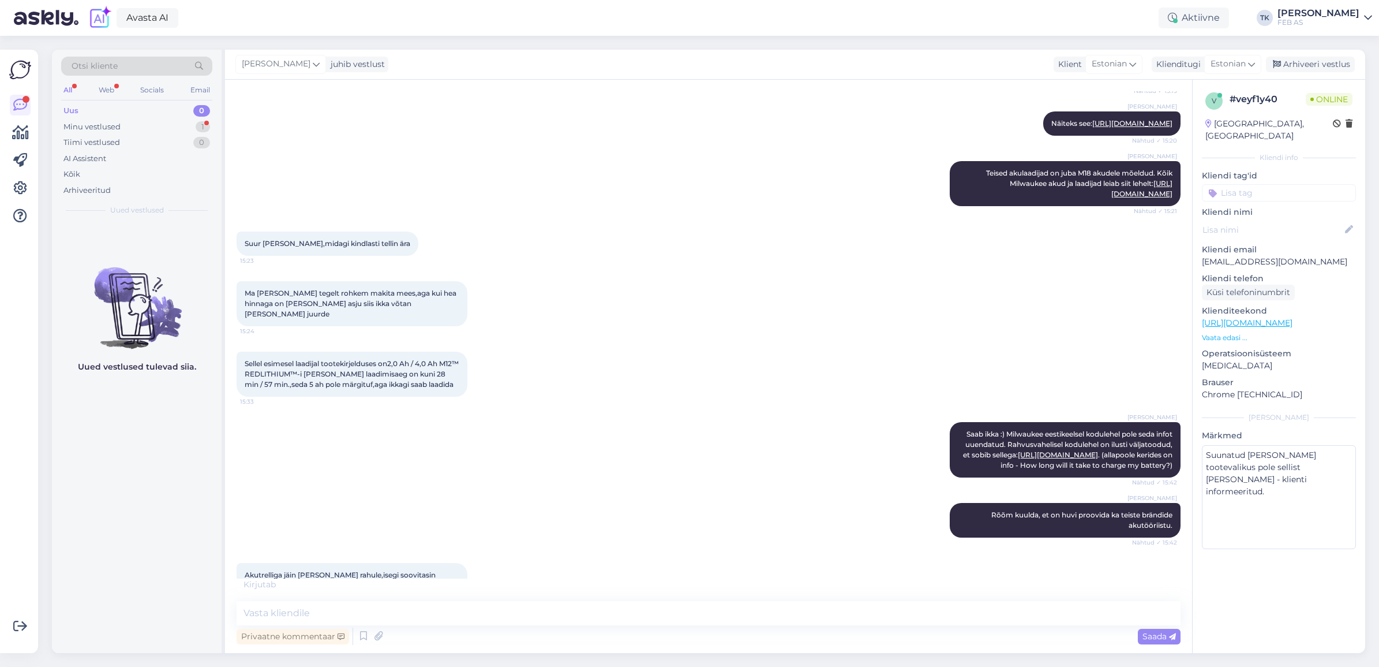
scroll to position [2150, 0]
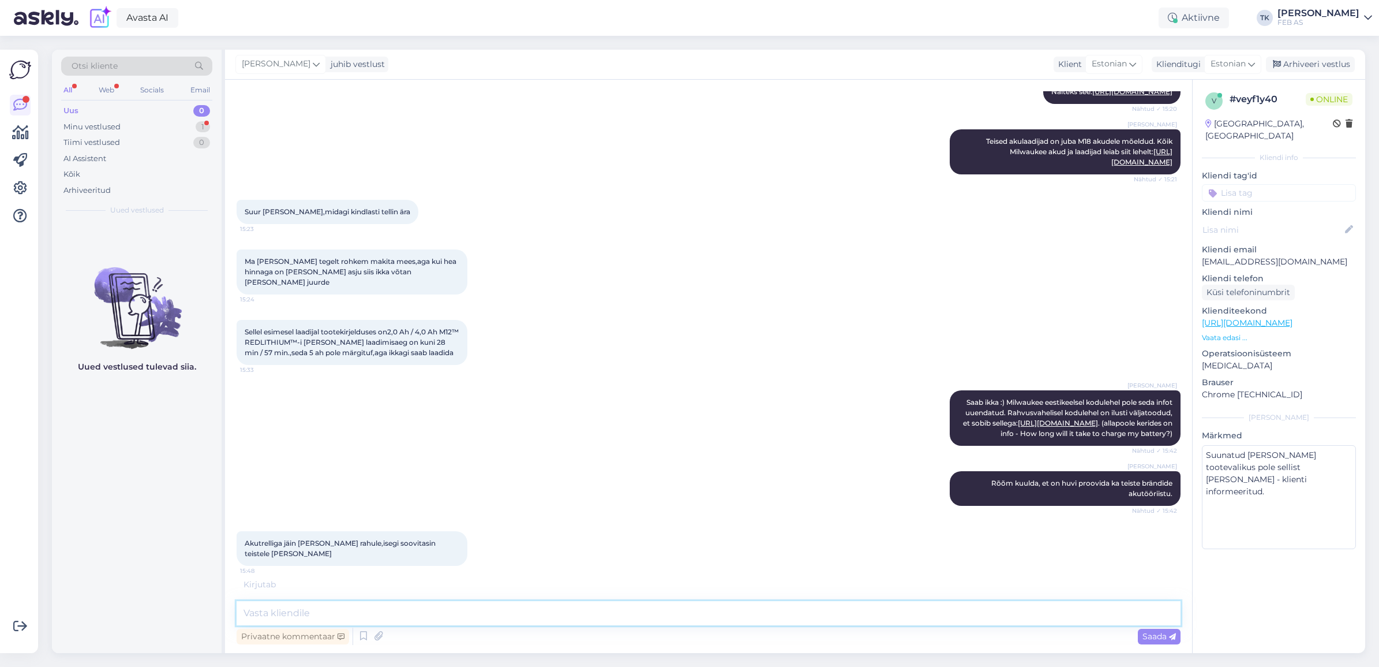
click at [656, 606] on textarea at bounding box center [709, 613] width 944 height 24
type textarea "Rõõm kuulda :)"
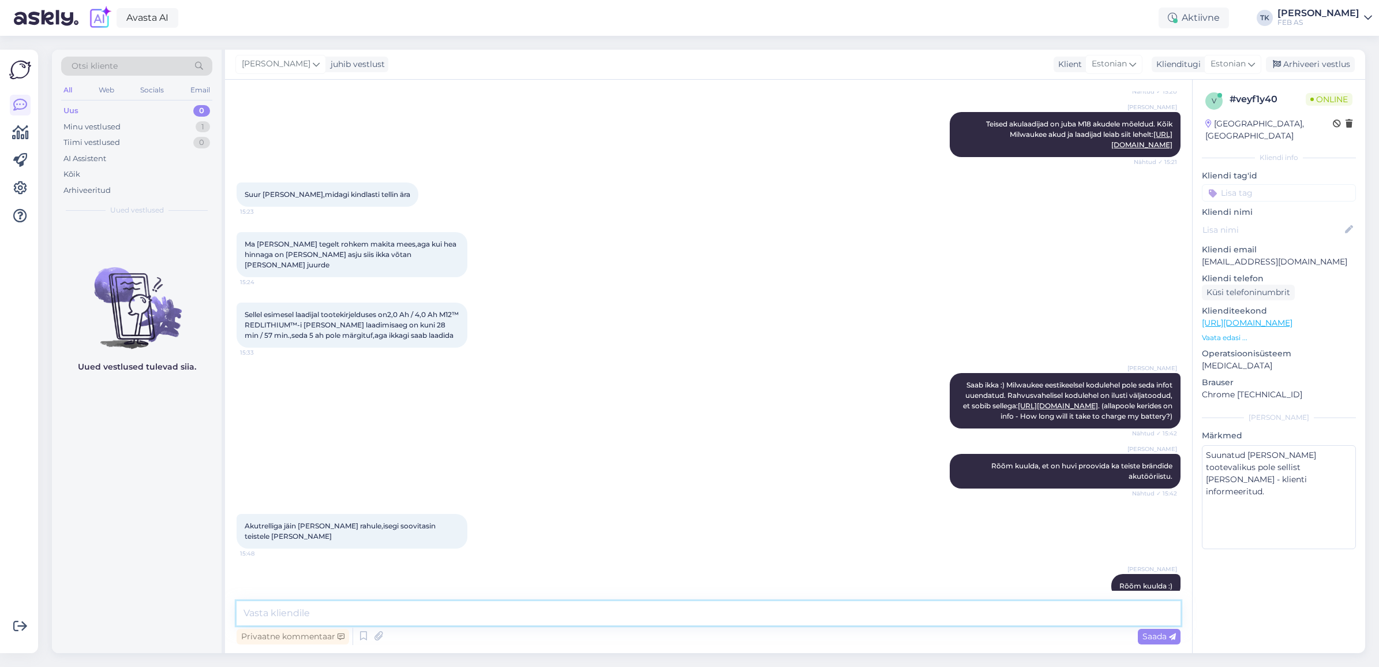
scroll to position [2200, 0]
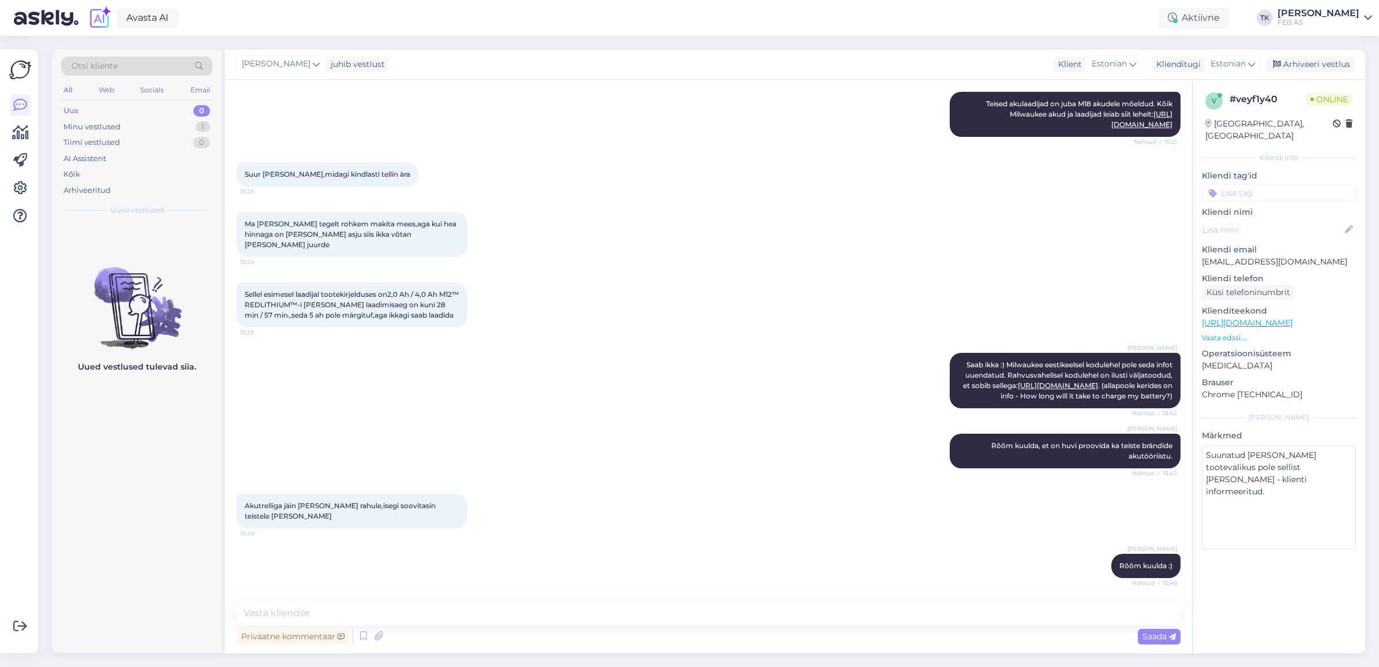
click at [652, 538] on div "[PERSON_NAME] jäin [PERSON_NAME] rahule,isegi soovitasin teistele [PERSON_NAME]…" at bounding box center [709, 511] width 944 height 60
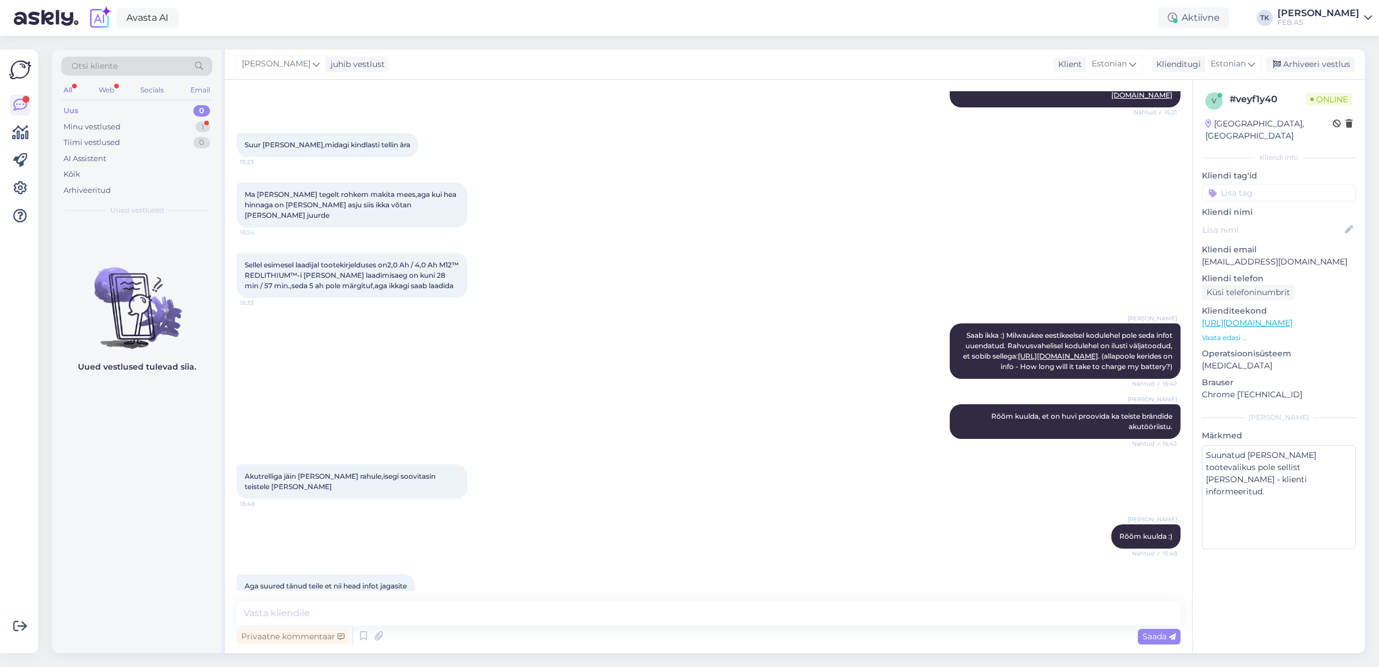
scroll to position [2250, 0]
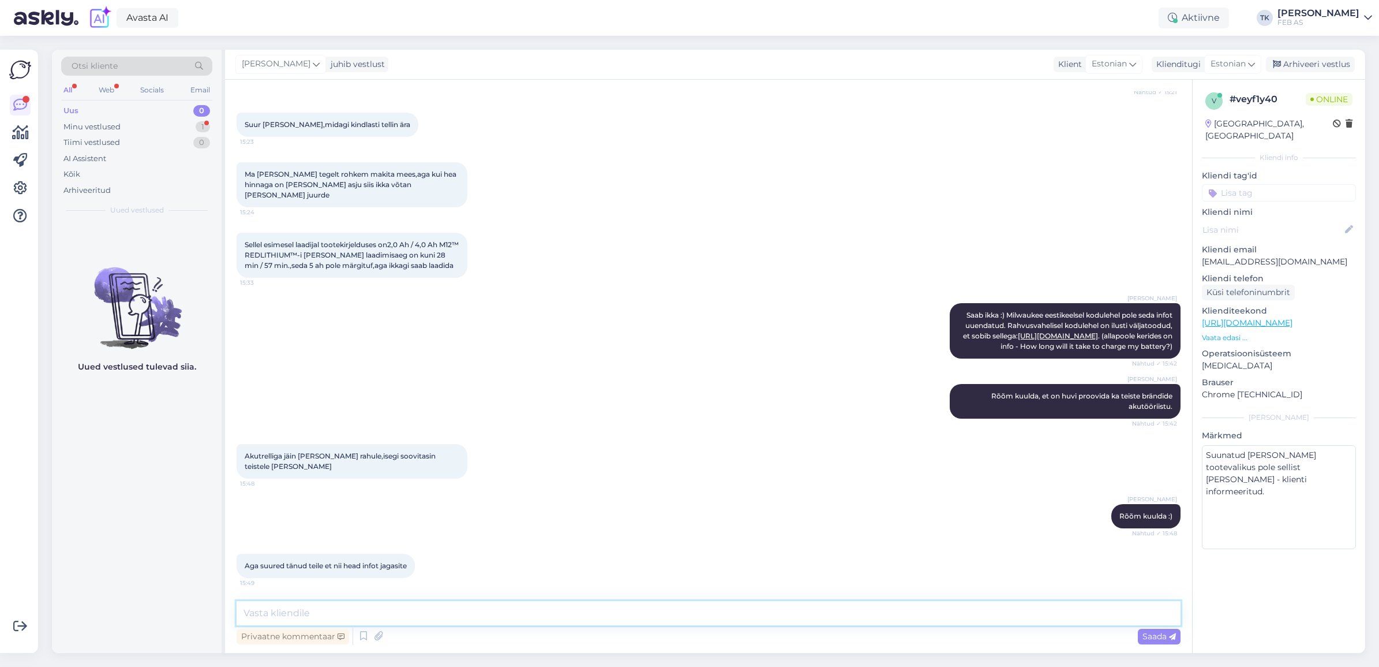
click at [394, 606] on textarea at bounding box center [709, 613] width 944 height 24
click at [399, 609] on textarea at bounding box center [709, 613] width 944 height 24
type textarea "S"
type textarea "Kui oskame, siis ikka aitame! Meile on oluline, et kliendid oleksid rahul ja sa…"
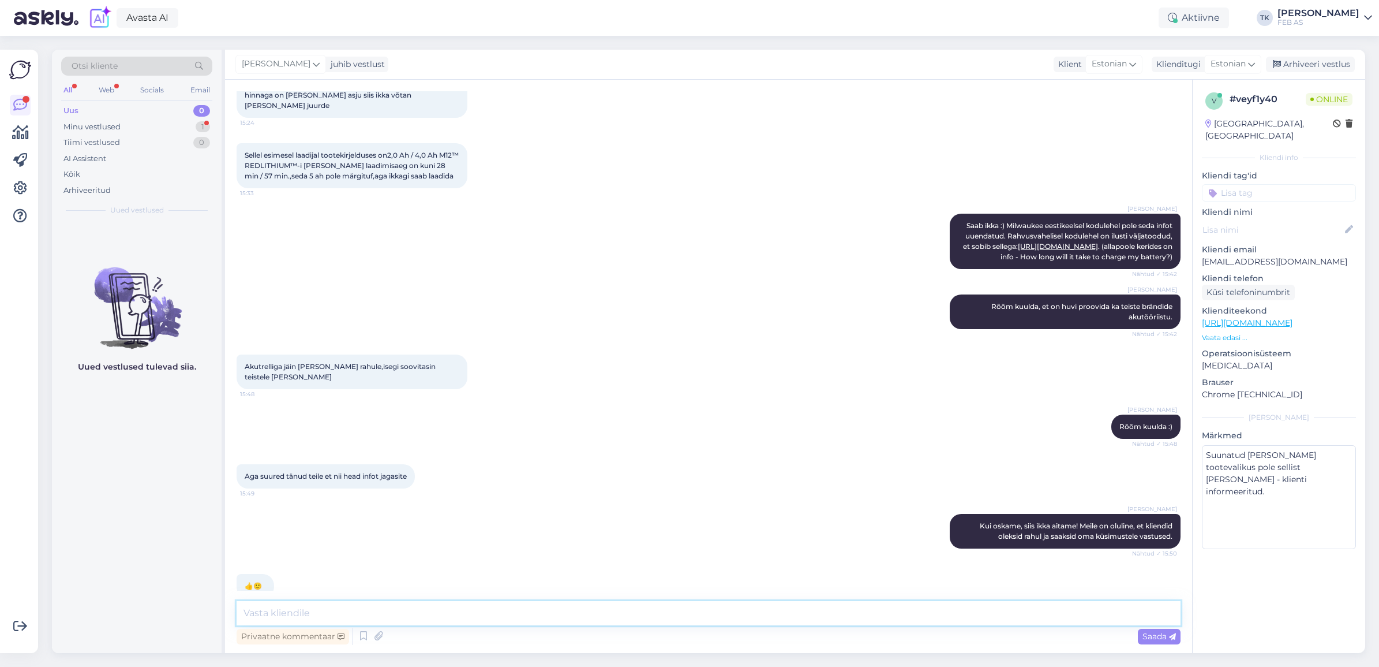
scroll to position [2410, 0]
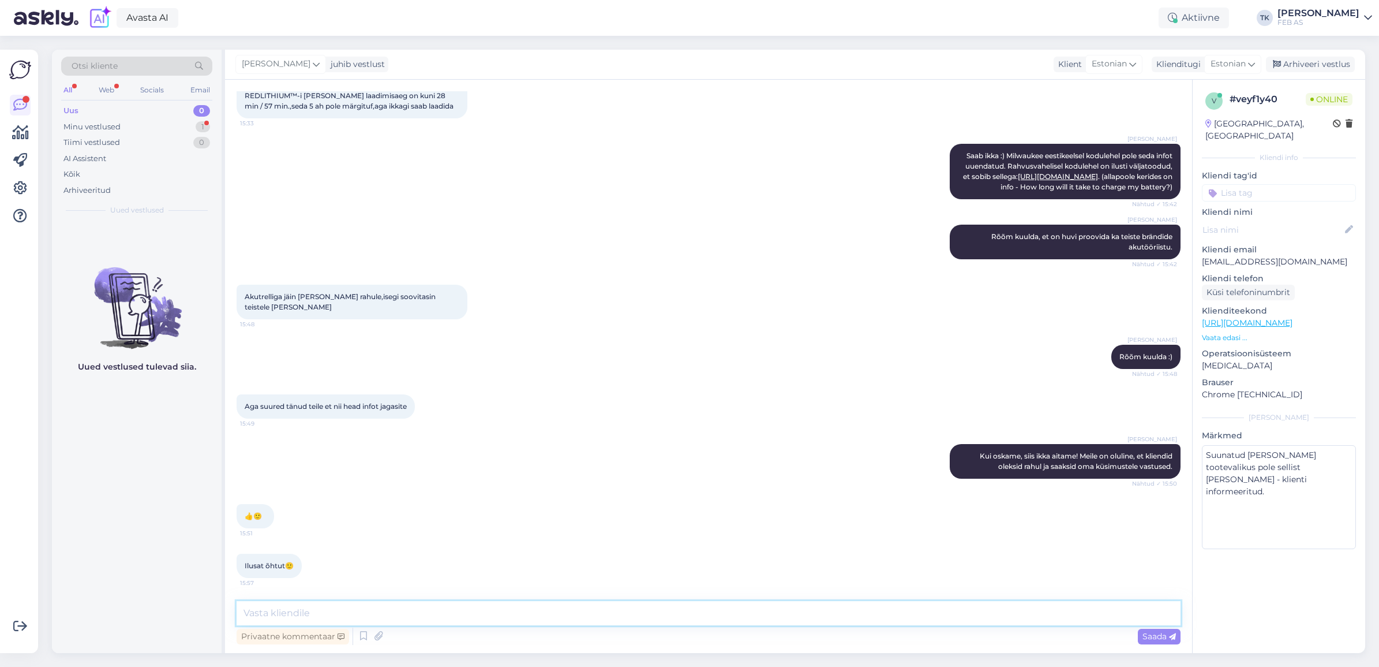
click at [437, 607] on textarea at bounding box center [709, 613] width 944 height 24
type textarea "Teile ka!"
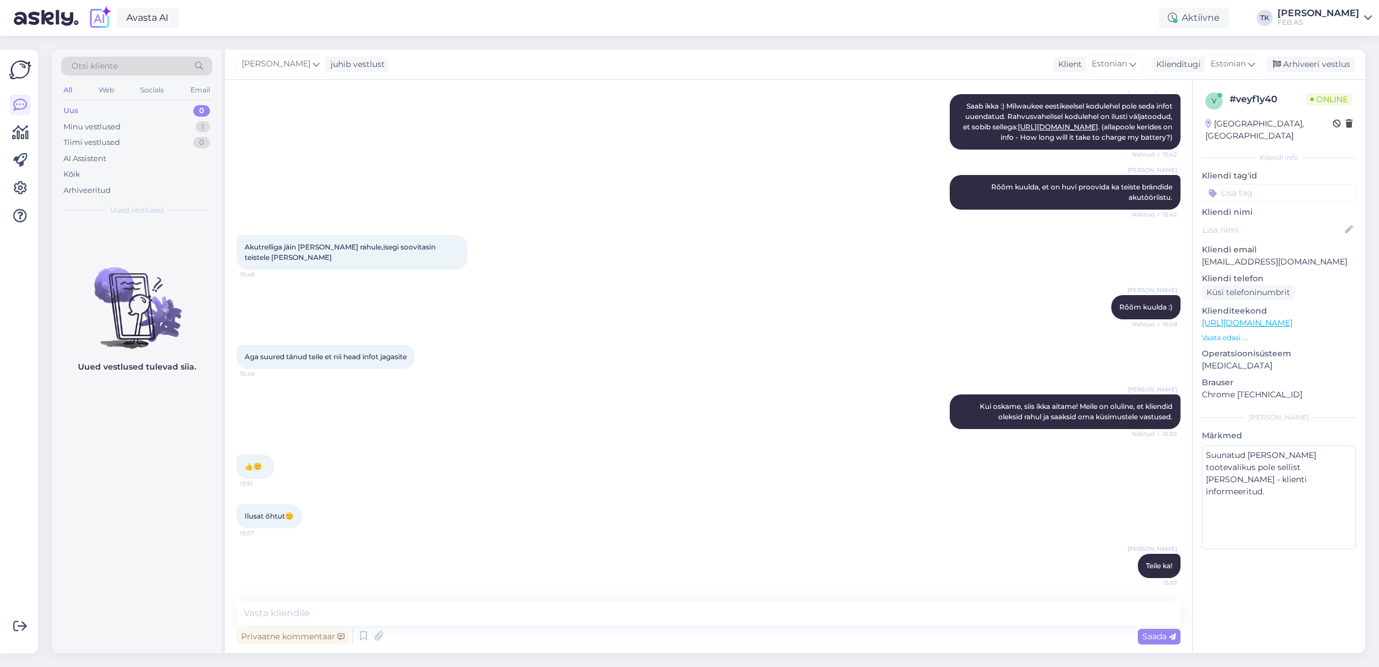
click at [564, 446] on div "👍🙂 15:51" at bounding box center [709, 467] width 944 height 50
